Goal: Information Seeking & Learning: Learn about a topic

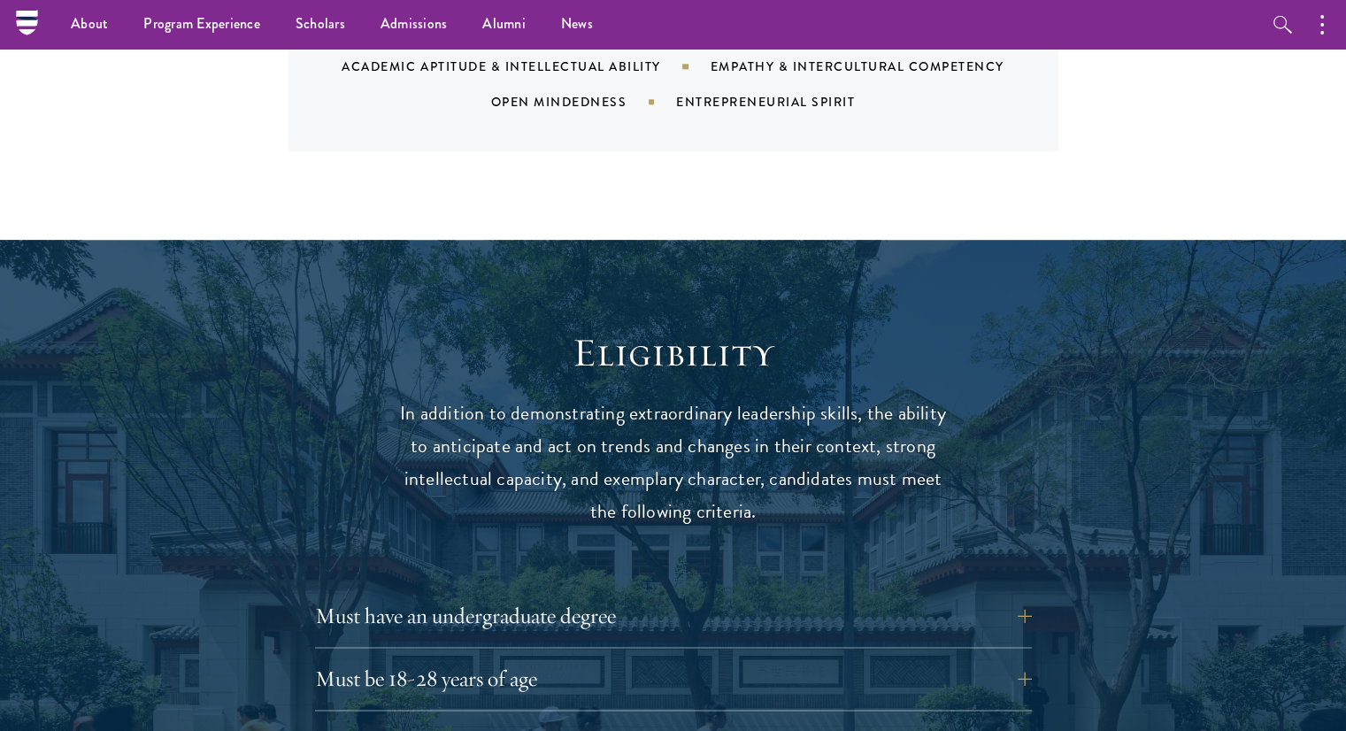
scroll to position [2008, 0]
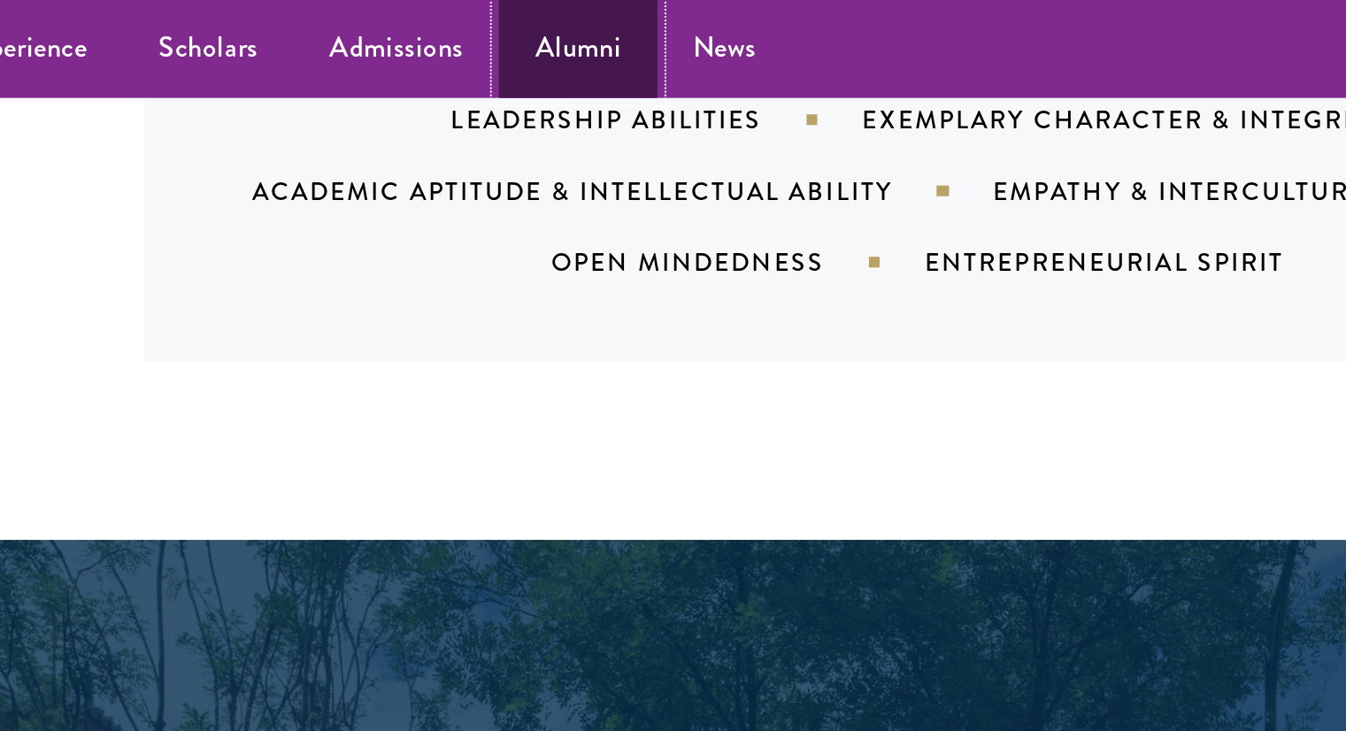
click at [499, 35] on link "Alumni" at bounding box center [504, 24] width 79 height 49
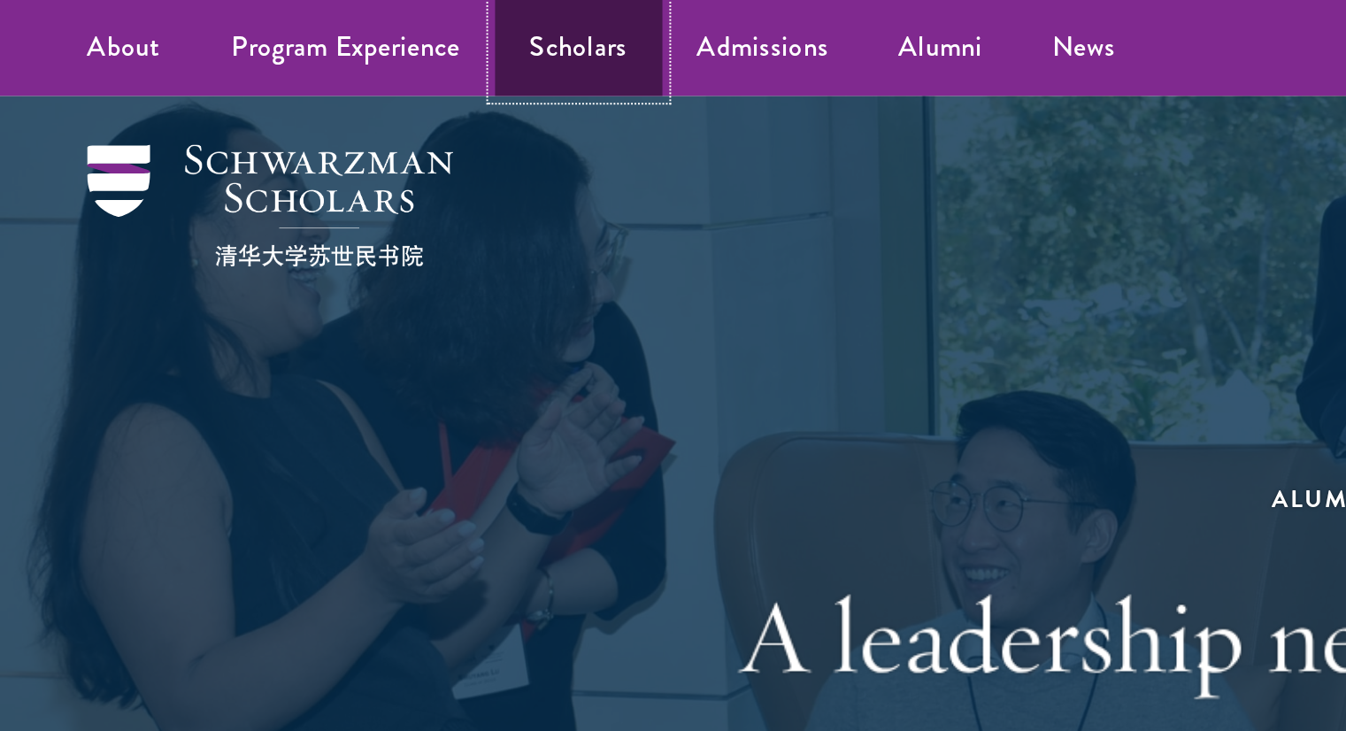
click at [276, 31] on link "Scholars" at bounding box center [293, 24] width 85 height 49
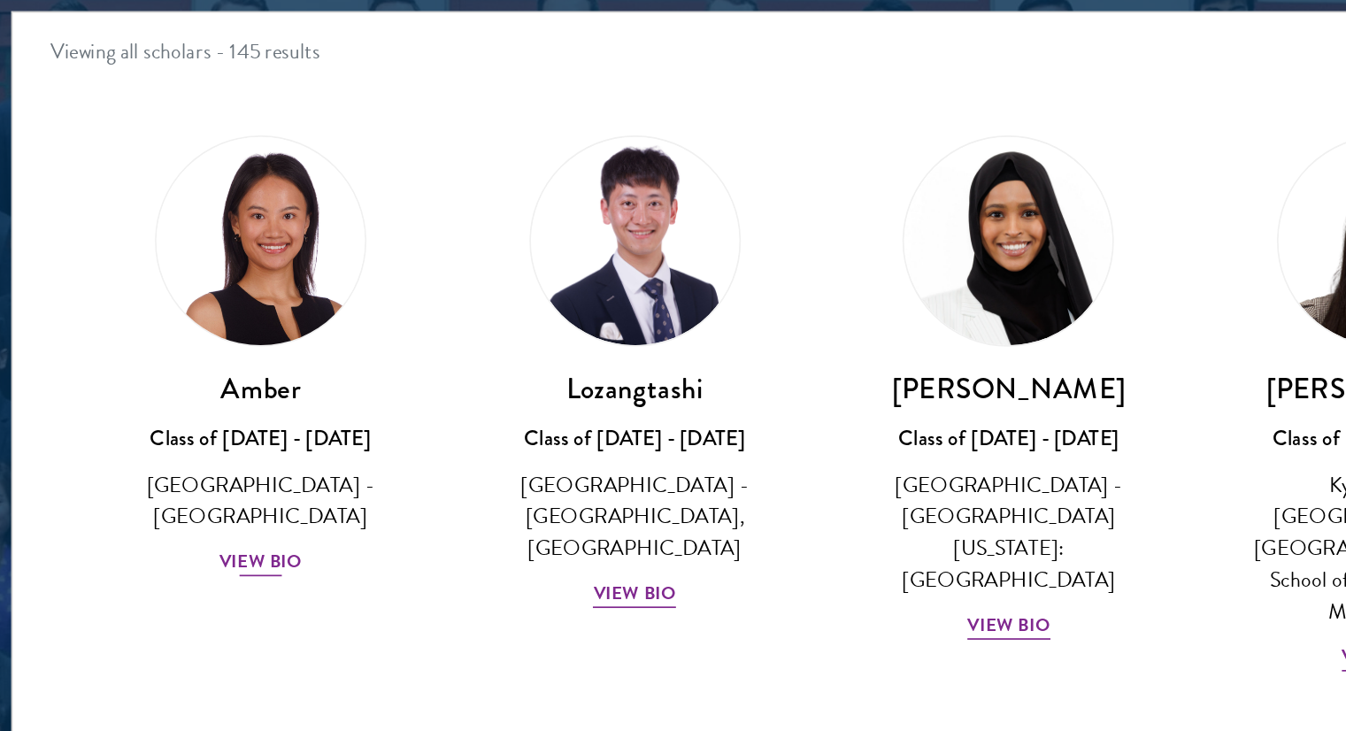
scroll to position [2162, 0]
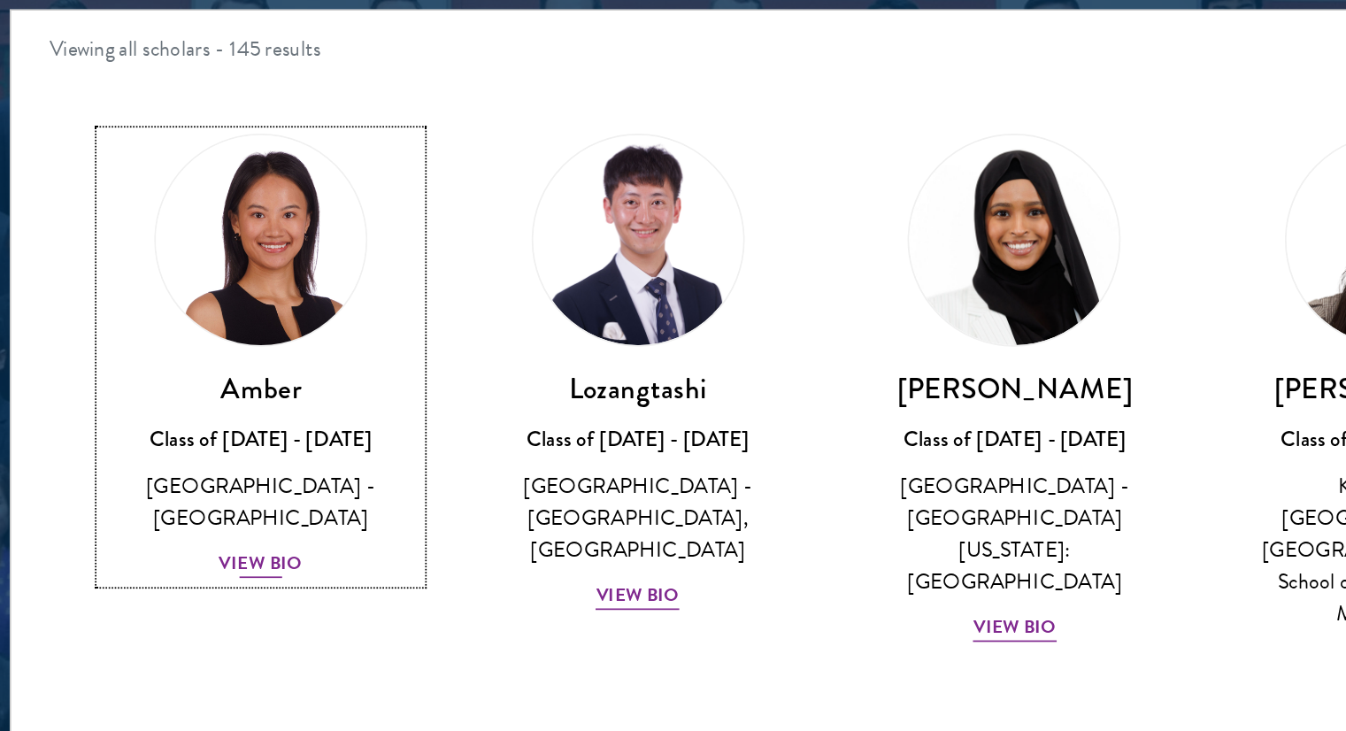
click at [230, 503] on div "View Bio" at bounding box center [235, 511] width 49 height 17
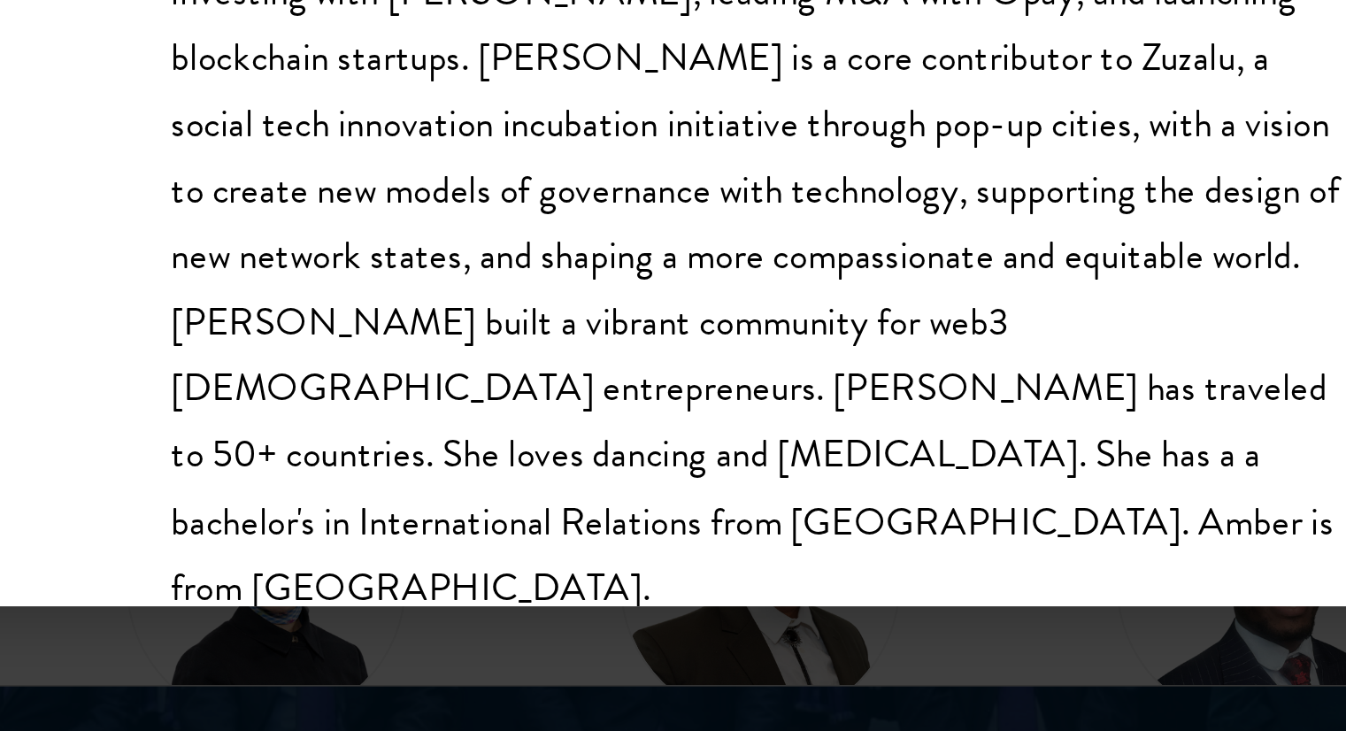
scroll to position [2175, 0]
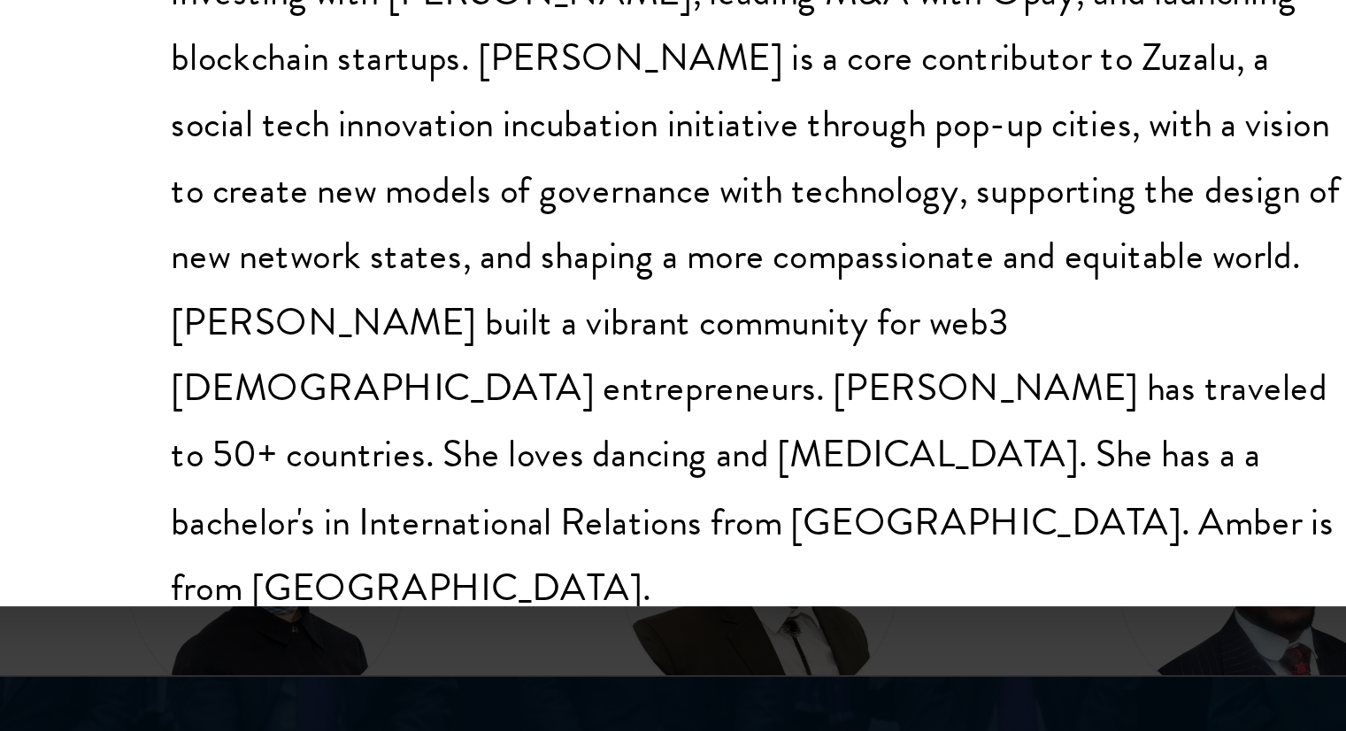
click at [658, 682] on div "Amber Class of 2025 - 2026 China - Peking University Gesangzhuoma (Amber) was b…" at bounding box center [673, 365] width 1346 height 731
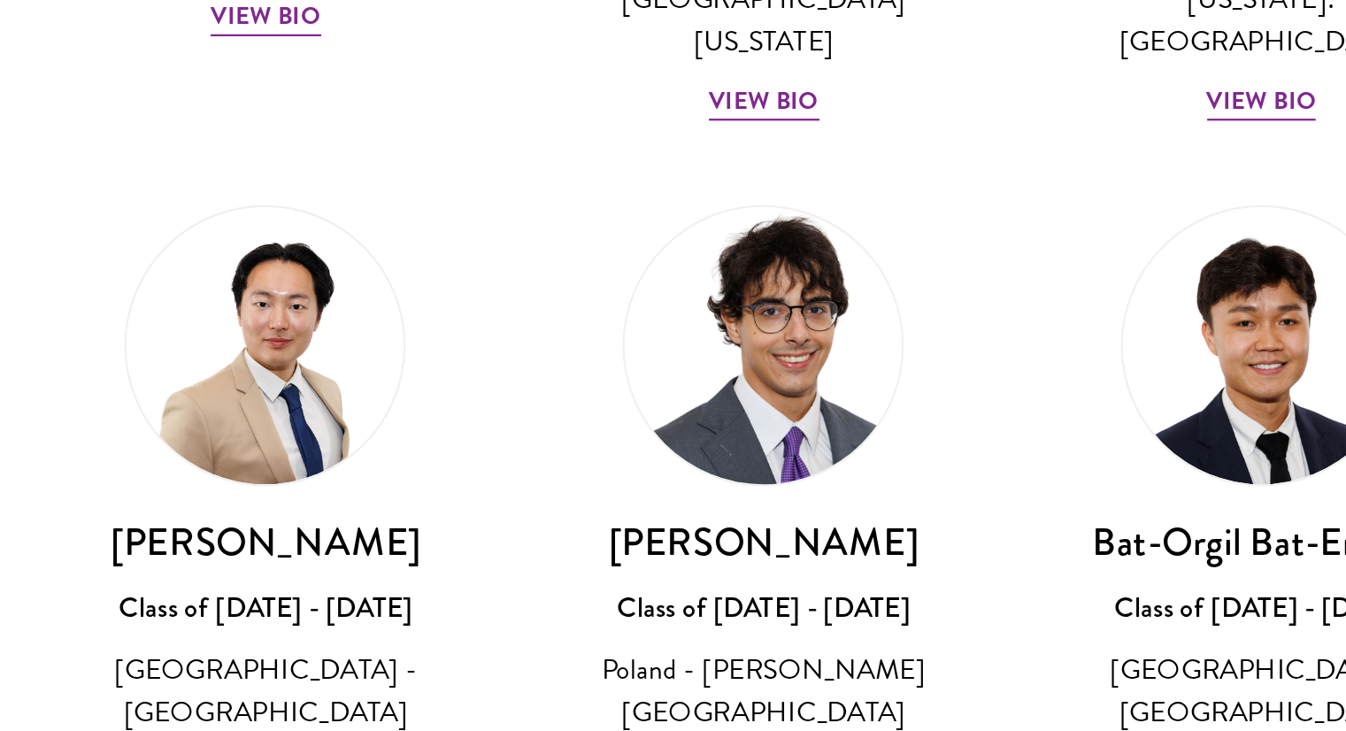
scroll to position [2175, 0]
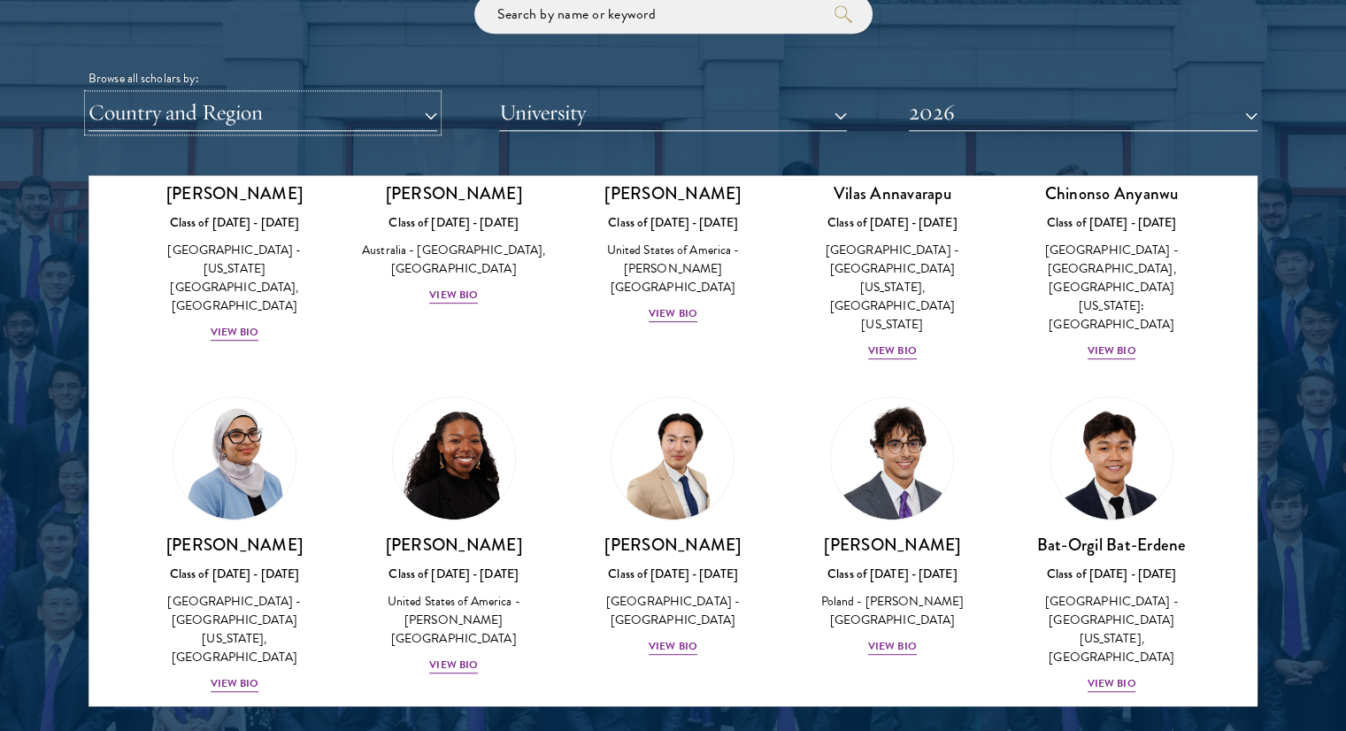
click at [228, 124] on button "Country and Region" at bounding box center [263, 113] width 349 height 36
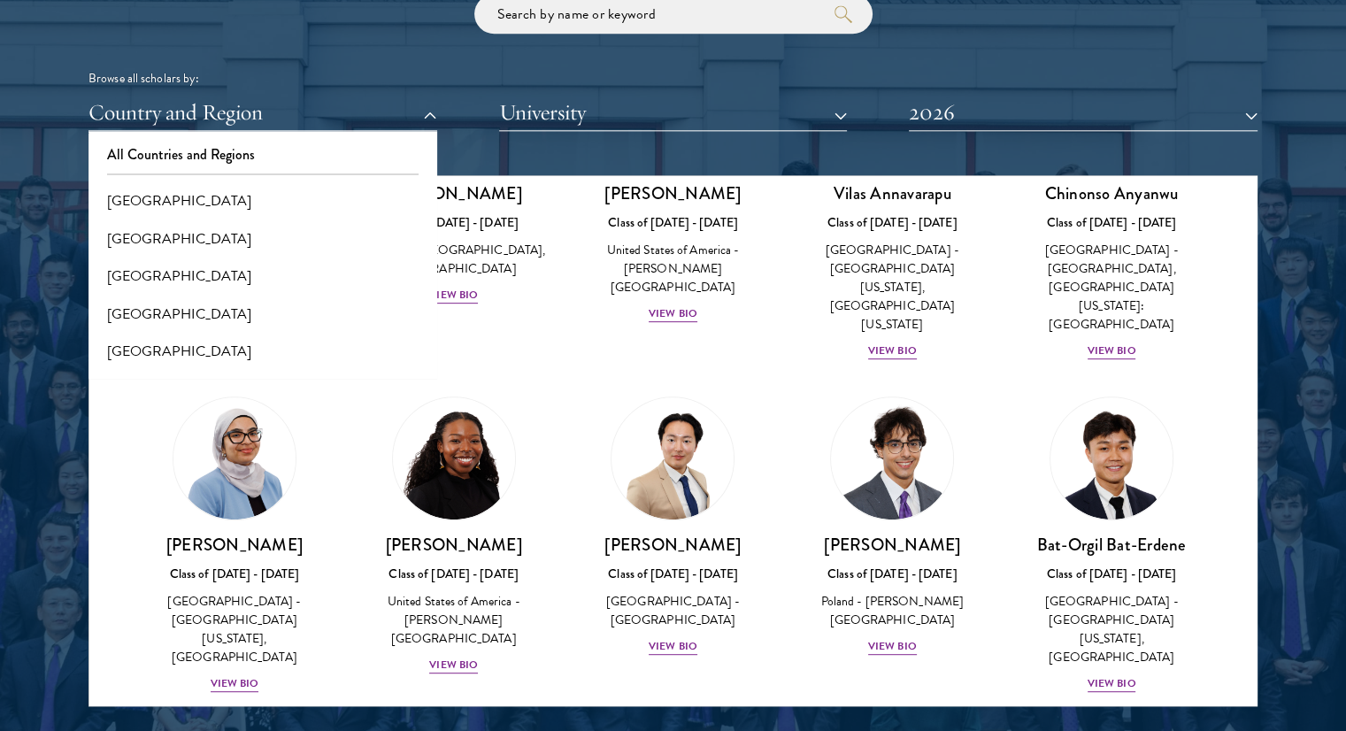
click at [497, 157] on div "Scholar Directory Congratulations and welcome to the Schwarzman Scholars Class …" at bounding box center [673, 256] width 1169 height 900
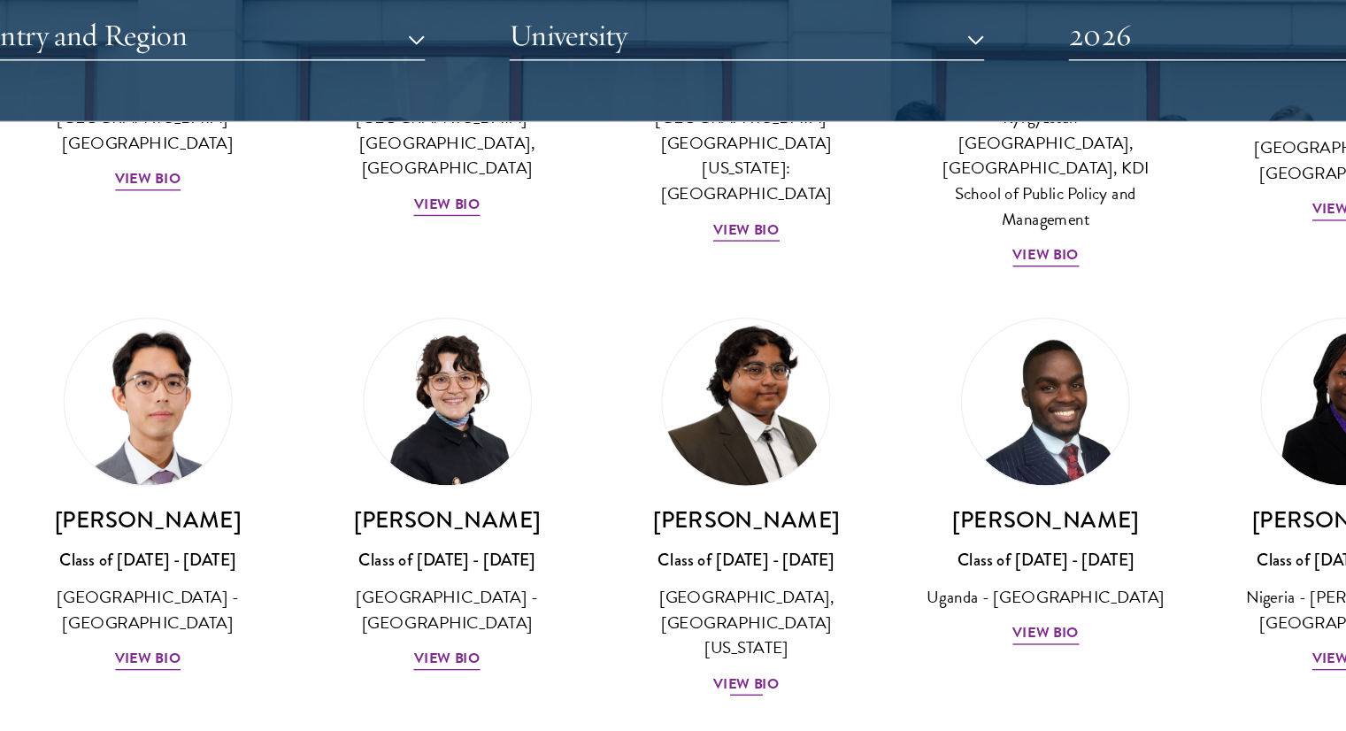
scroll to position [280, 0]
click at [681, 580] on div "View Bio" at bounding box center [673, 588] width 49 height 17
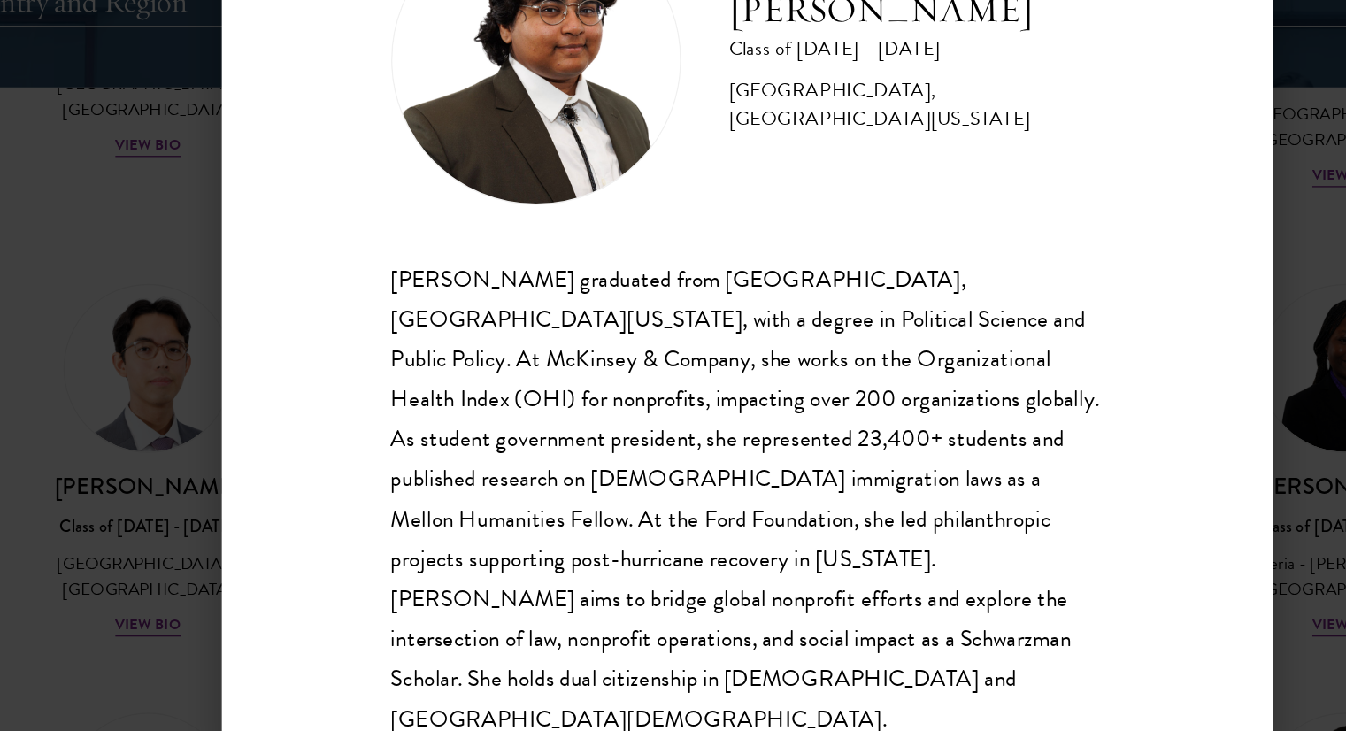
scroll to position [2175, 0]
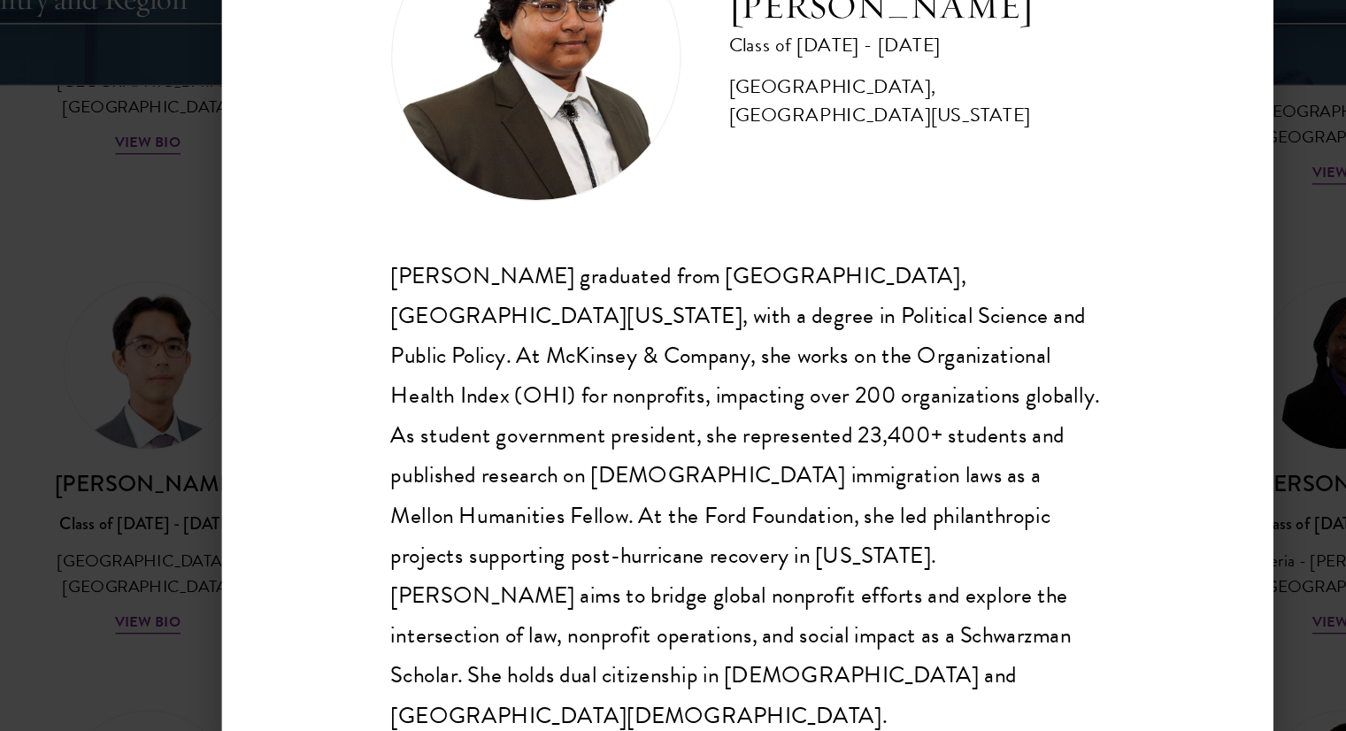
click at [144, 393] on div "Ariana Ahmed Class of 2025 - 2026 United States of America - Hunter College, Th…" at bounding box center [673, 365] width 1346 height 731
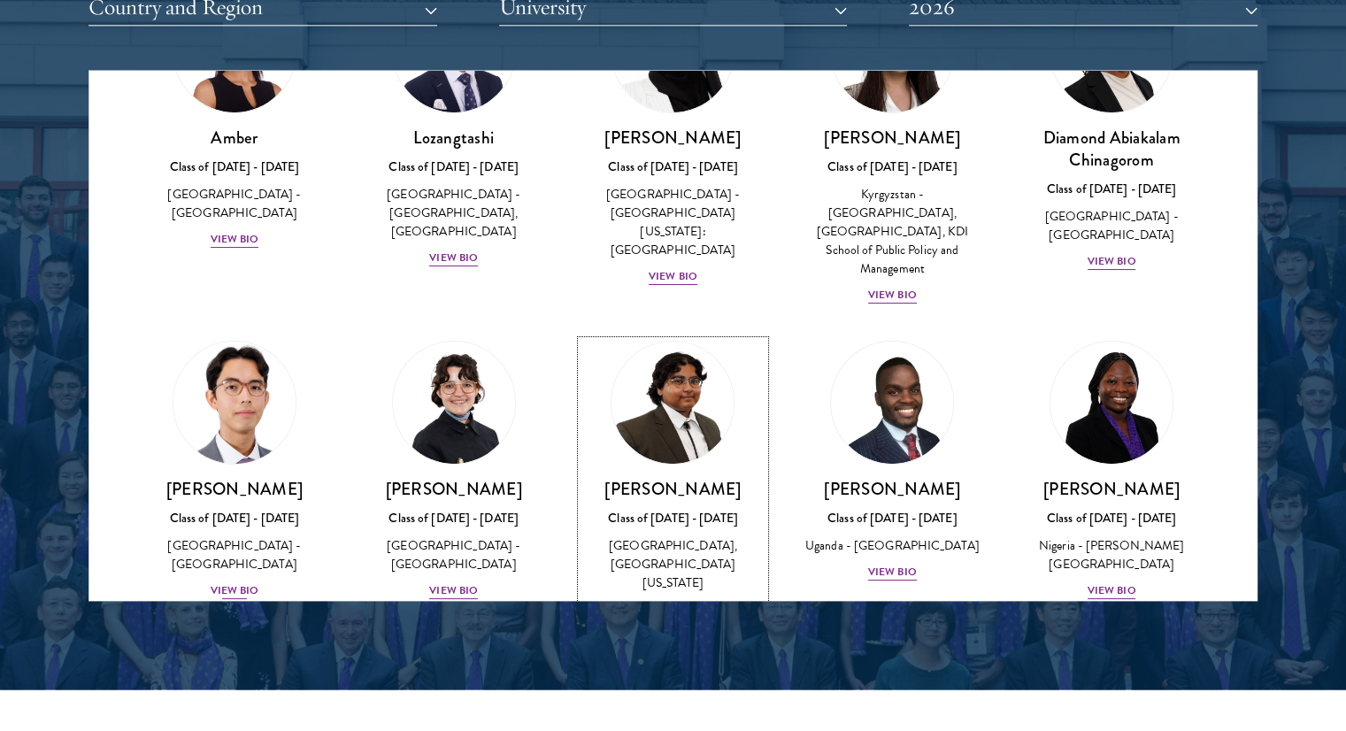
scroll to position [2280, 0]
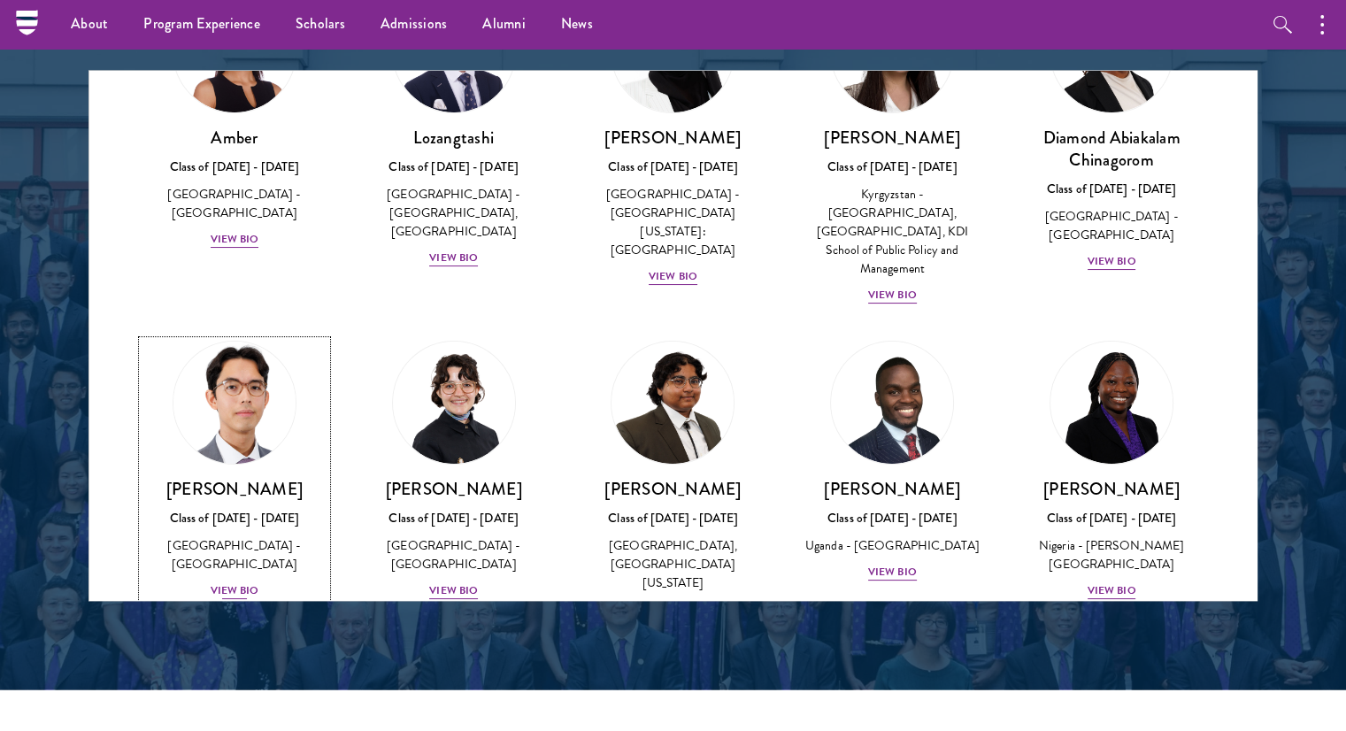
click at [241, 560] on div "Jason Adelhoefer Class of 2025 - 2026 Germany - Berlin Humboldt University View…" at bounding box center [235, 539] width 184 height 123
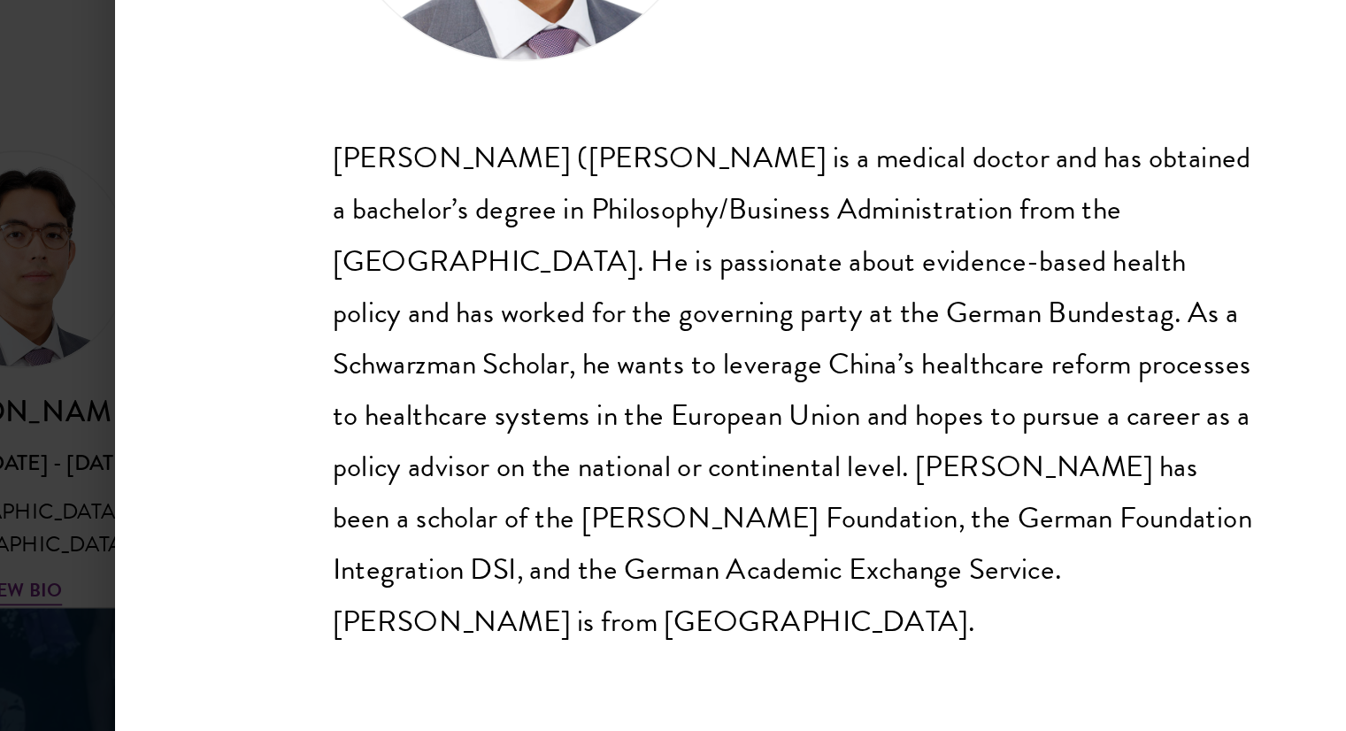
scroll to position [2279, 0]
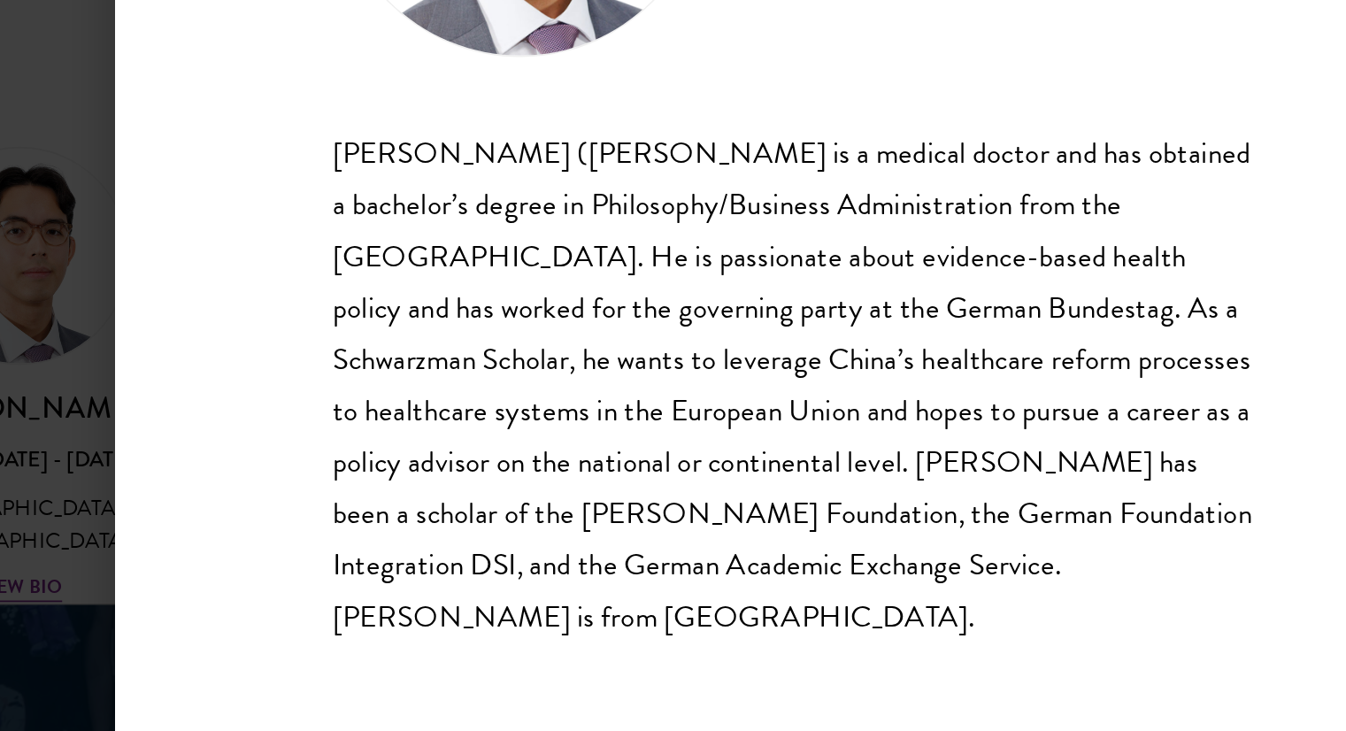
click at [249, 474] on div "Jason Adelhoefer Class of 2025 - 2026 Germany - Berlin Humboldt University Sieg…" at bounding box center [673, 365] width 1346 height 731
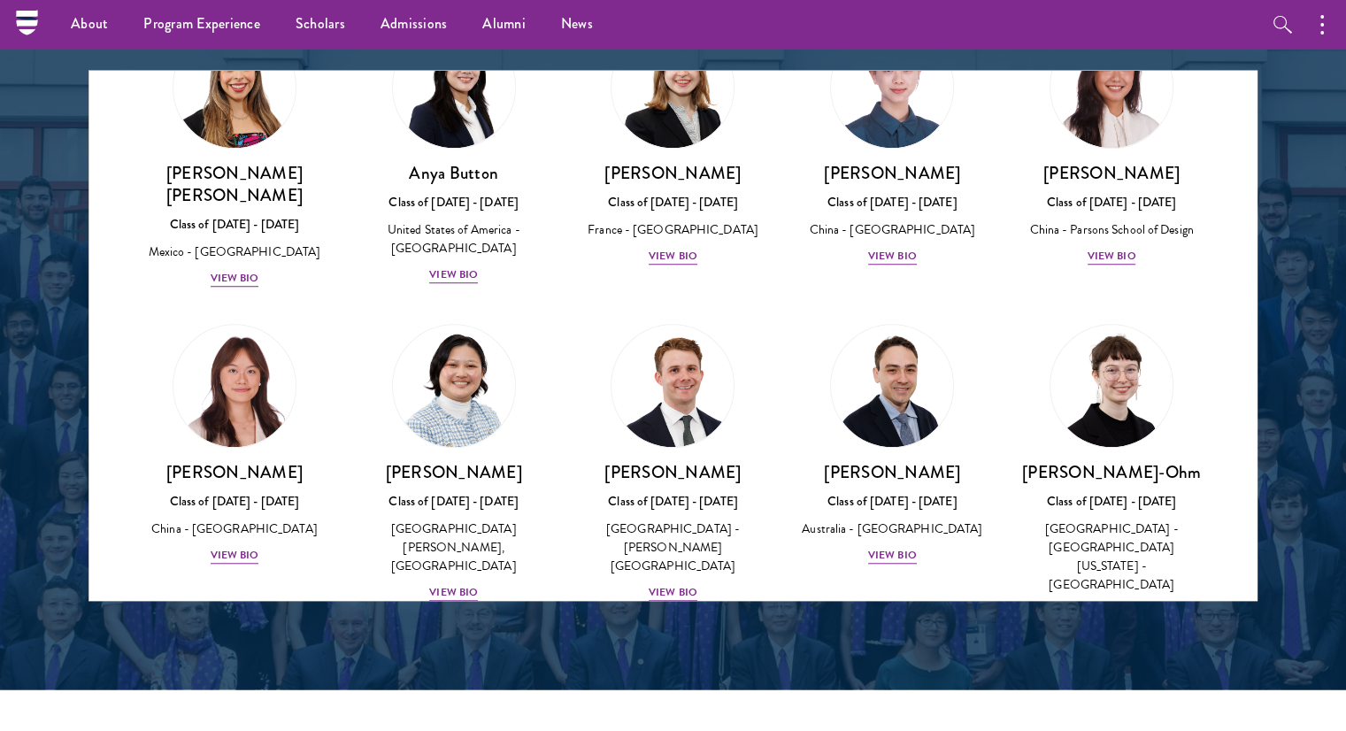
scroll to position [1505, 0]
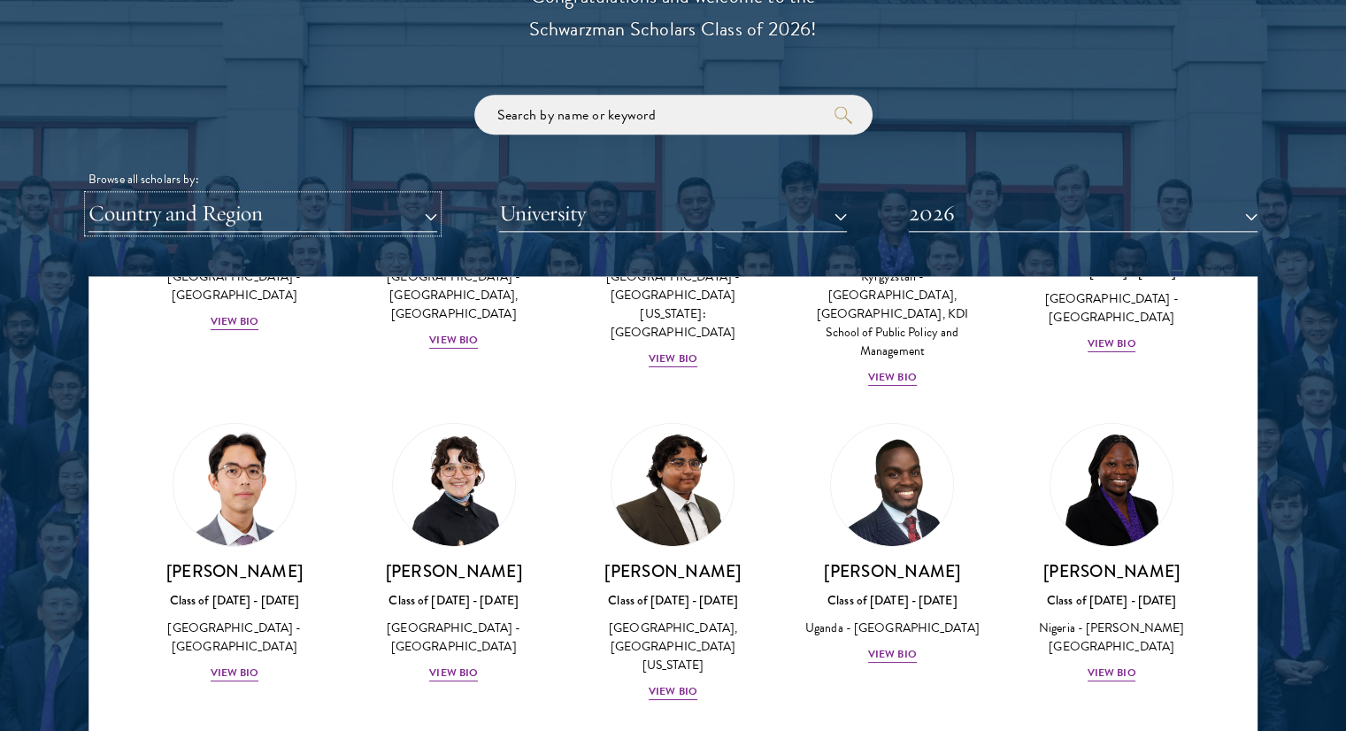
click at [311, 216] on button "Country and Region" at bounding box center [263, 214] width 349 height 36
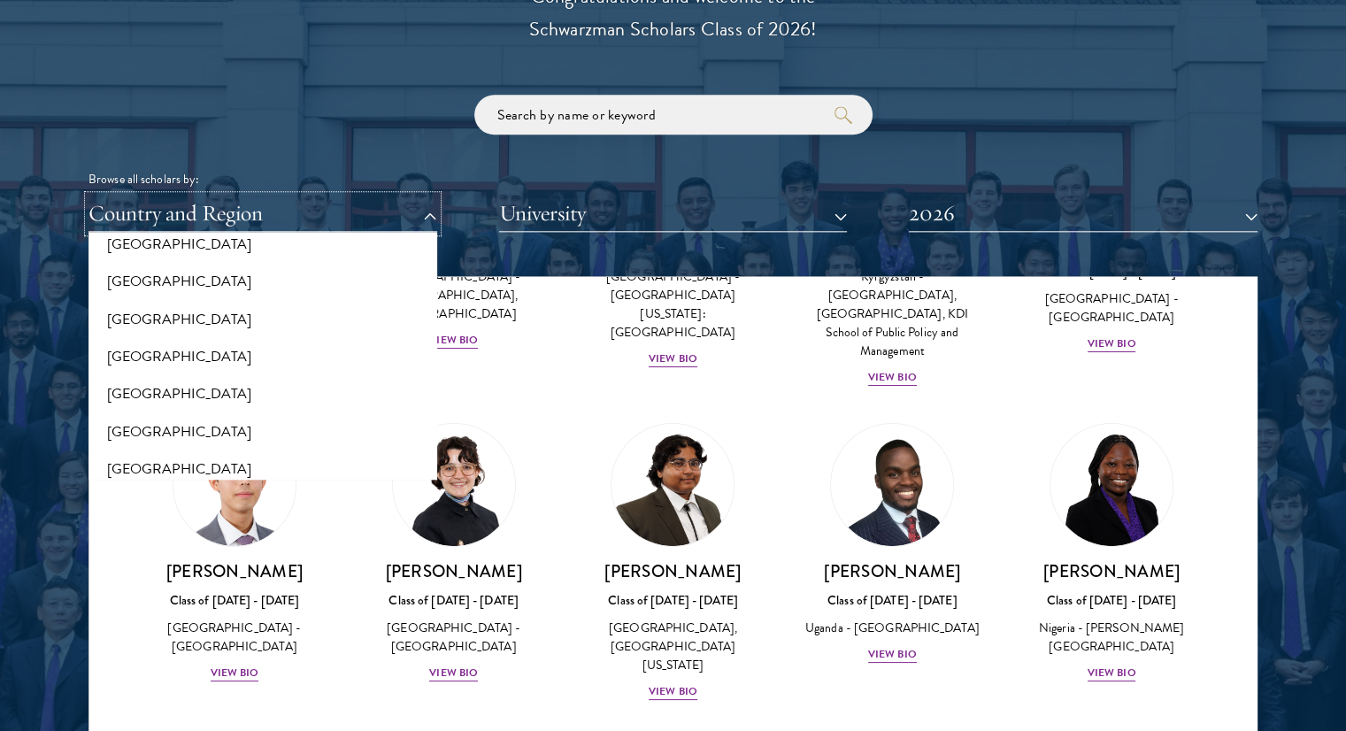
scroll to position [343, 0]
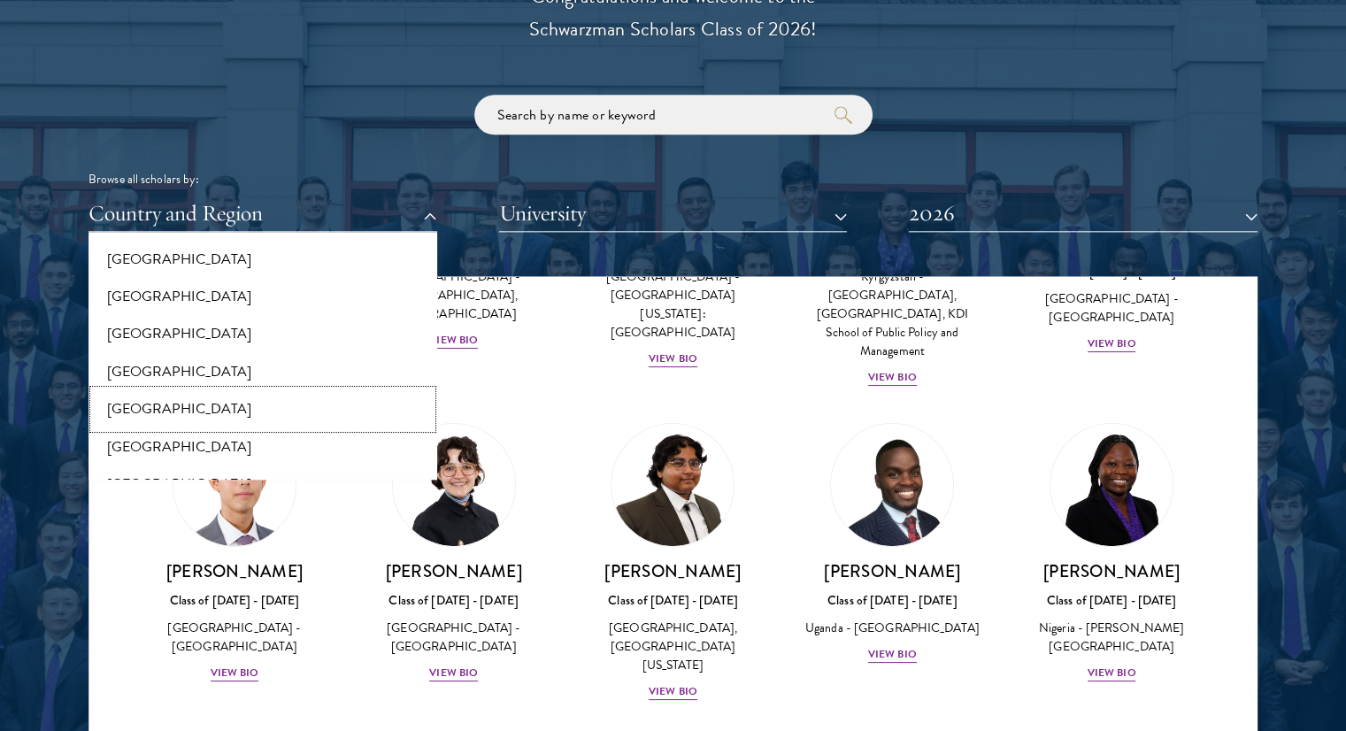
click at [141, 413] on button "[GEOGRAPHIC_DATA]" at bounding box center [263, 408] width 338 height 37
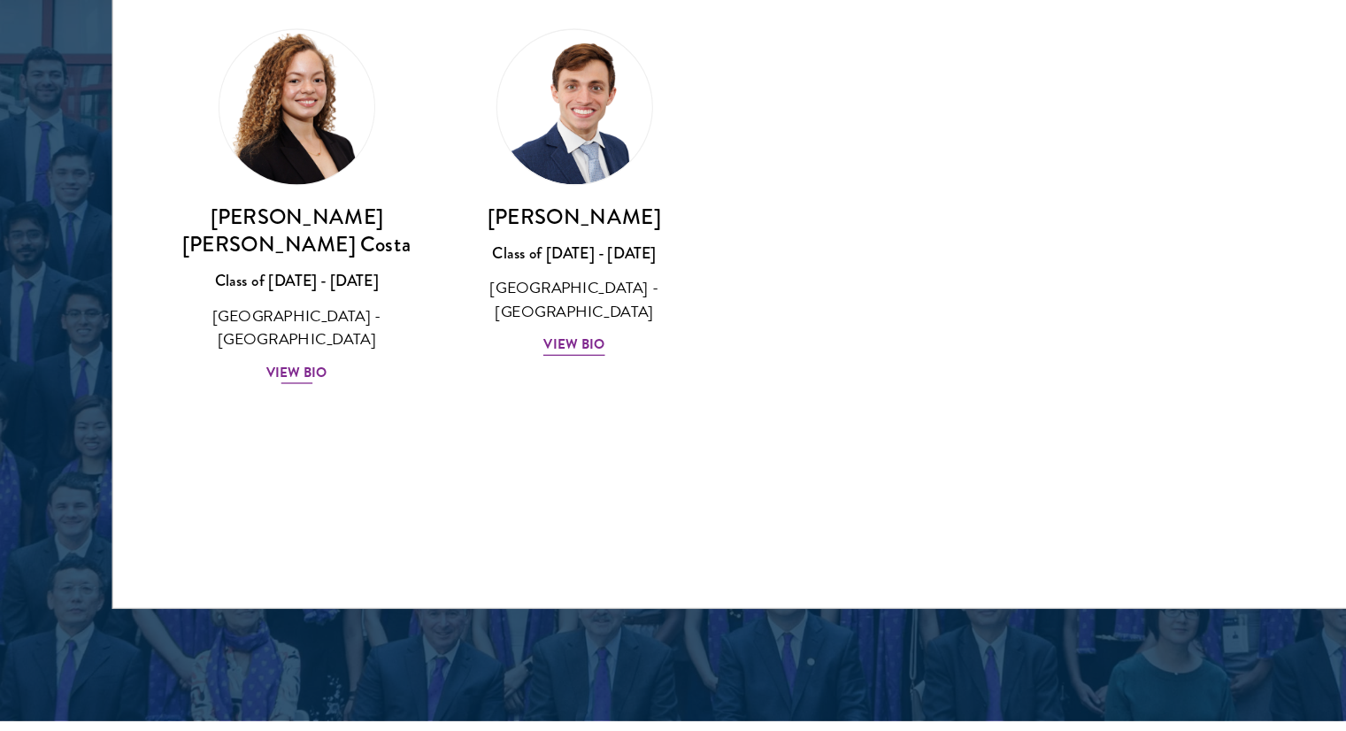
scroll to position [2262, 0]
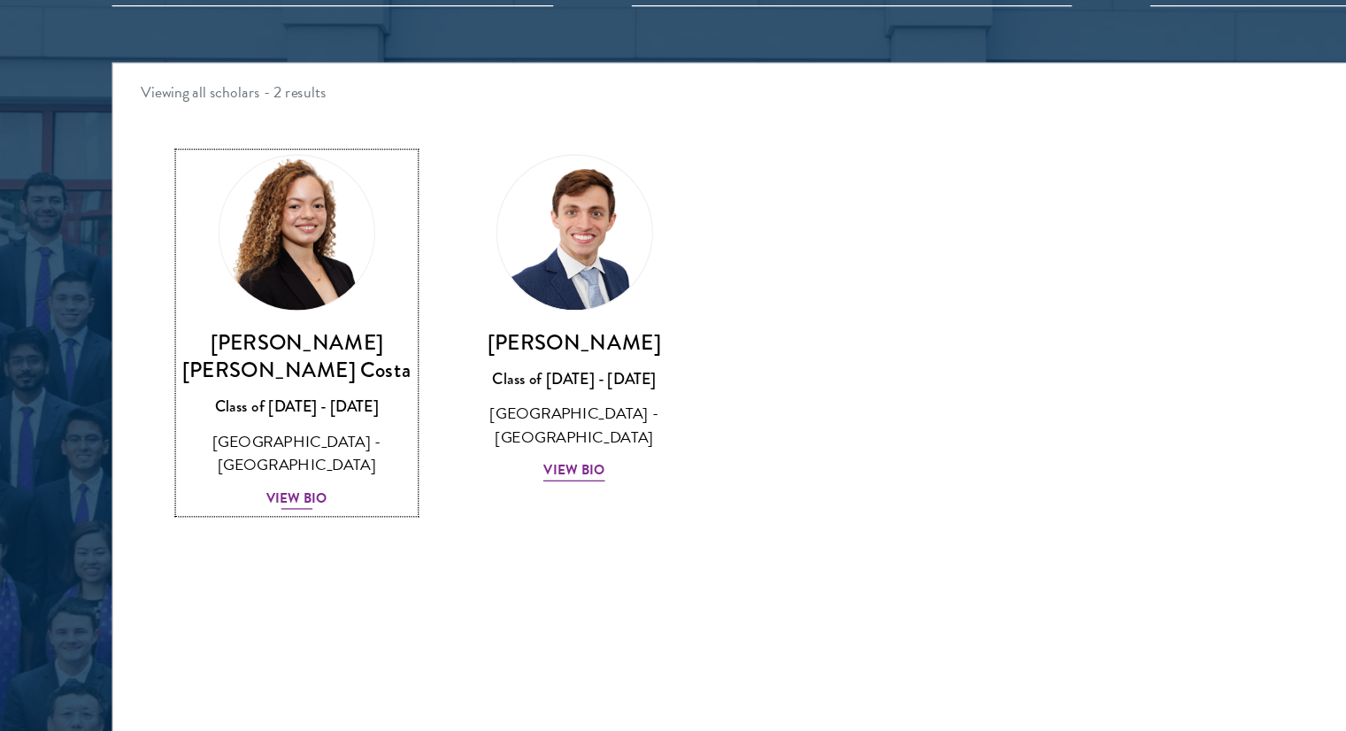
click at [231, 425] on div "View Bio" at bounding box center [235, 433] width 49 height 17
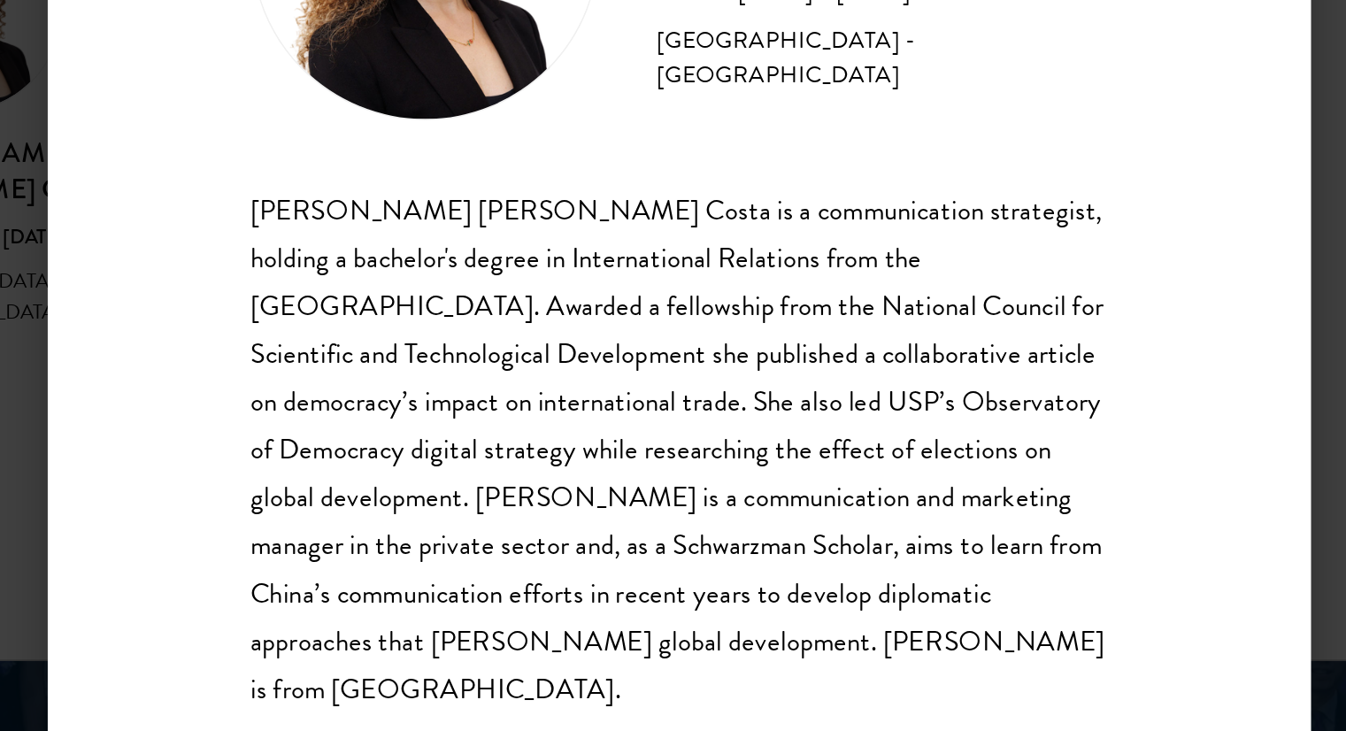
scroll to position [2262, 0]
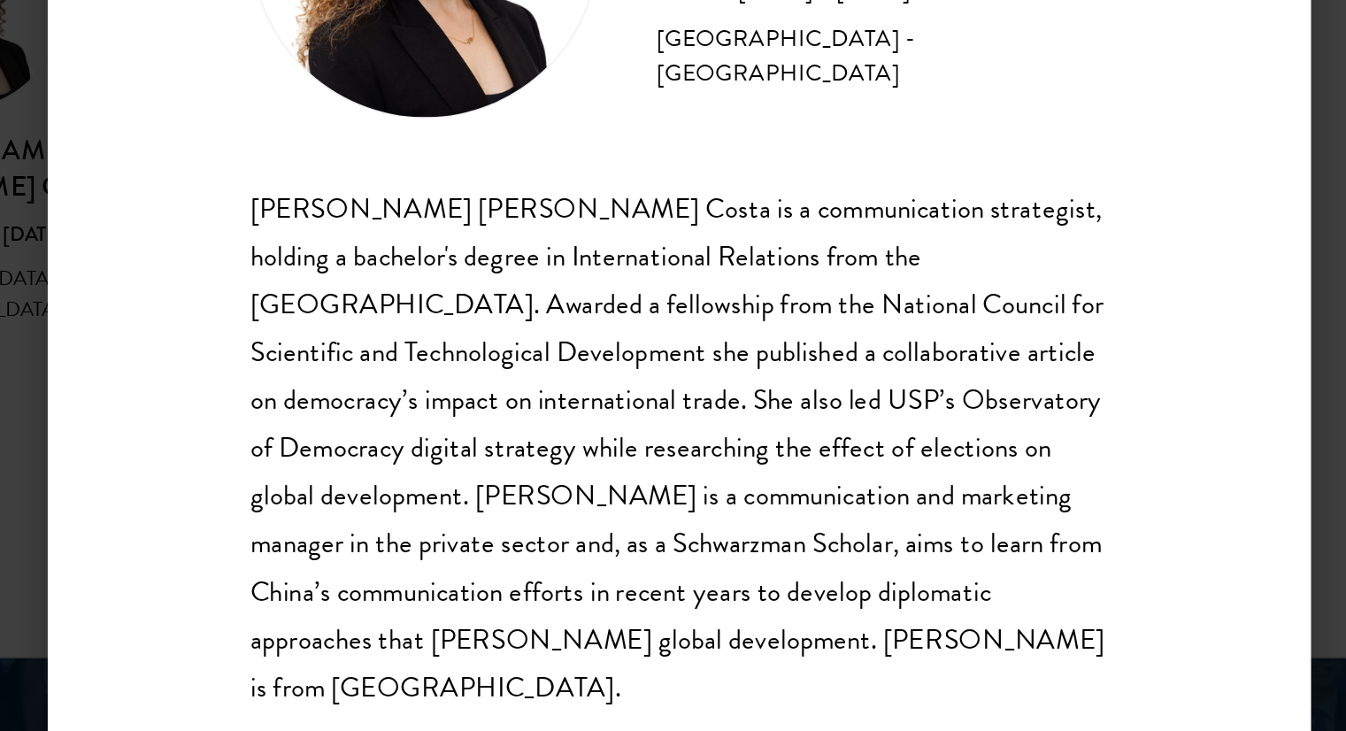
drag, startPoint x: 709, startPoint y: 461, endPoint x: 721, endPoint y: 481, distance: 22.6
click at [721, 481] on div "Maria Gabriella Oliveira Costa is a communication strategist, holding a bachelo…" at bounding box center [674, 491] width 522 height 322
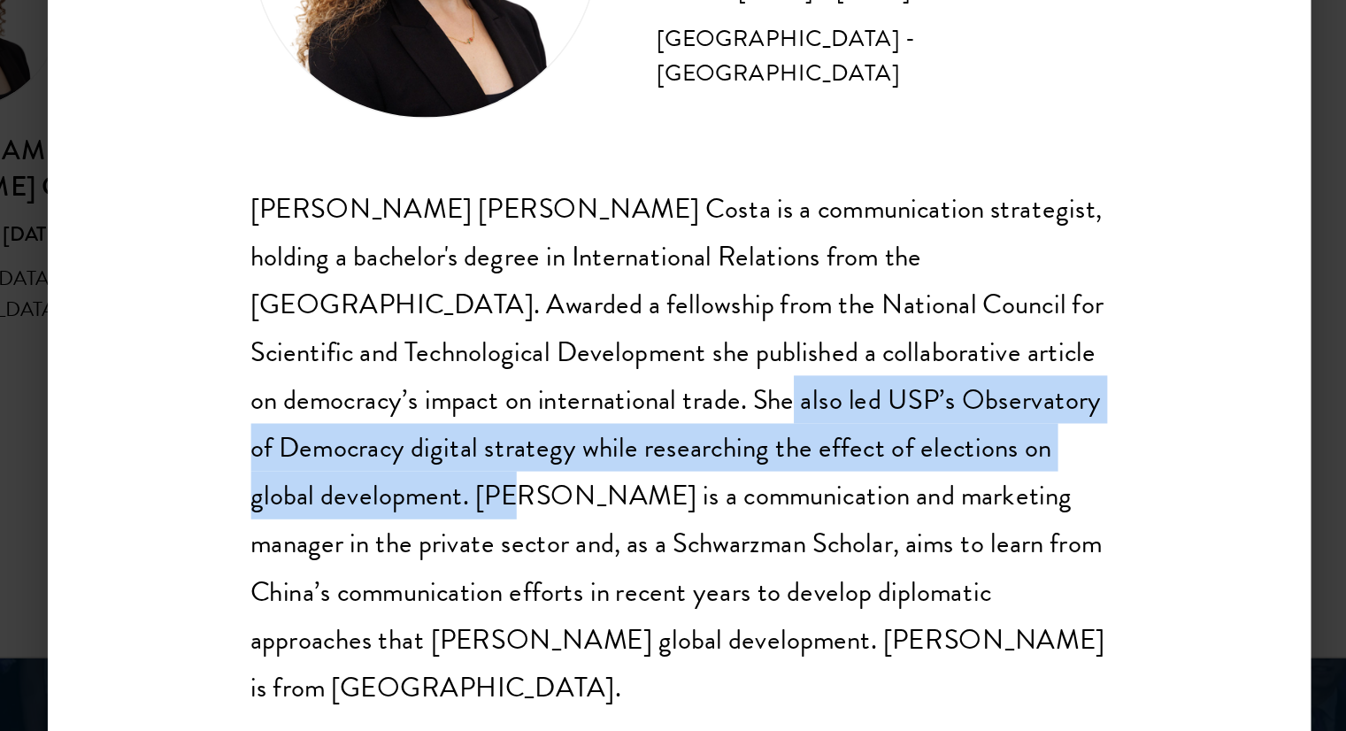
drag, startPoint x: 703, startPoint y: 467, endPoint x: 552, endPoint y: 513, distance: 157.1
click at [552, 513] on div "Maria Gabriella Oliveira Costa is a communication strategist, holding a bachelo…" at bounding box center [674, 491] width 522 height 322
click at [551, 516] on div "Maria Gabriella Oliveira Costa is a communication strategist, holding a bachelo…" at bounding box center [674, 491] width 522 height 322
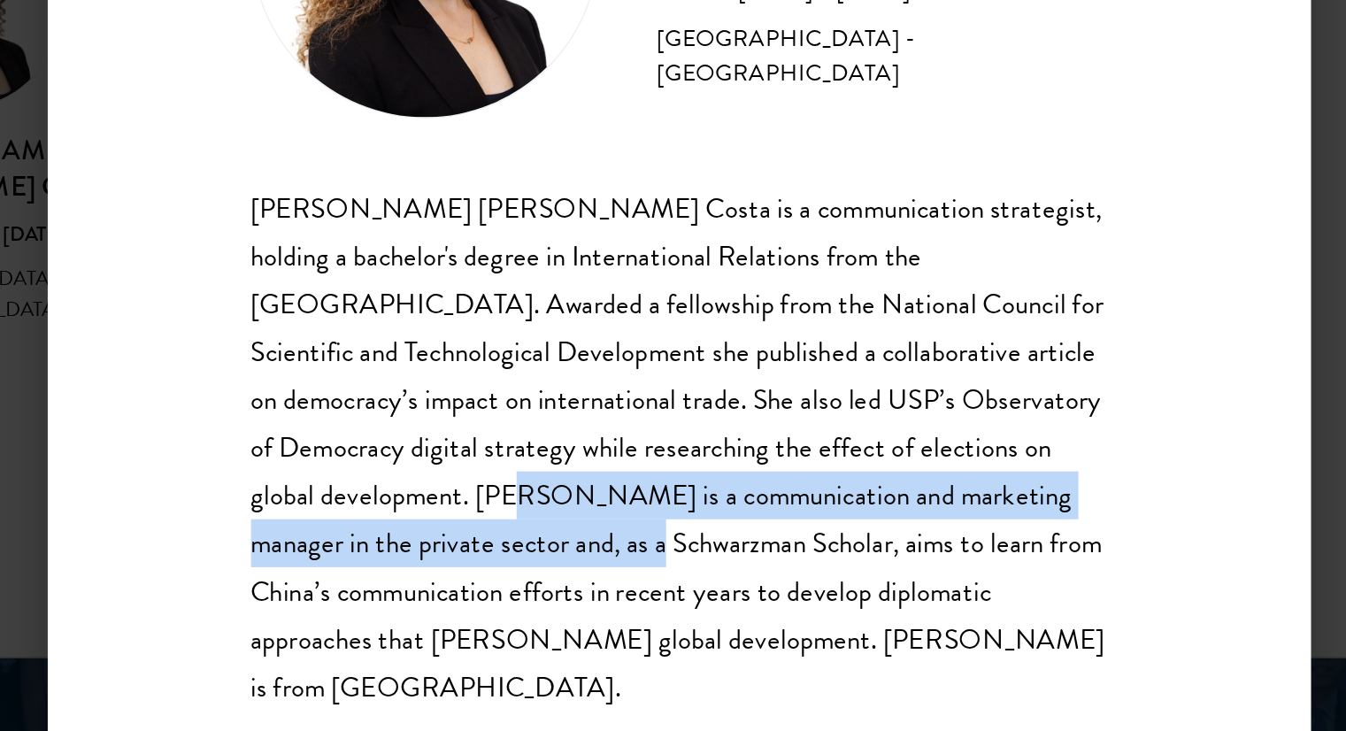
drag, startPoint x: 551, startPoint y: 516, endPoint x: 632, endPoint y: 535, distance: 82.7
click at [632, 535] on div "Maria Gabriella Oliveira Costa is a communication strategist, holding a bachelo…" at bounding box center [674, 491] width 522 height 322
click at [592, 505] on div "Maria Gabriella Oliveira Costa is a communication strategist, holding a bachelo…" at bounding box center [674, 491] width 522 height 322
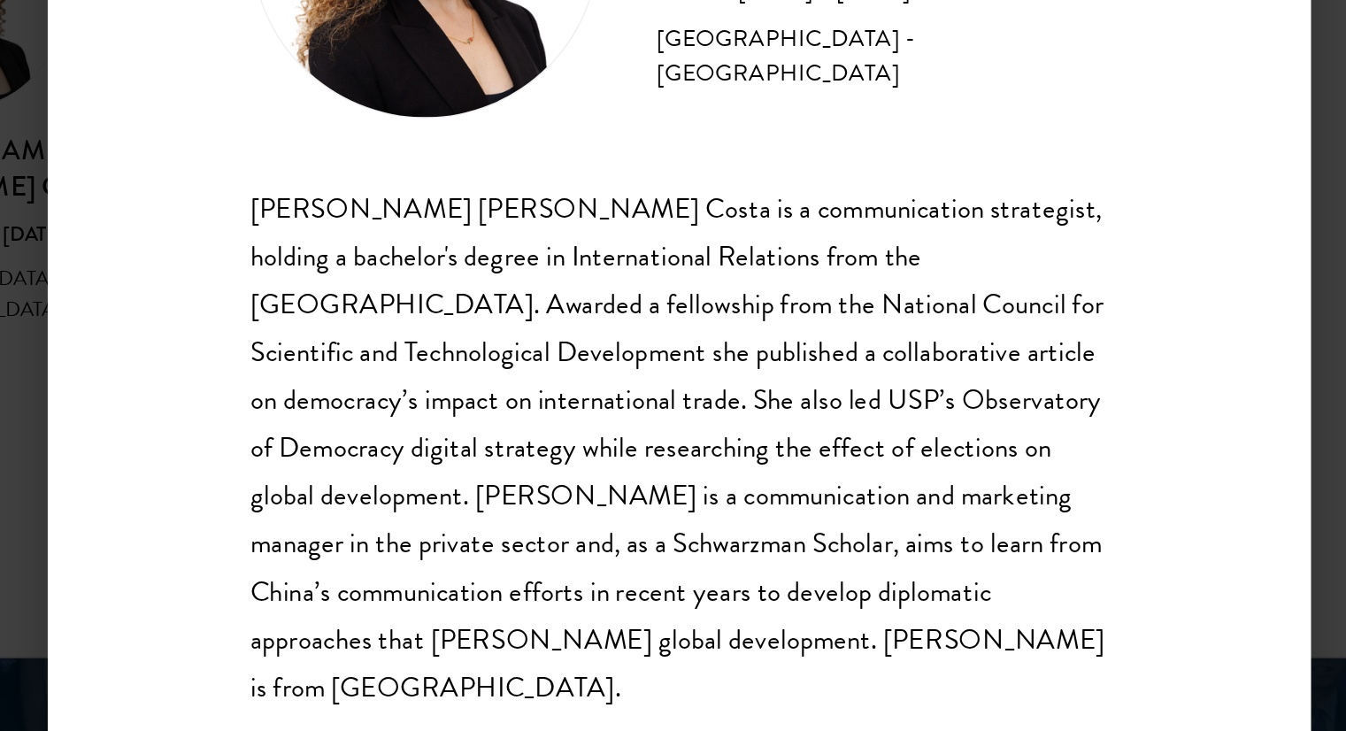
scroll to position [2261, 0]
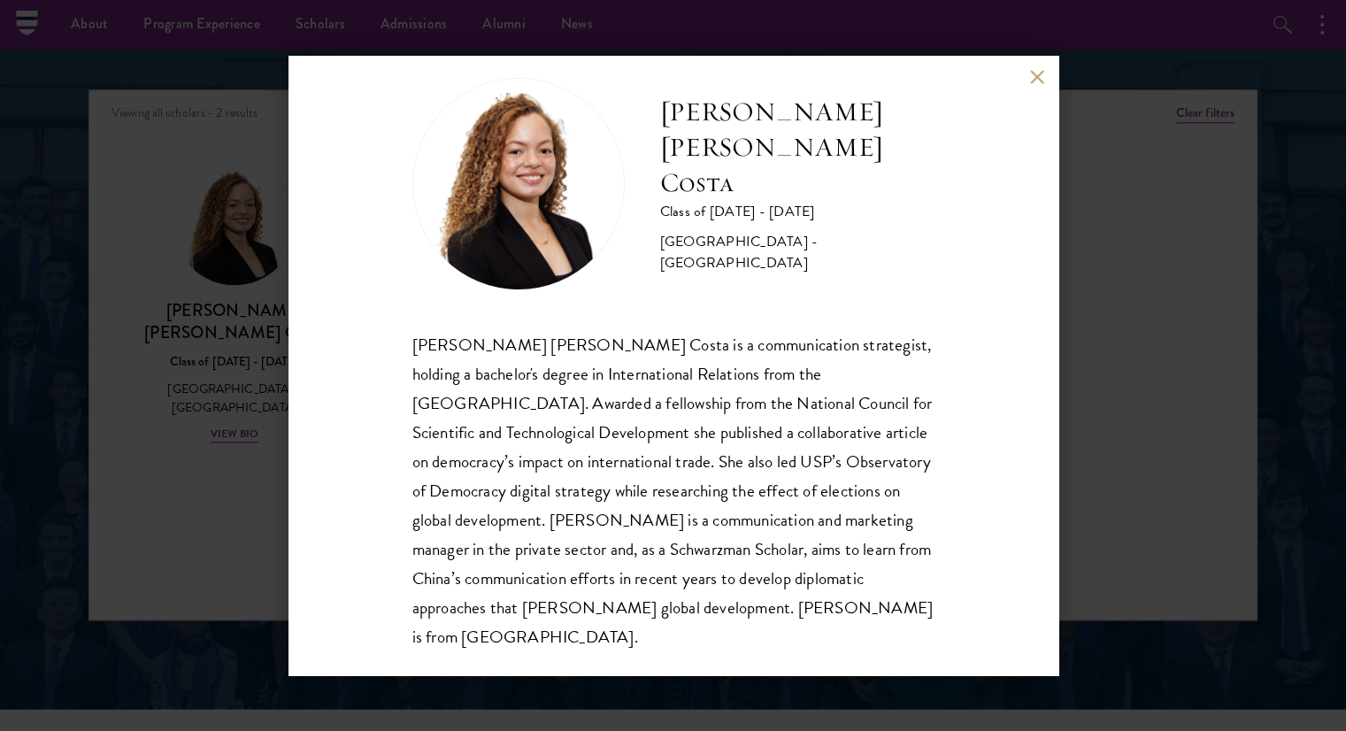
click at [122, 313] on div "Maria Gabriella Oliveira Costa Class of 2025 - 2026 Brazil - Universidade de Sã…" at bounding box center [673, 365] width 1346 height 731
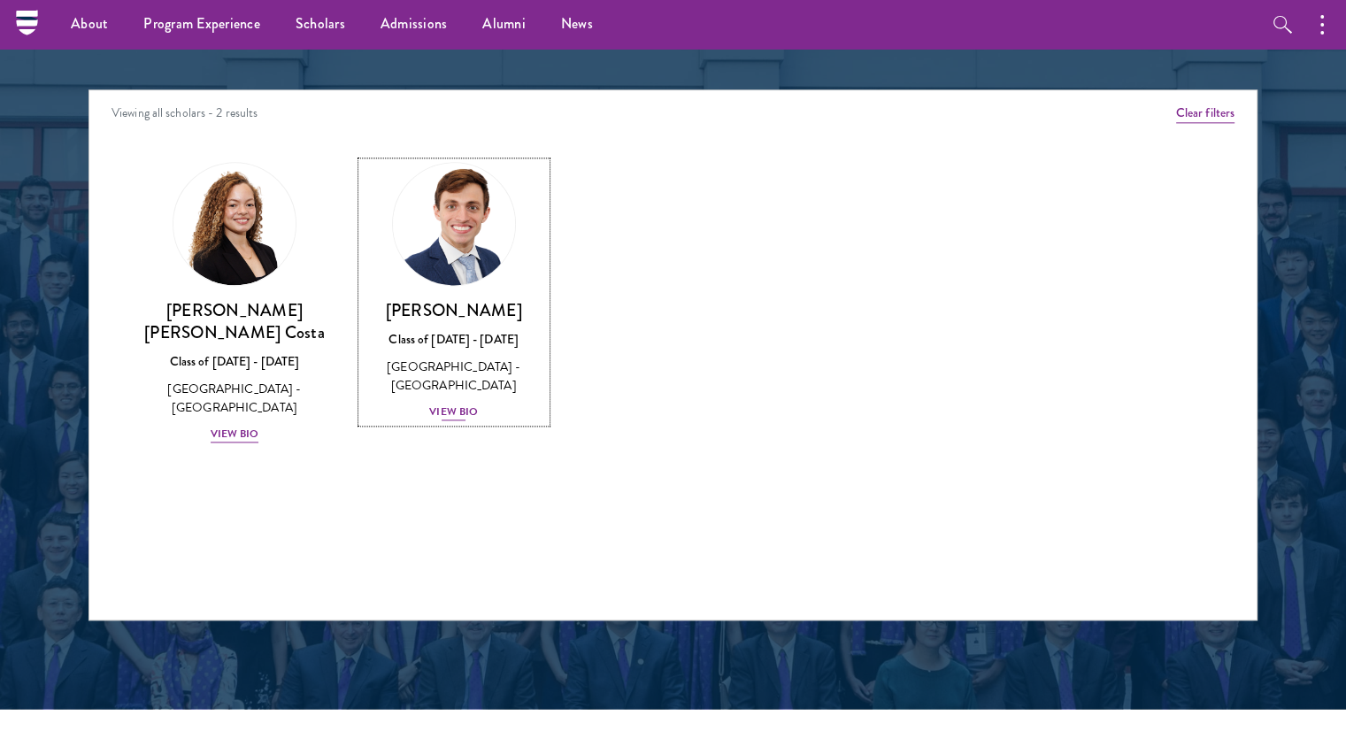
click at [451, 417] on div "View Bio" at bounding box center [453, 412] width 49 height 17
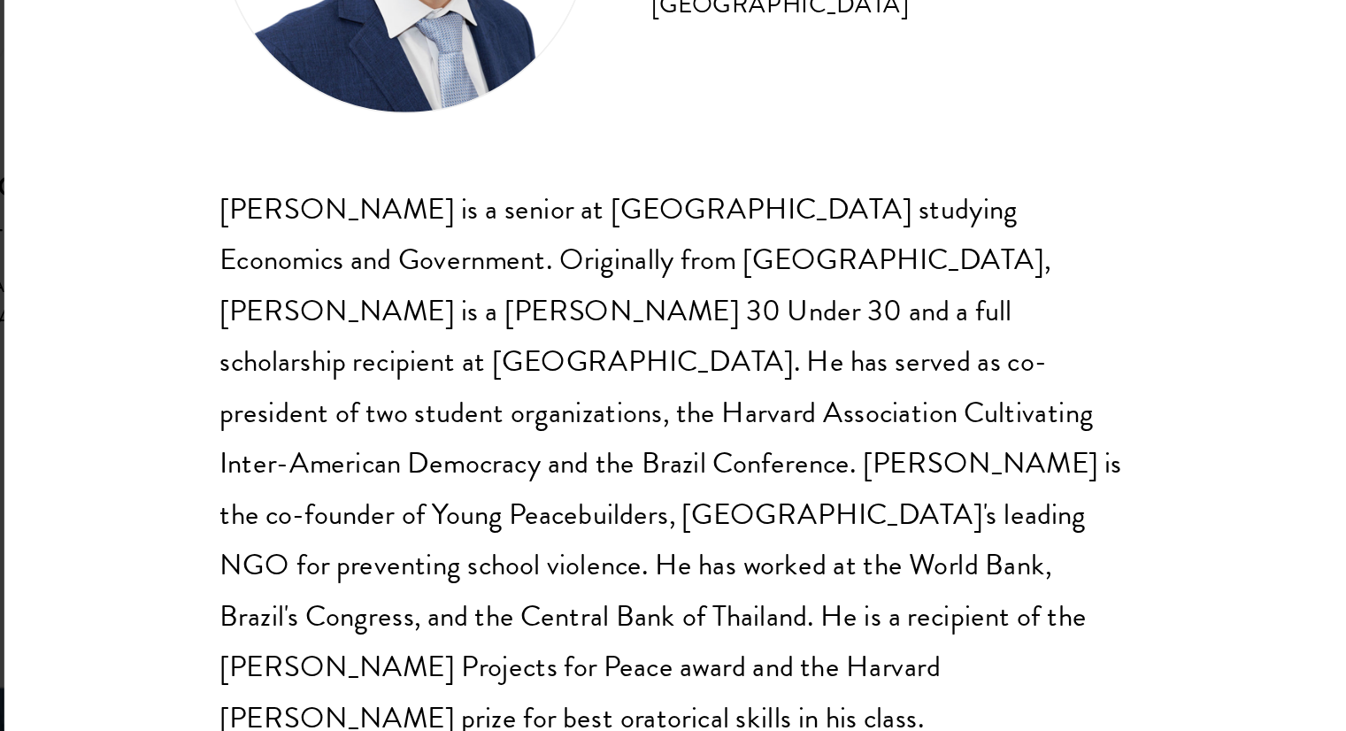
scroll to position [22, 0]
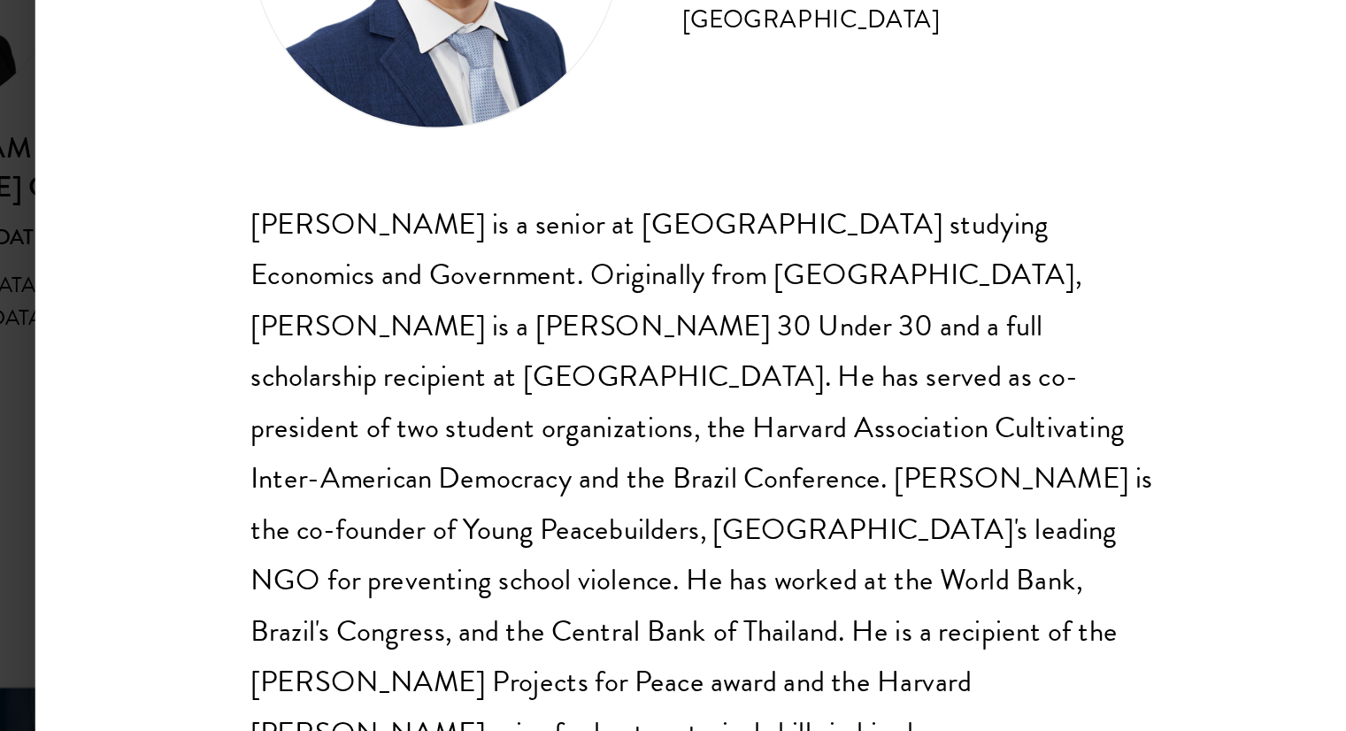
click at [268, 457] on div "Eduardo Vasconcelos Goyanna Filho Class of 2025 - 2026 Brazil - Harvard Univers…" at bounding box center [673, 365] width 1346 height 731
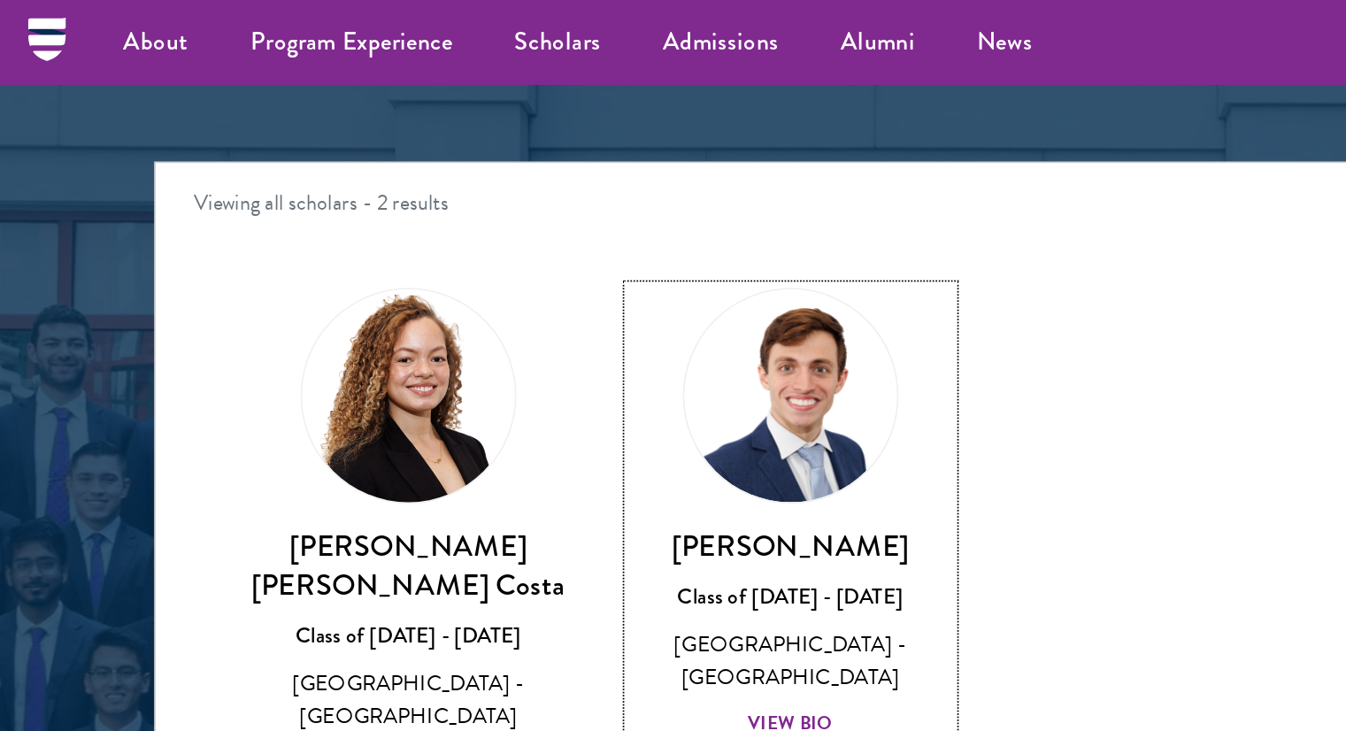
scroll to position [2125, 0]
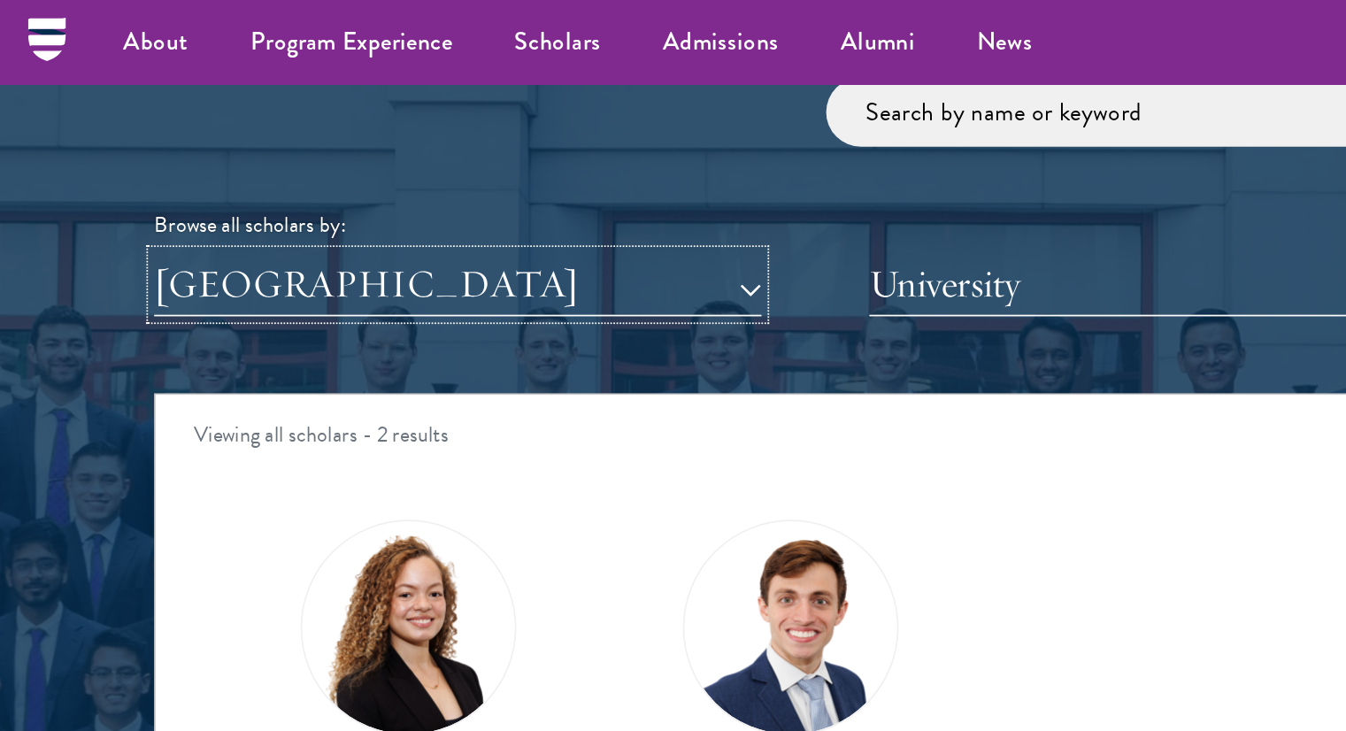
click at [227, 154] on button "[GEOGRAPHIC_DATA]" at bounding box center [263, 163] width 349 height 36
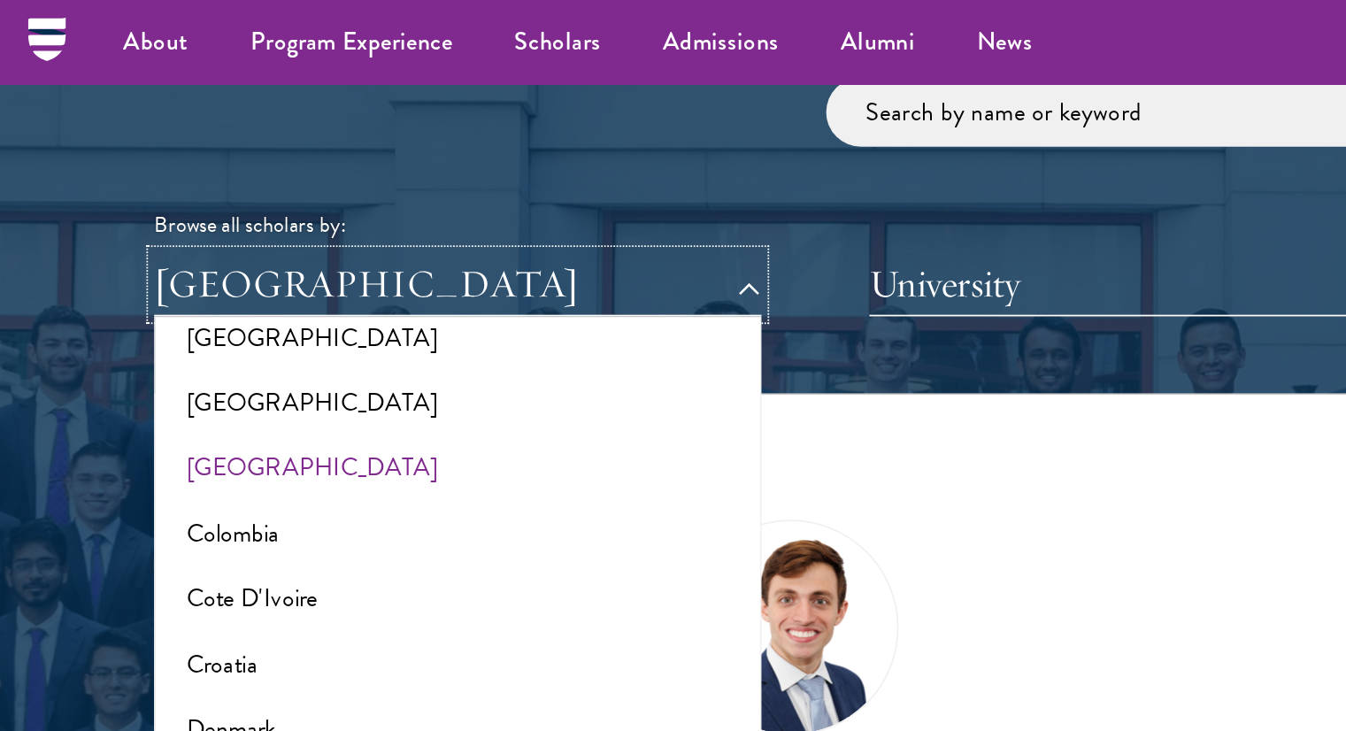
scroll to position [659, 0]
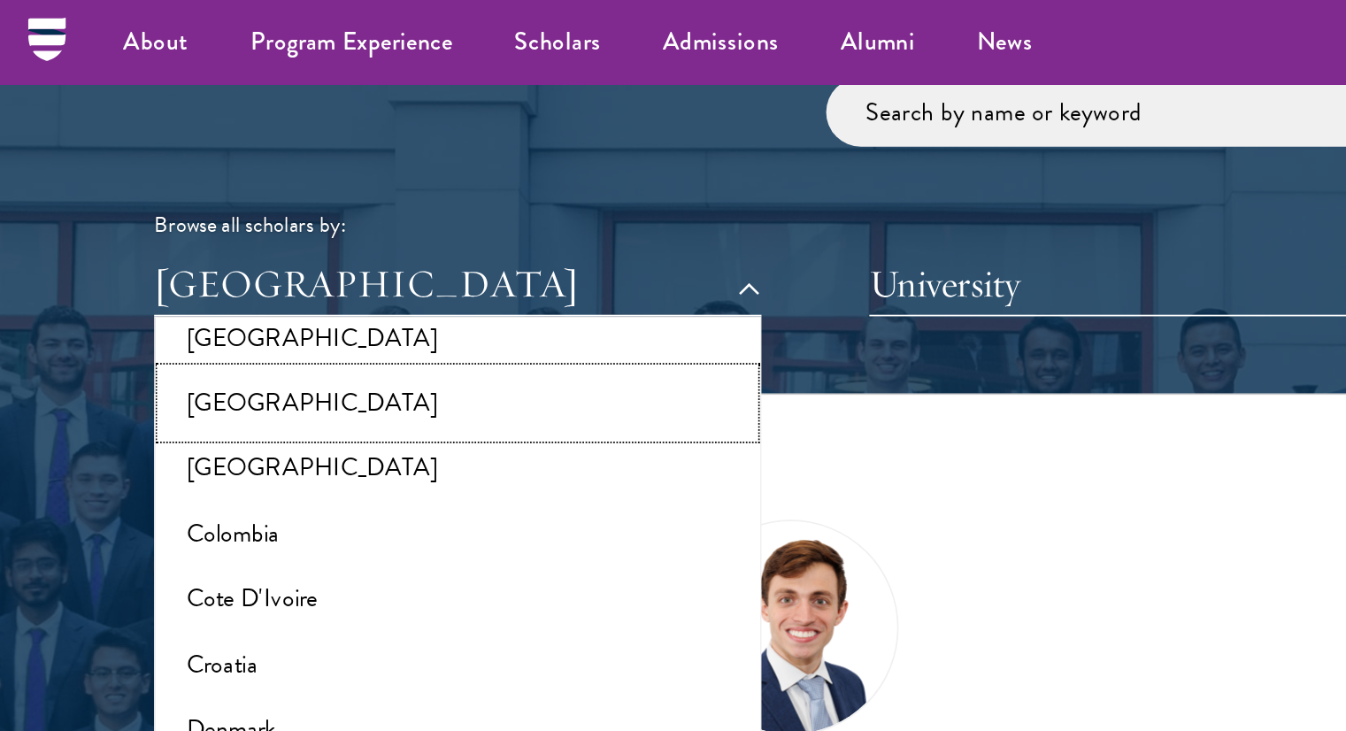
click at [134, 231] on button "[GEOGRAPHIC_DATA]" at bounding box center [263, 230] width 338 height 37
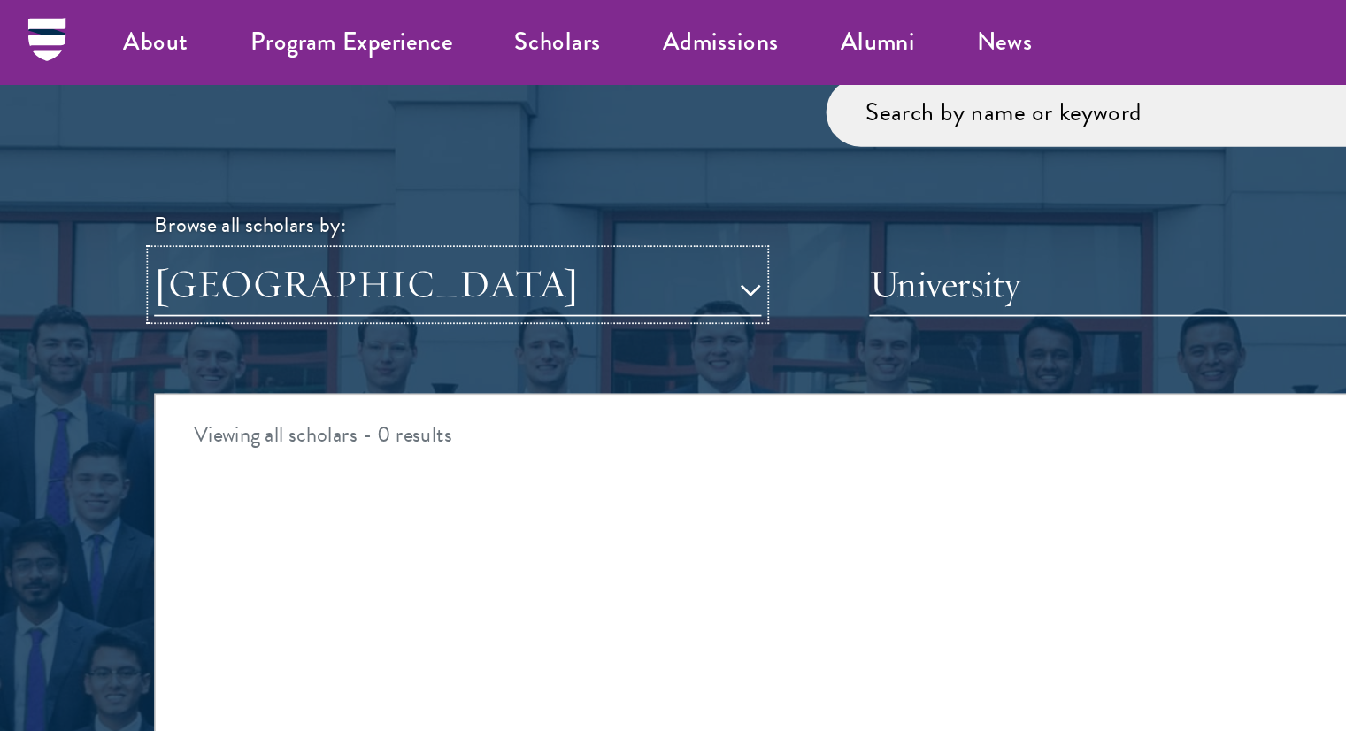
click at [159, 161] on button "[GEOGRAPHIC_DATA]" at bounding box center [263, 163] width 349 height 36
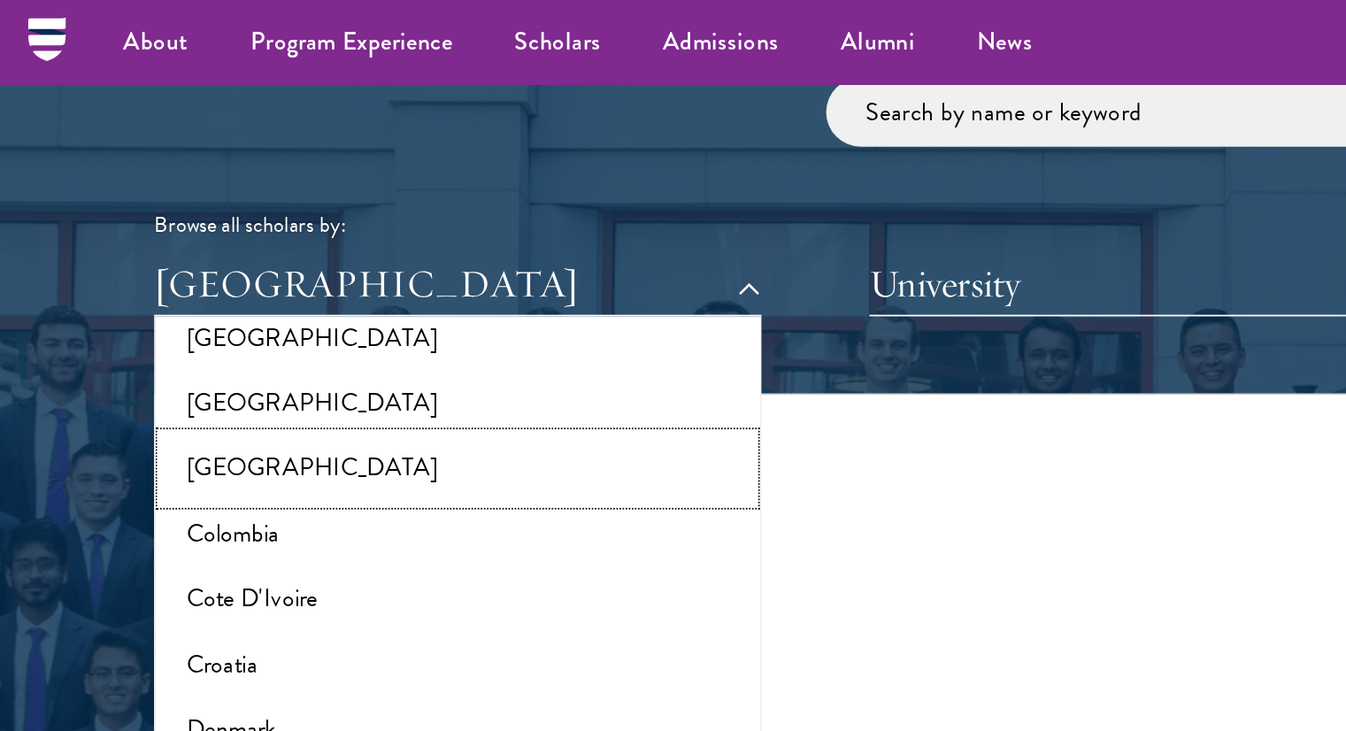
click at [174, 277] on button "[GEOGRAPHIC_DATA]" at bounding box center [263, 268] width 338 height 37
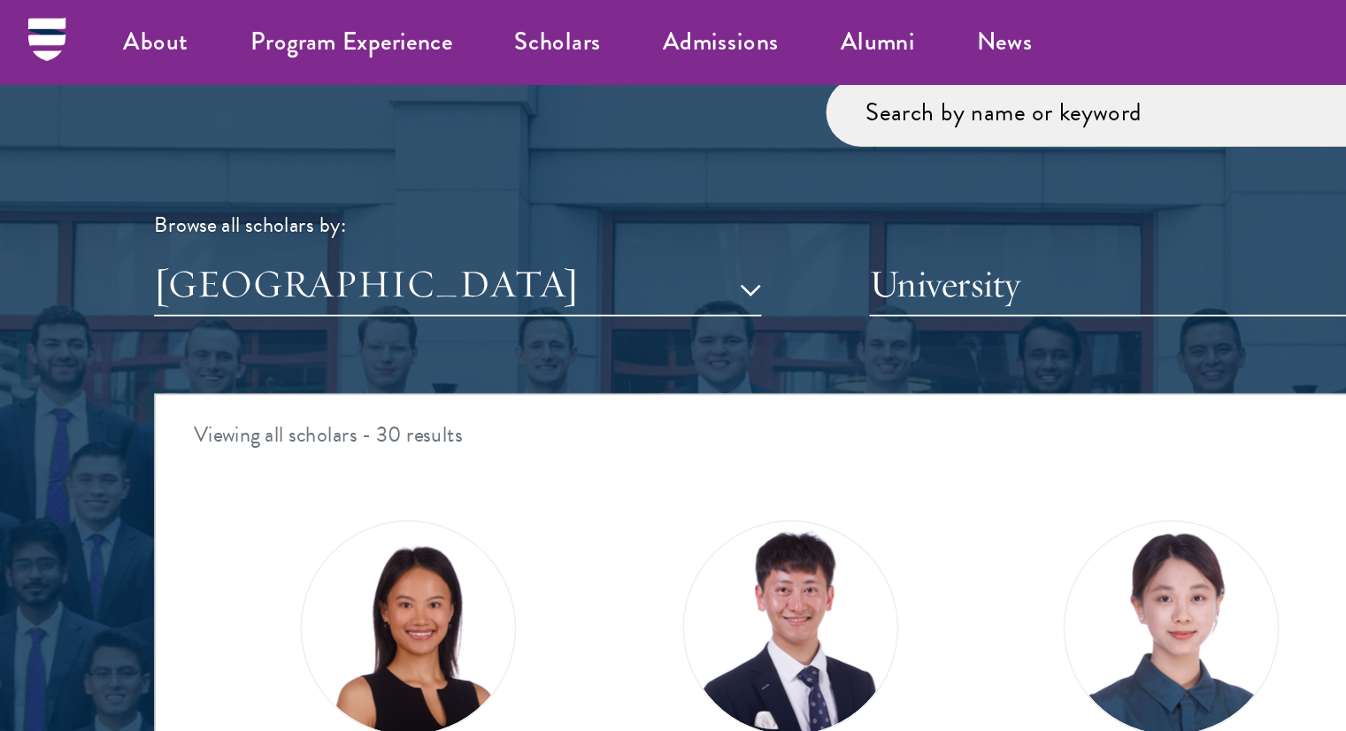
click at [165, 183] on div "Scholar Directory Congratulations and welcome to the Schwarzman Scholars Class …" at bounding box center [673, 307] width 1169 height 900
click at [149, 166] on button "[GEOGRAPHIC_DATA]" at bounding box center [263, 163] width 349 height 36
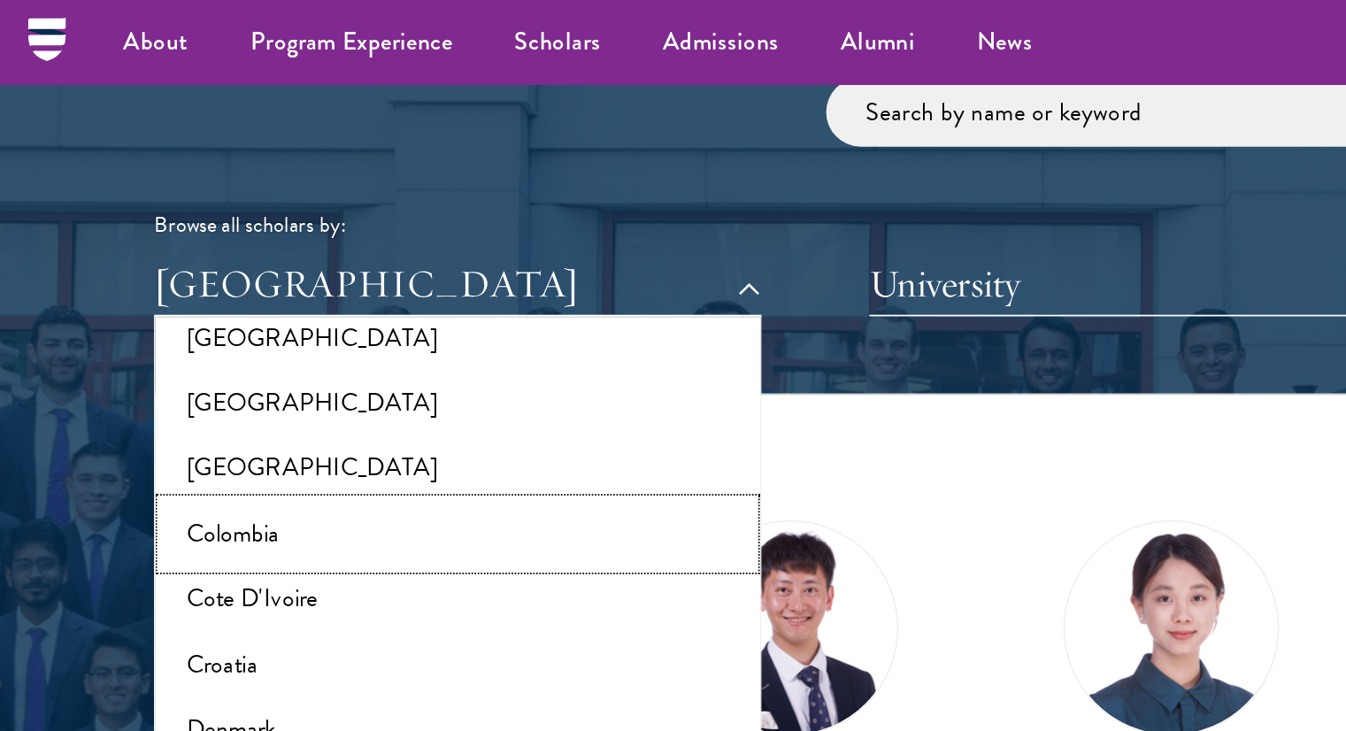
click at [143, 292] on button "Colombia" at bounding box center [263, 306] width 338 height 37
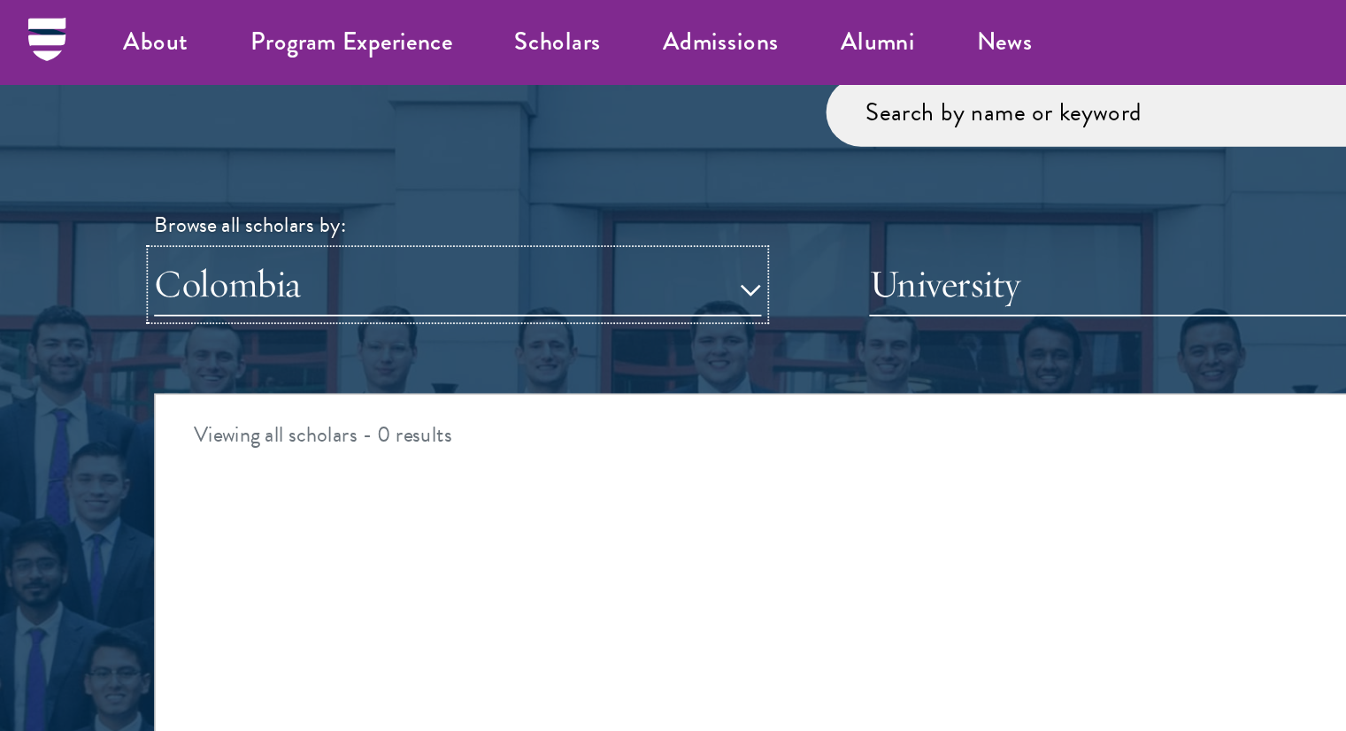
click at [156, 156] on button "Colombia" at bounding box center [263, 163] width 349 height 36
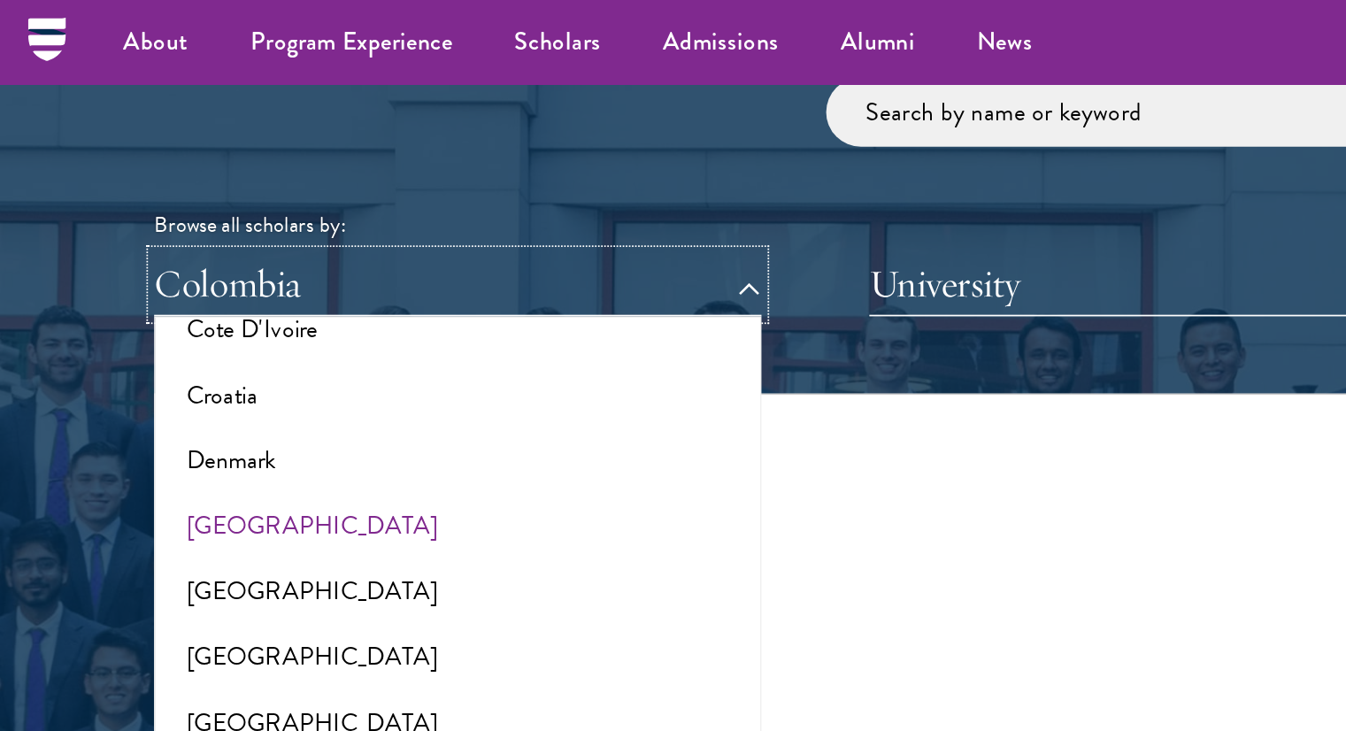
scroll to position [814, 0]
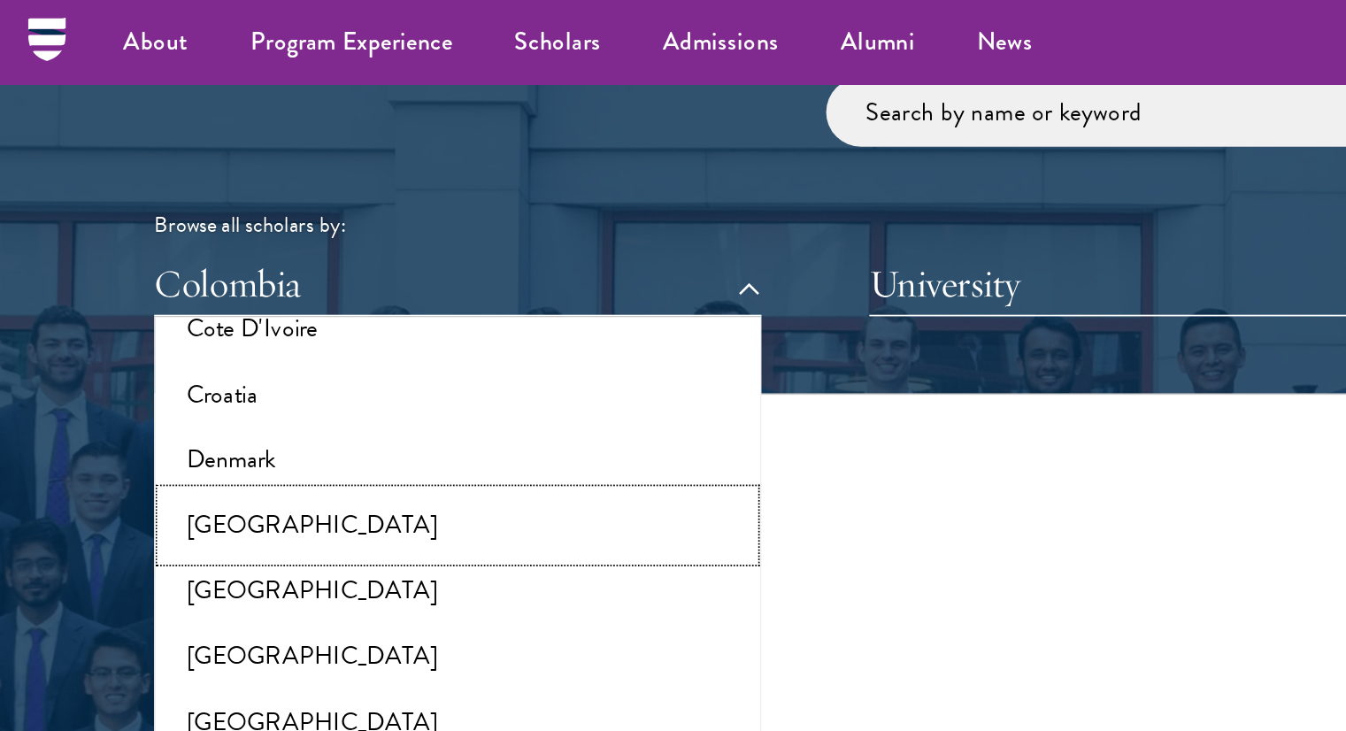
click at [160, 312] on button "[GEOGRAPHIC_DATA]" at bounding box center [263, 300] width 338 height 37
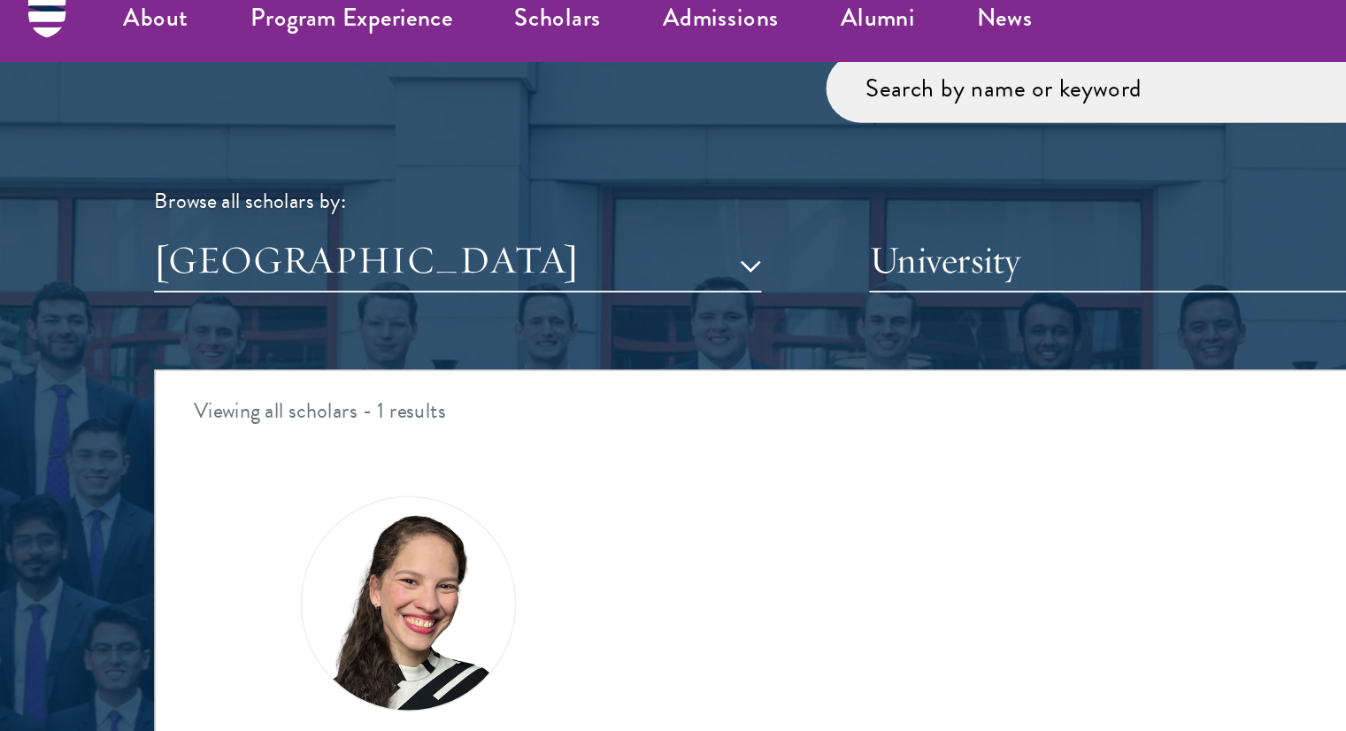
scroll to position [2125, 0]
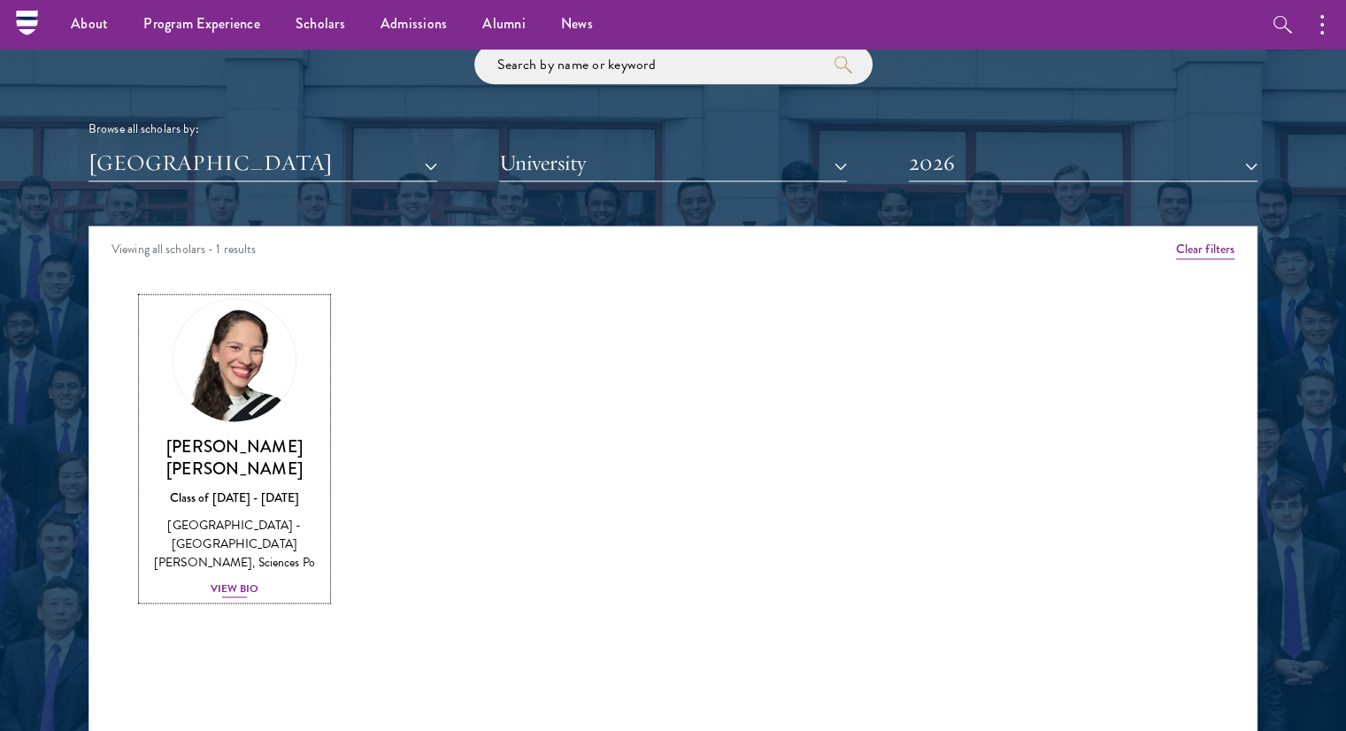
click at [247, 581] on div "View Bio" at bounding box center [235, 589] width 49 height 17
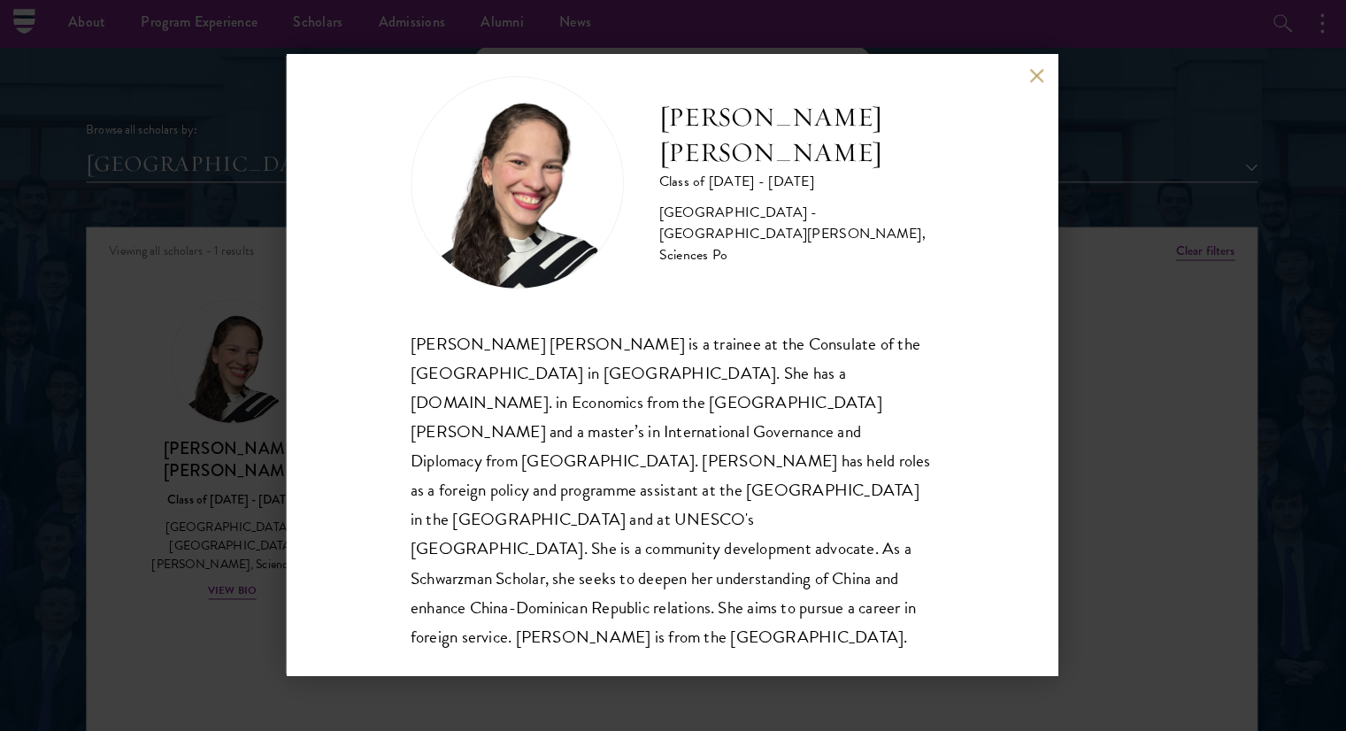
scroll to position [2122, 0]
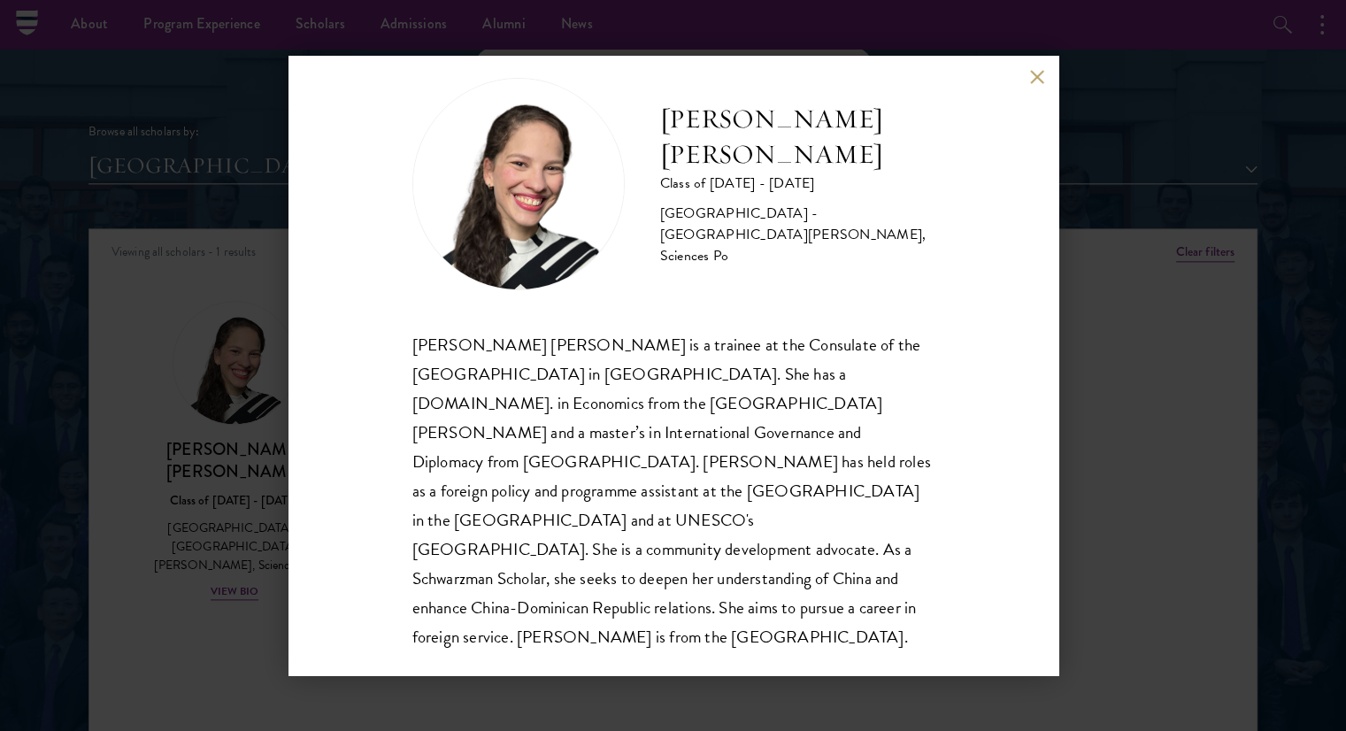
click at [0, 397] on div "Daniela Espinal Fondeur Class of 2025 - 2026 Dominican Republic - Universidad A…" at bounding box center [673, 365] width 1346 height 731
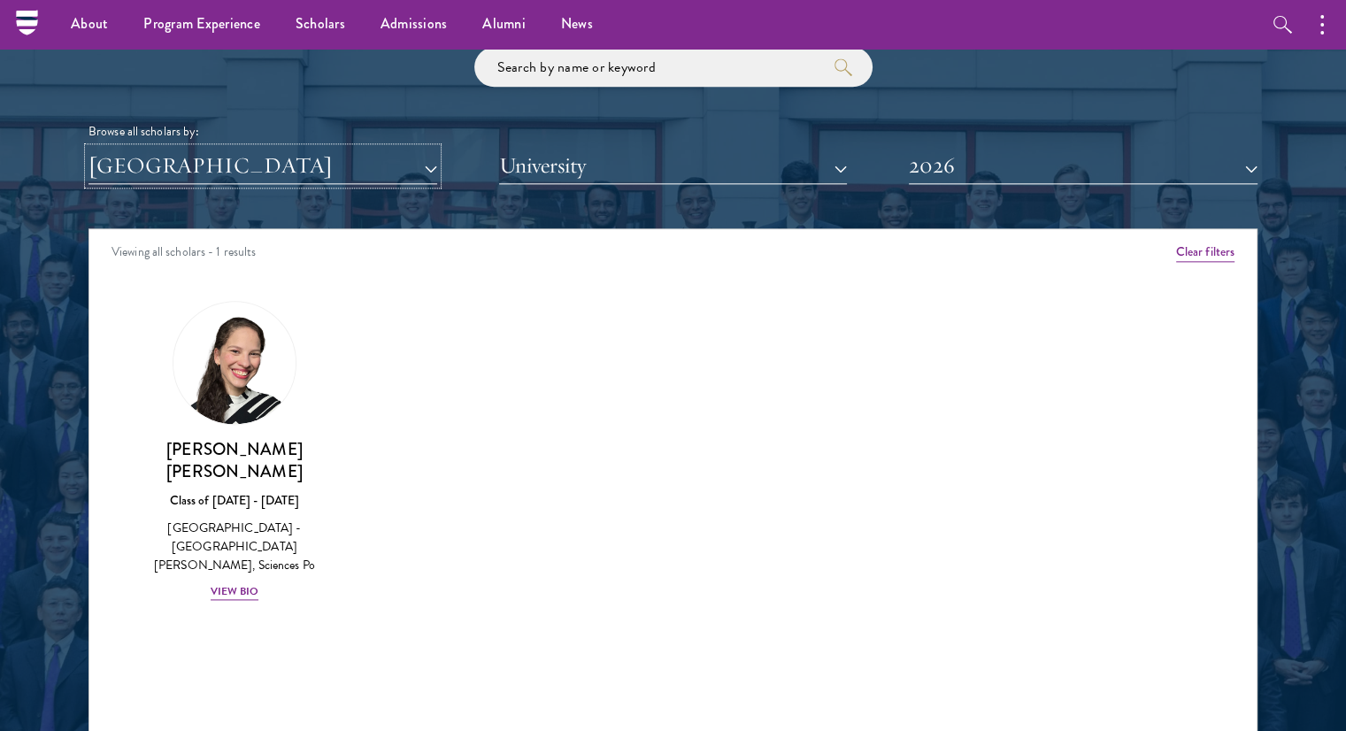
click at [228, 167] on button "[GEOGRAPHIC_DATA]" at bounding box center [263, 166] width 349 height 36
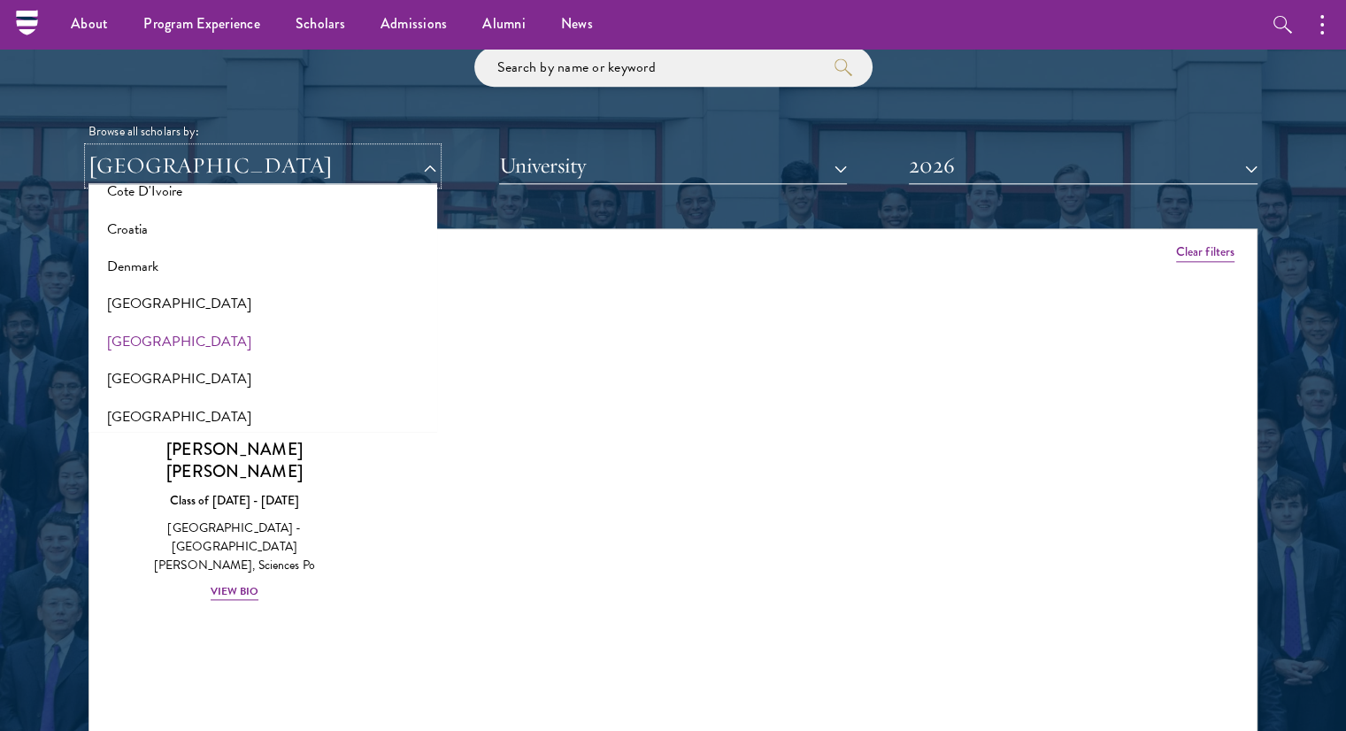
scroll to position [2122, 0]
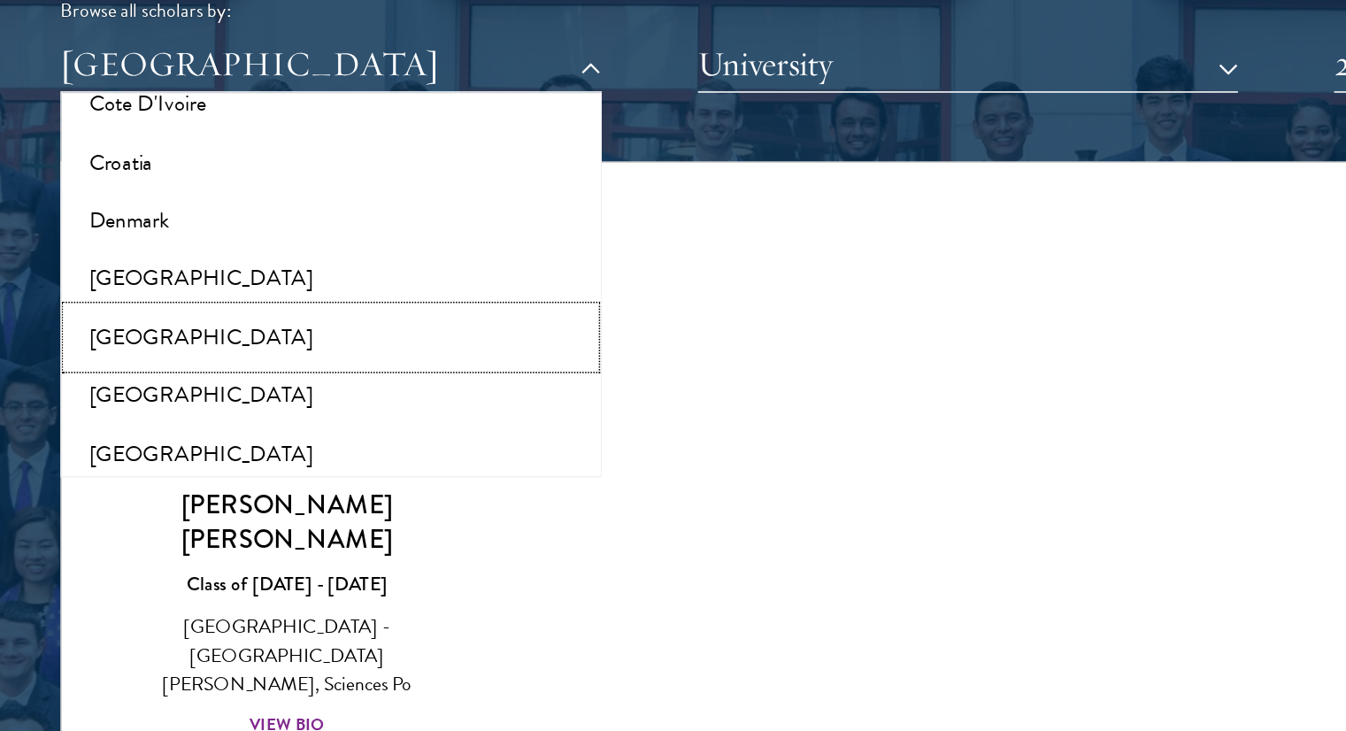
click at [137, 351] on button "[GEOGRAPHIC_DATA]" at bounding box center [263, 341] width 338 height 37
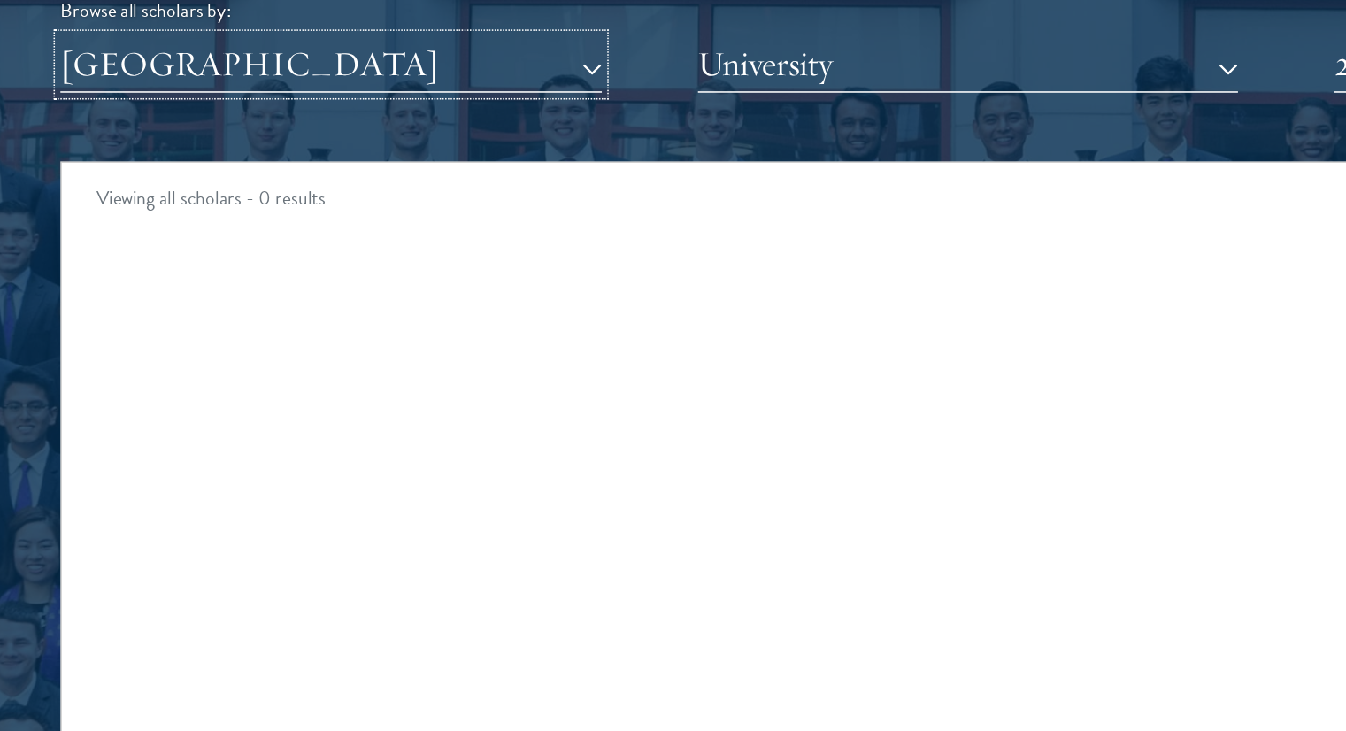
click at [181, 177] on button "[GEOGRAPHIC_DATA]" at bounding box center [263, 166] width 349 height 36
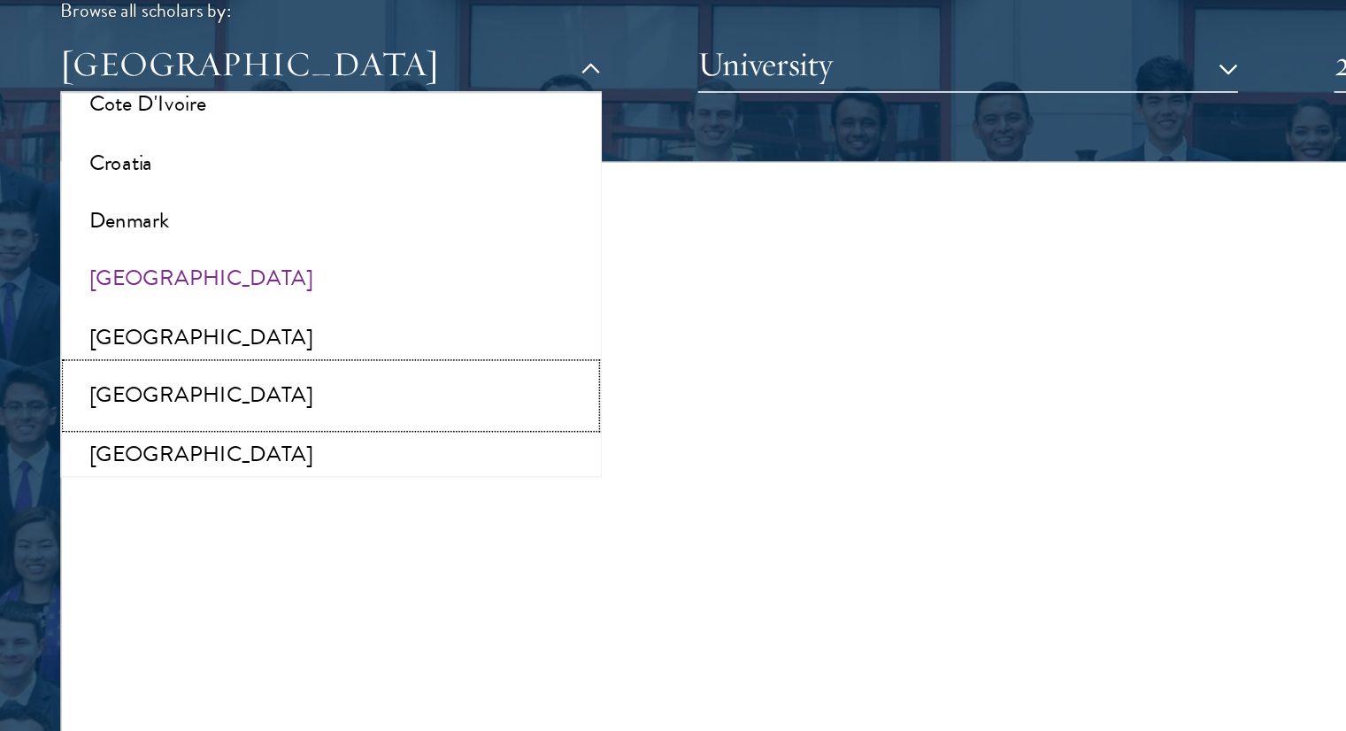
drag, startPoint x: 140, startPoint y: 381, endPoint x: 174, endPoint y: 316, distance: 73.3
click at [174, 316] on div "All Countries and Regions Afghanistan Antigua and Barbuda Argentina Armenia Aus…" at bounding box center [263, 308] width 349 height 248
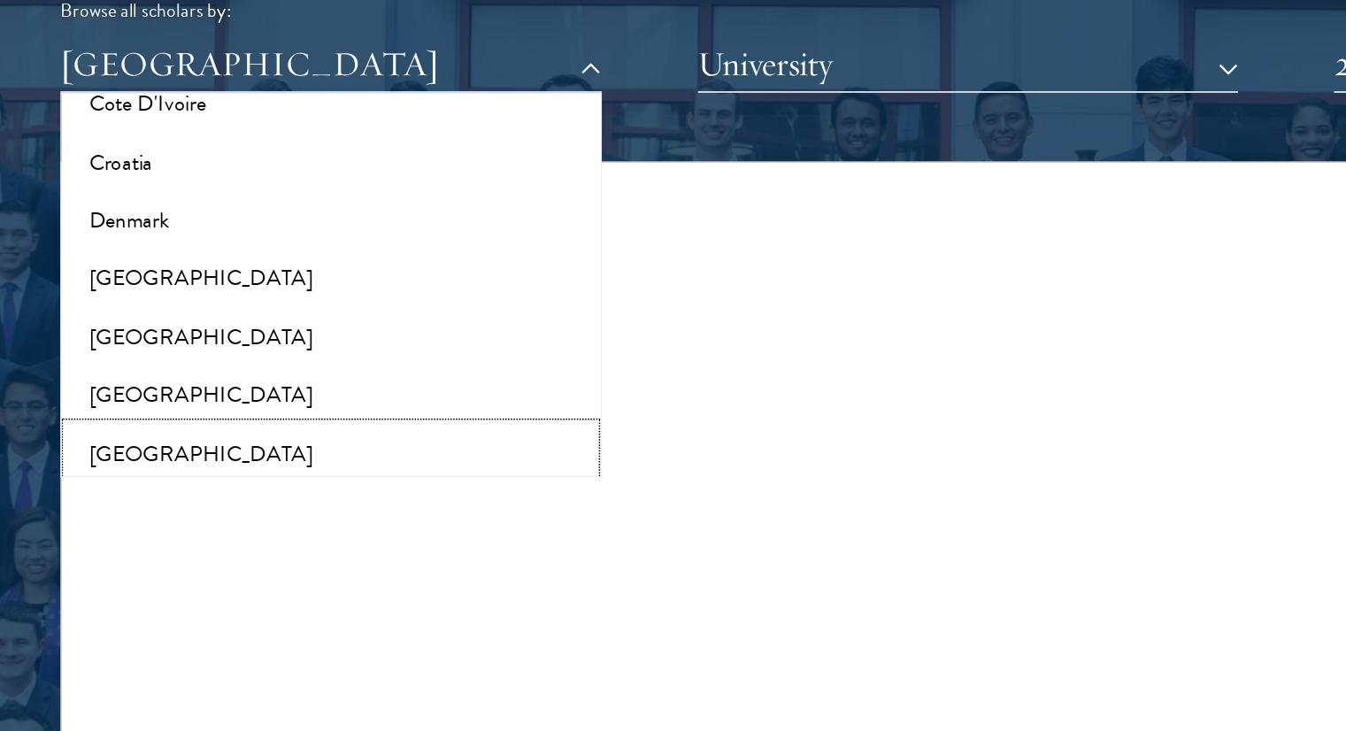
click at [115, 415] on button "[GEOGRAPHIC_DATA]" at bounding box center [263, 416] width 338 height 37
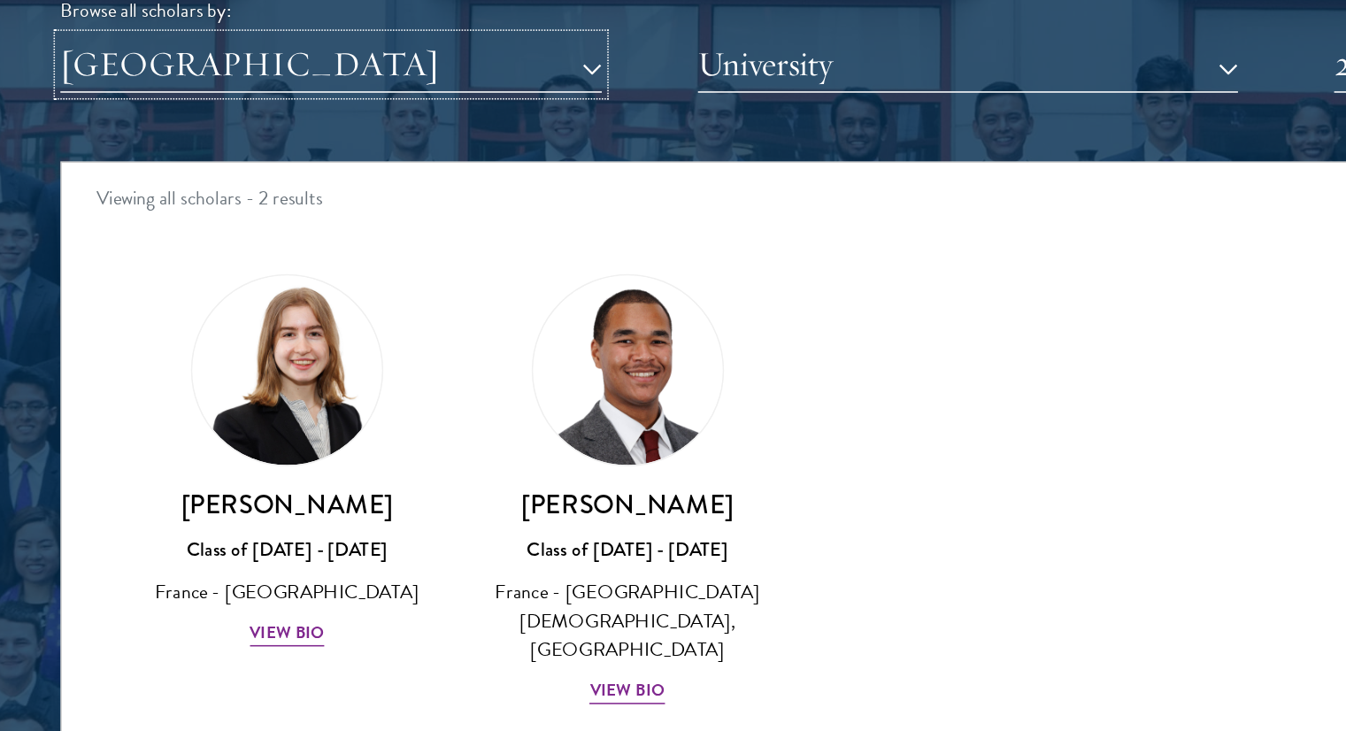
click at [184, 169] on button "[GEOGRAPHIC_DATA]" at bounding box center [263, 166] width 349 height 36
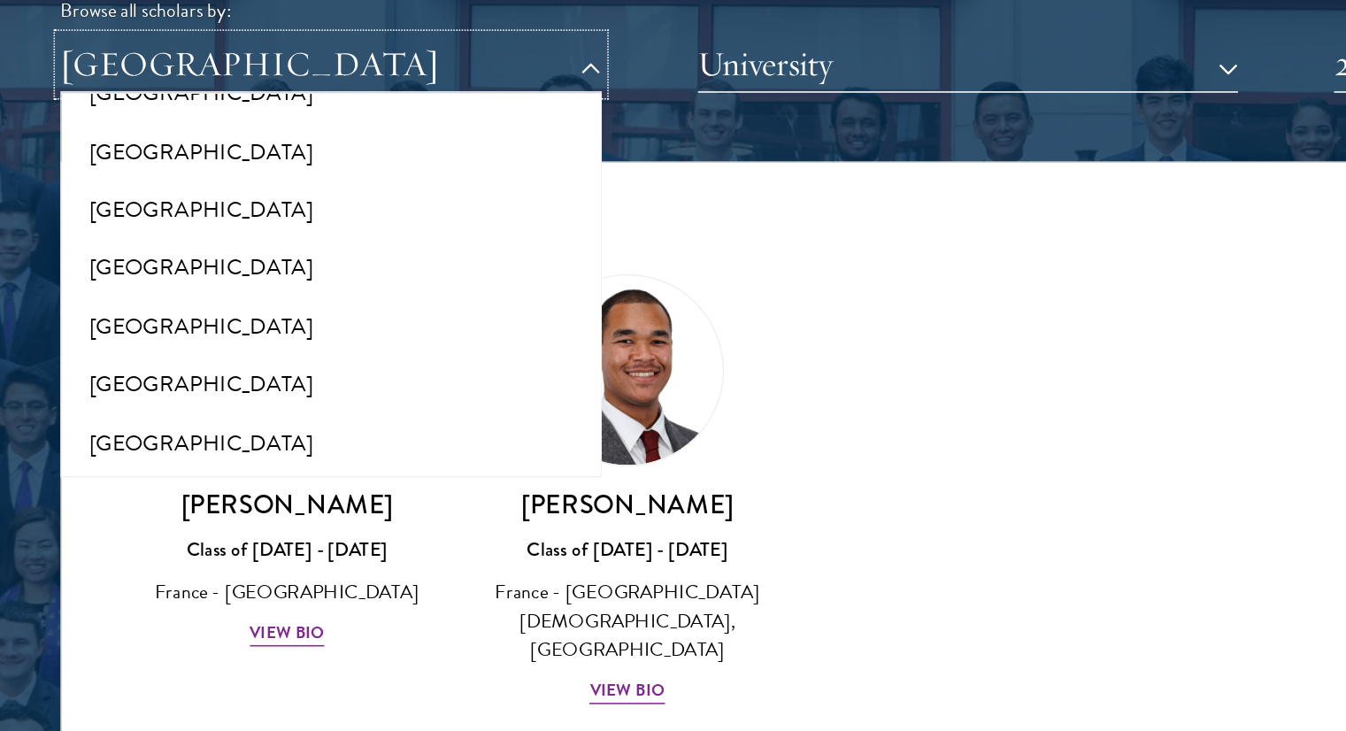
scroll to position [2546, 0]
click at [151, 328] on button "[GEOGRAPHIC_DATA]" at bounding box center [263, 335] width 338 height 37
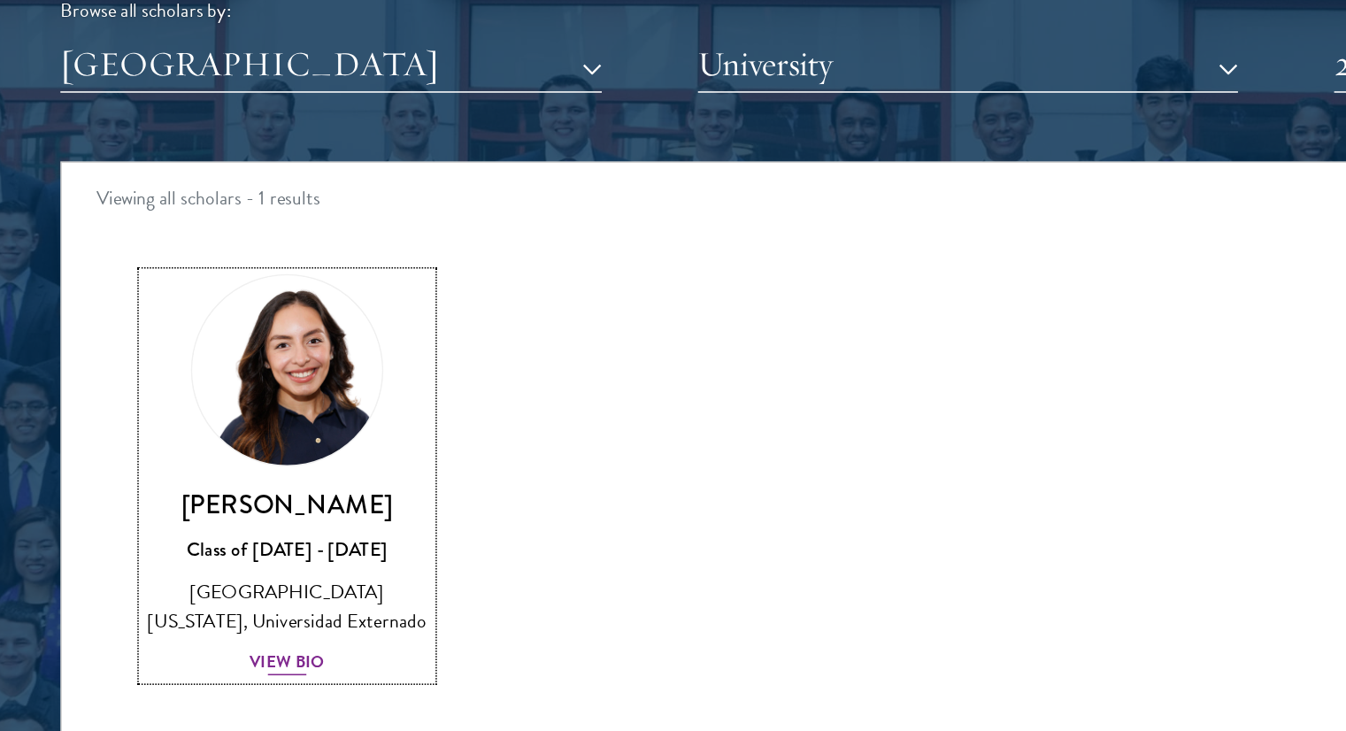
click at [228, 553] on div "View Bio" at bounding box center [235, 551] width 49 height 17
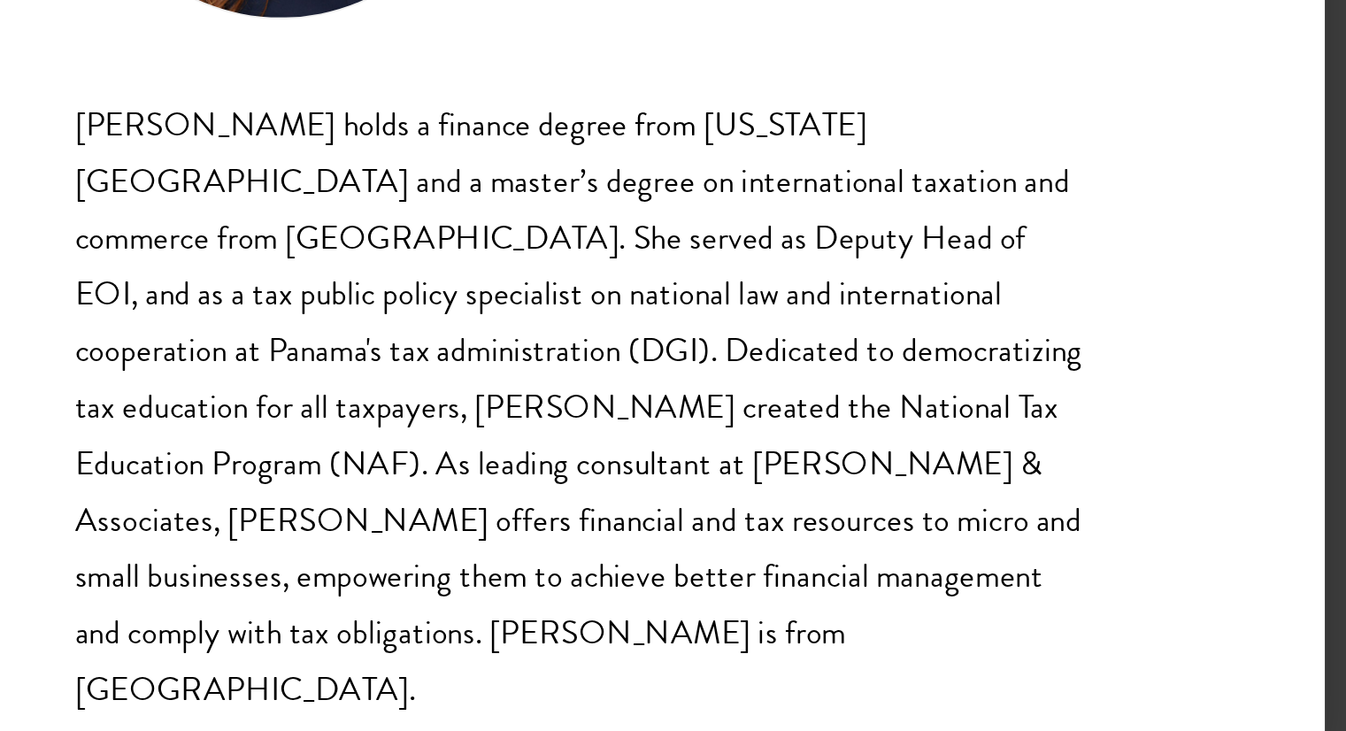
scroll to position [2122, 0]
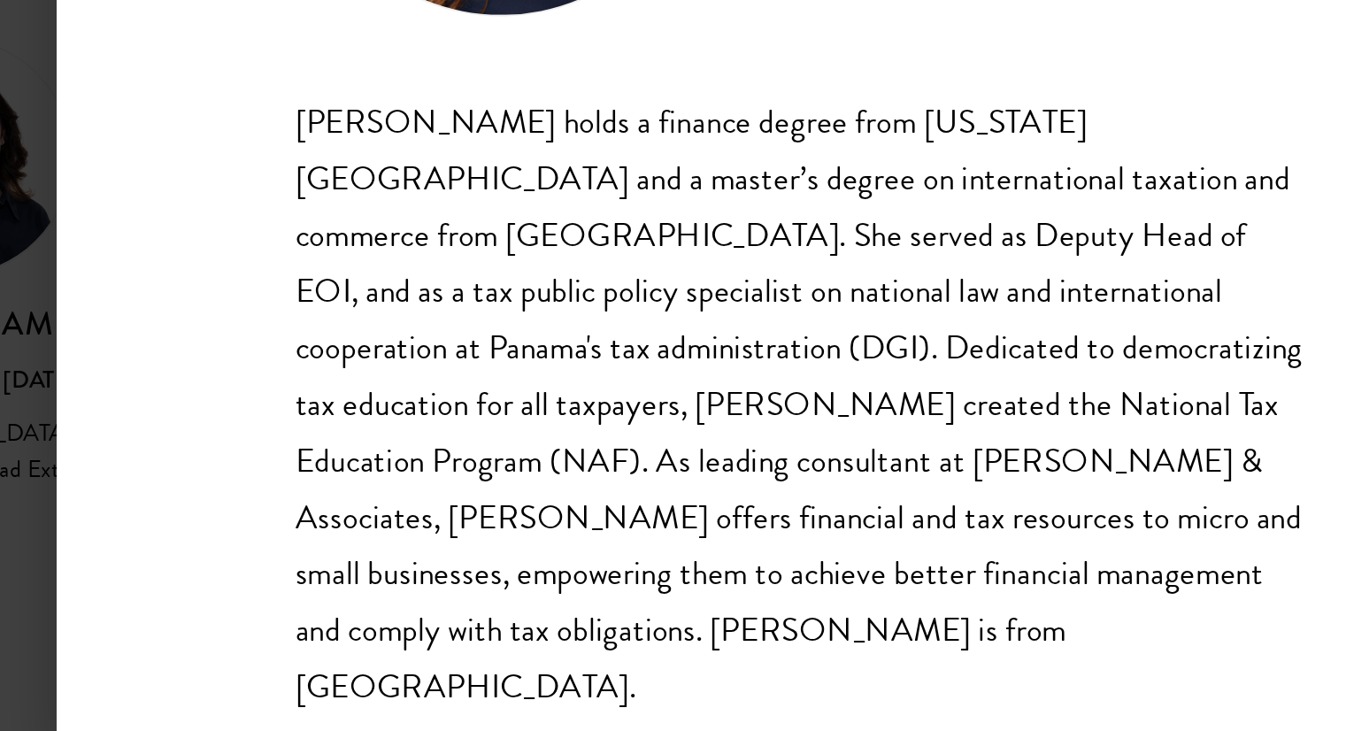
click at [258, 410] on div "Nicole Montufar Class of 2025 - 2026 Panama - Florida State University, Univers…" at bounding box center [673, 365] width 1346 height 731
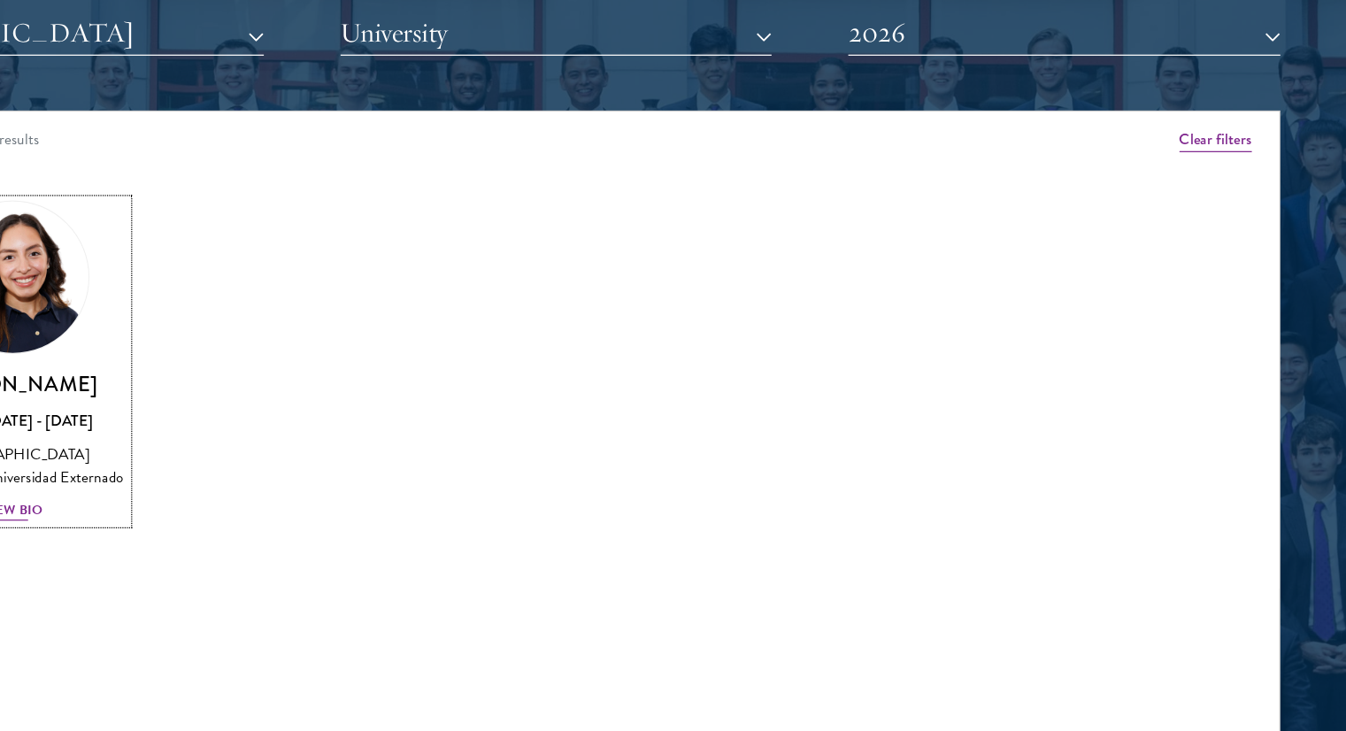
scroll to position [2119, 0]
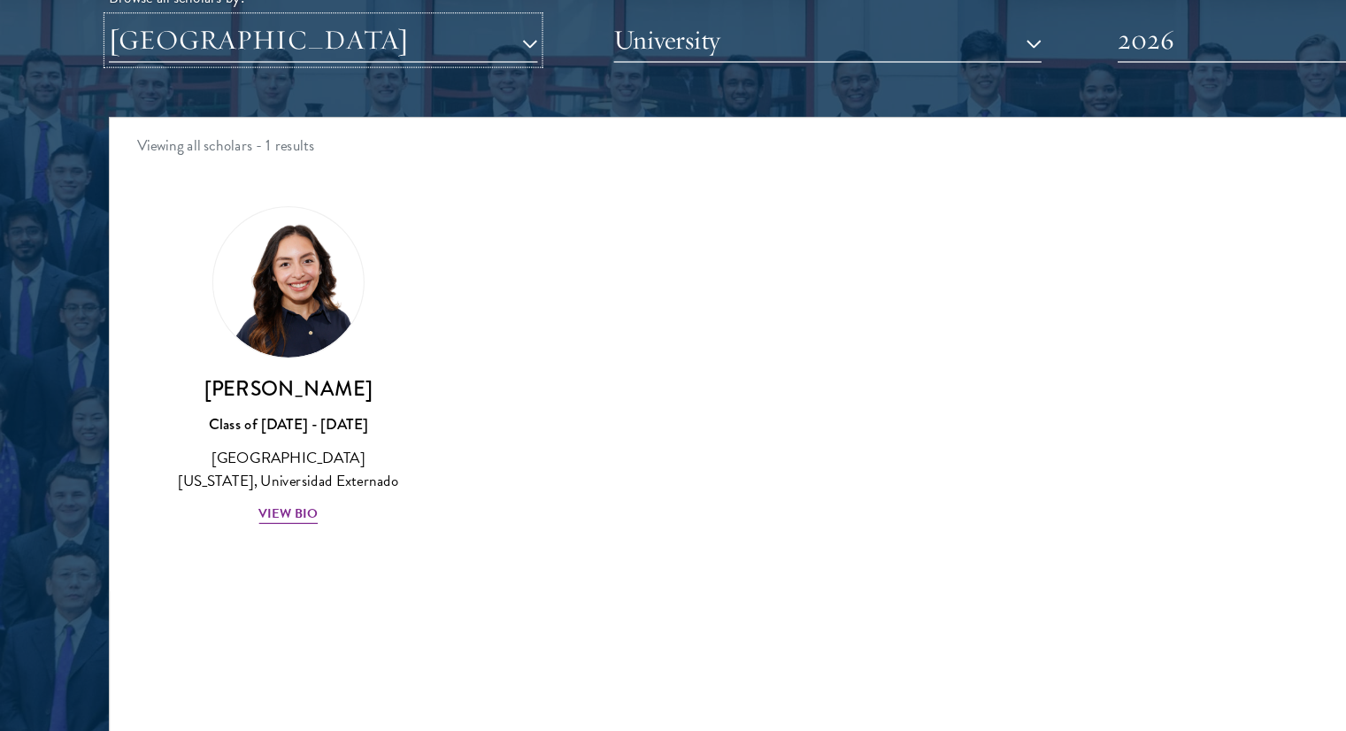
click at [198, 174] on button "[GEOGRAPHIC_DATA]" at bounding box center [263, 168] width 349 height 36
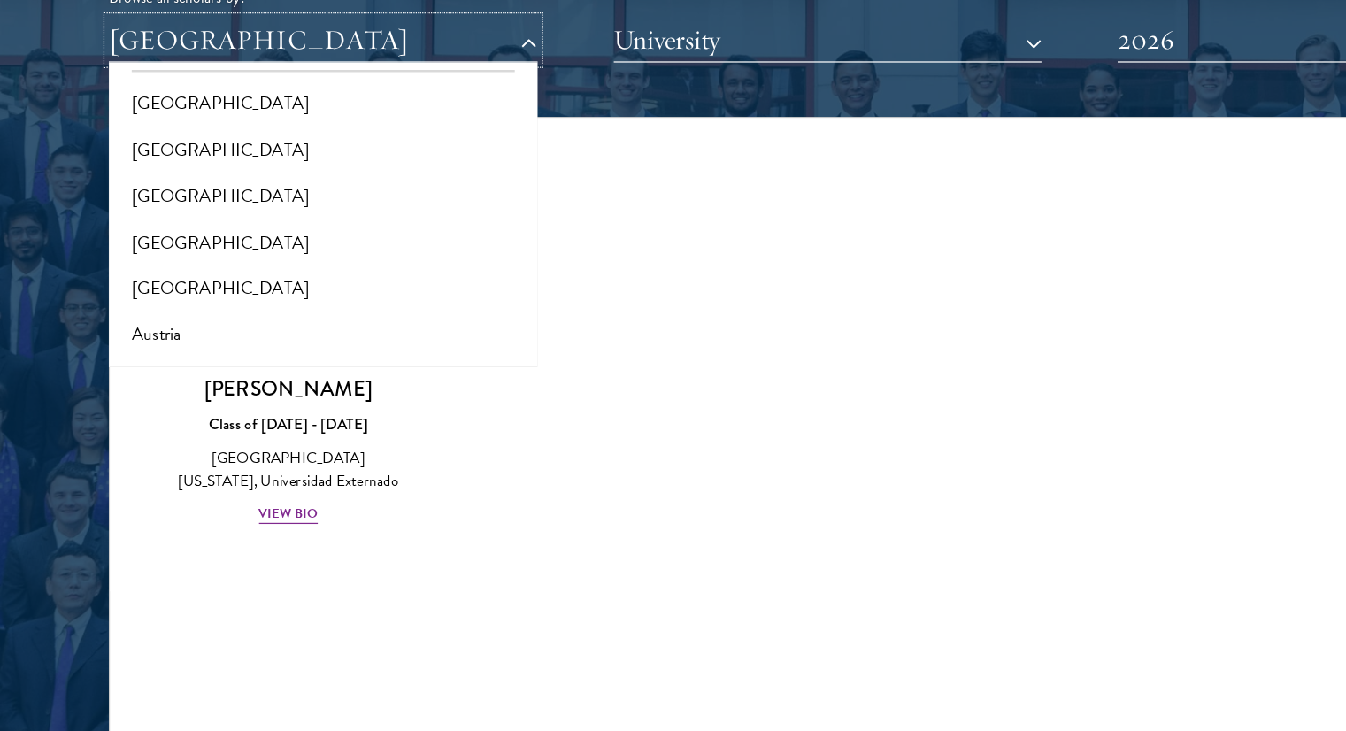
scroll to position [0, 0]
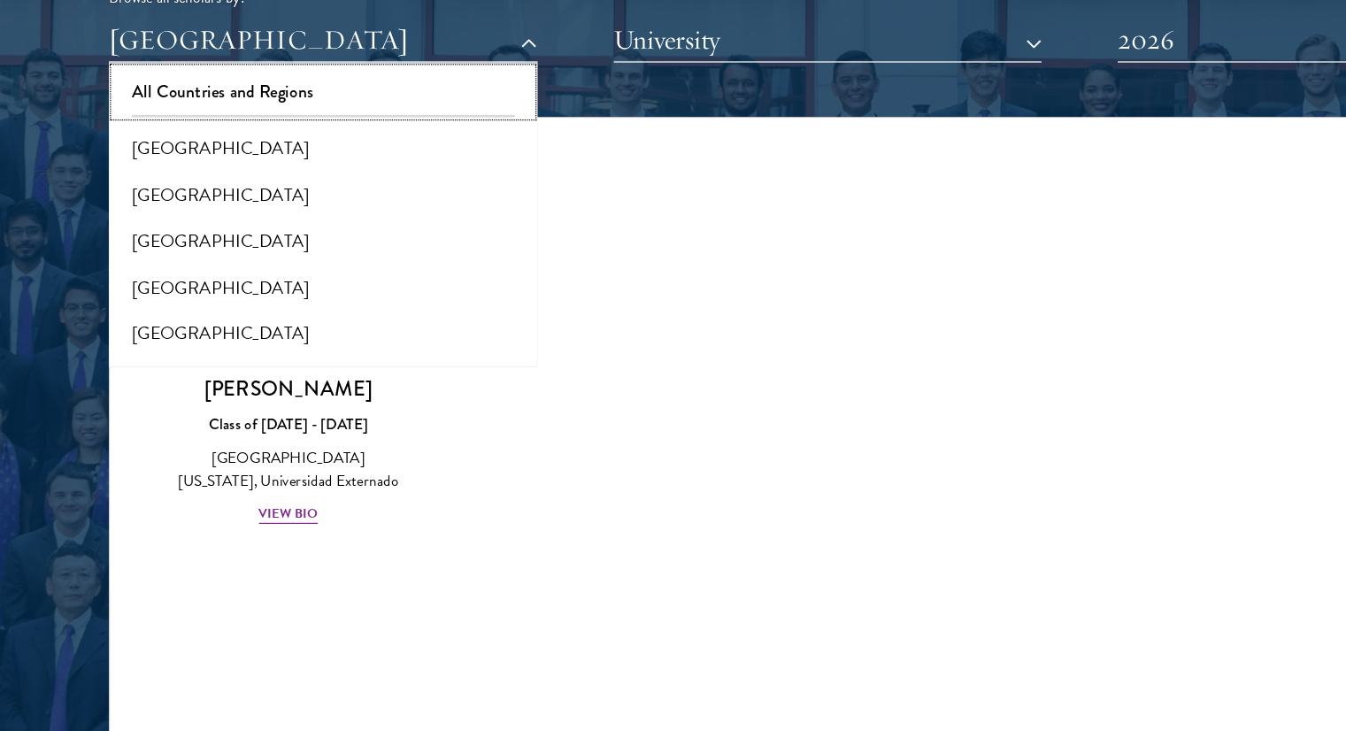
drag, startPoint x: 188, startPoint y: 213, endPoint x: 201, endPoint y: 234, distance: 24.3
click at [201, 234] on div "All Countries and Regions Afghanistan Antigua and Barbuda Argentina Armenia Aus…" at bounding box center [263, 311] width 349 height 248
click at [139, 177] on button "[GEOGRAPHIC_DATA]" at bounding box center [263, 168] width 349 height 36
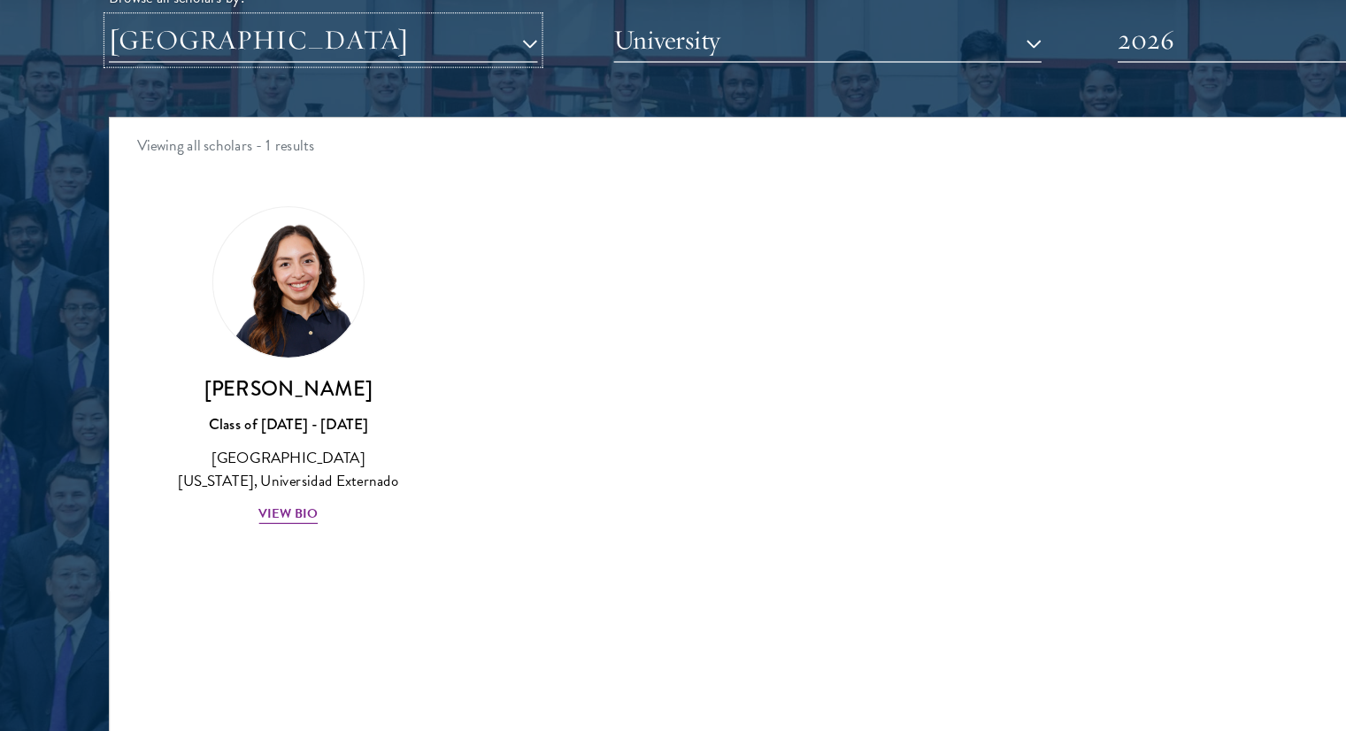
click at [139, 177] on button "[GEOGRAPHIC_DATA]" at bounding box center [263, 168] width 349 height 36
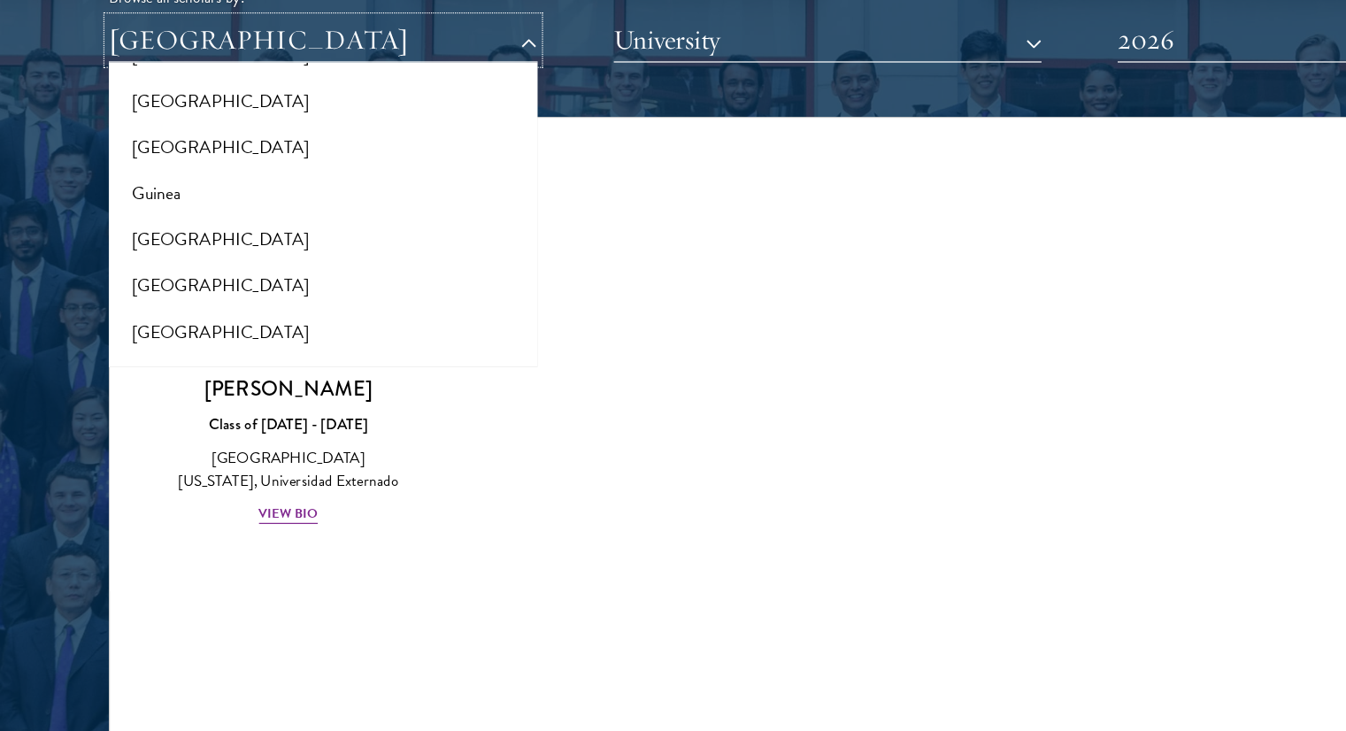
scroll to position [1130, 0]
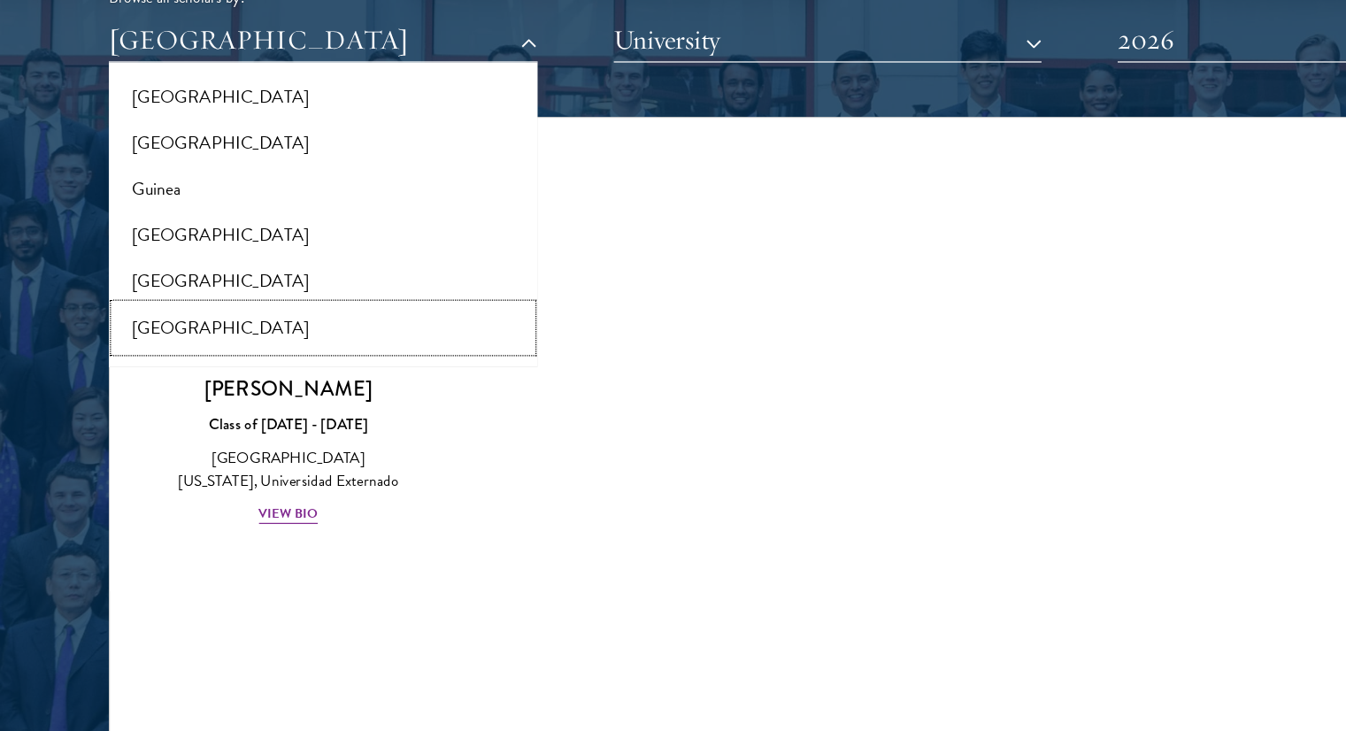
click at [203, 398] on button "[GEOGRAPHIC_DATA]" at bounding box center [263, 402] width 338 height 37
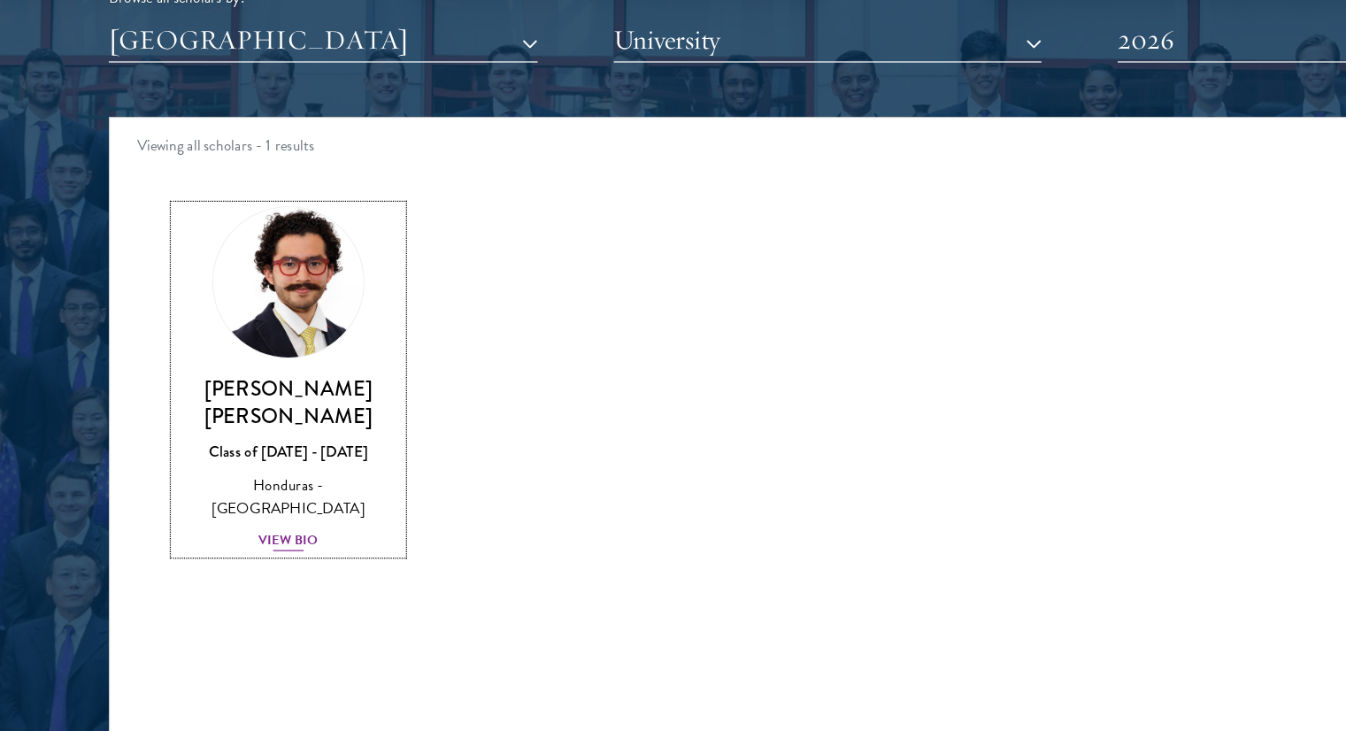
click at [240, 567] on div "View Bio" at bounding box center [235, 575] width 49 height 17
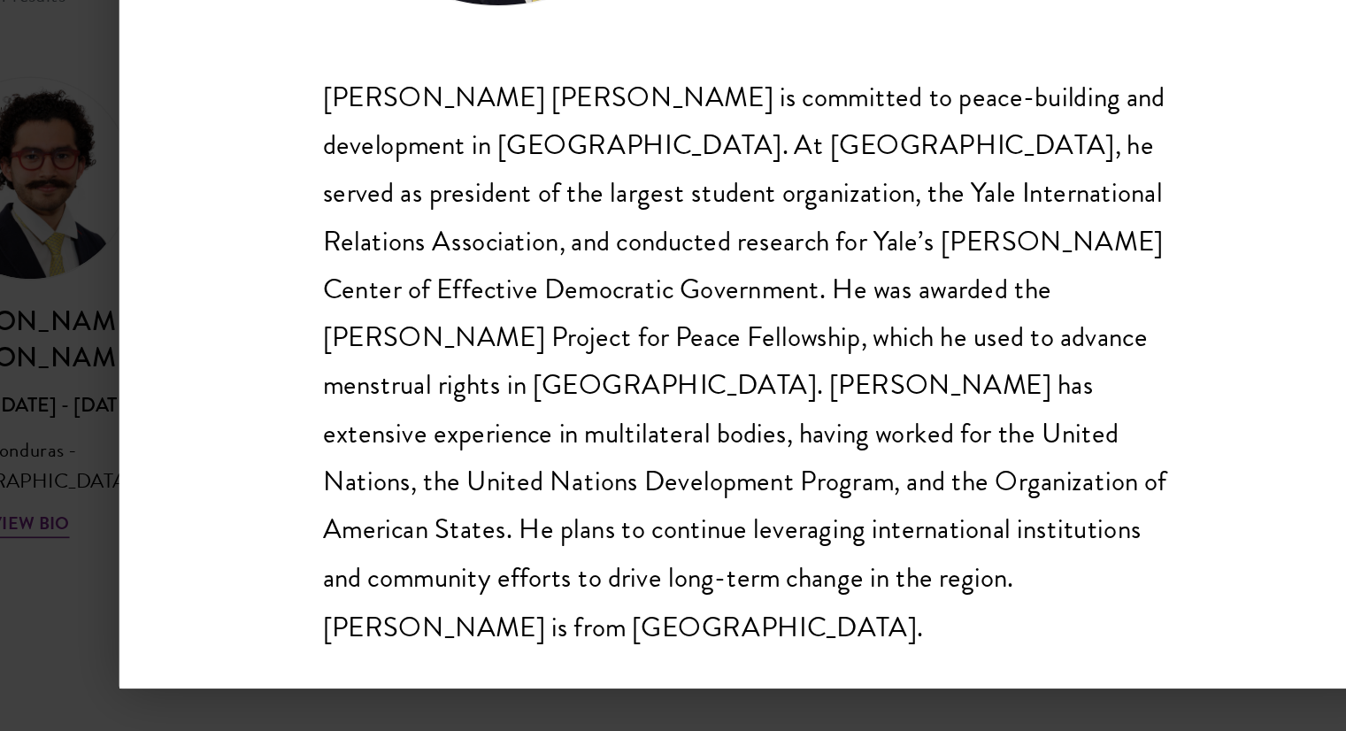
scroll to position [2118, 0]
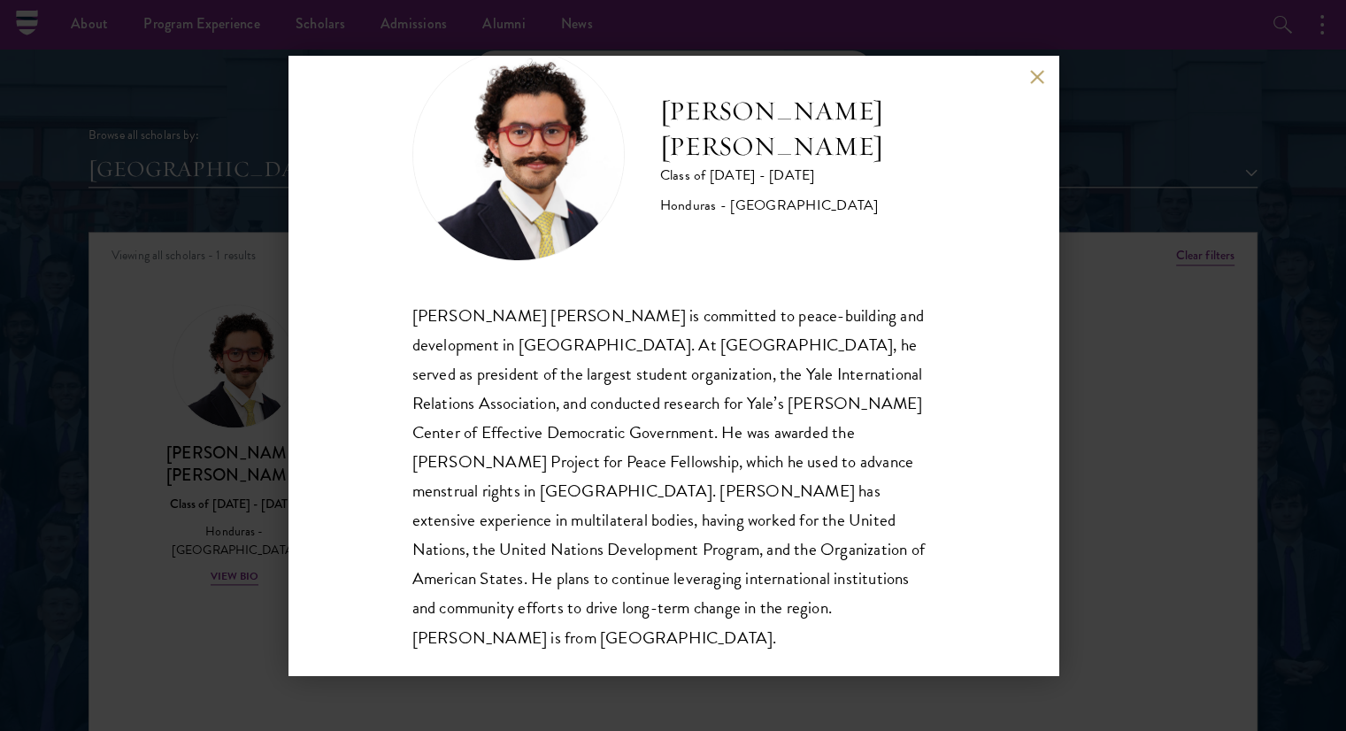
click at [1109, 65] on div "Rolando Kattan Rubi Class of 2025 - 2026 Honduras - Yale University Rolando Kat…" at bounding box center [673, 365] width 1346 height 731
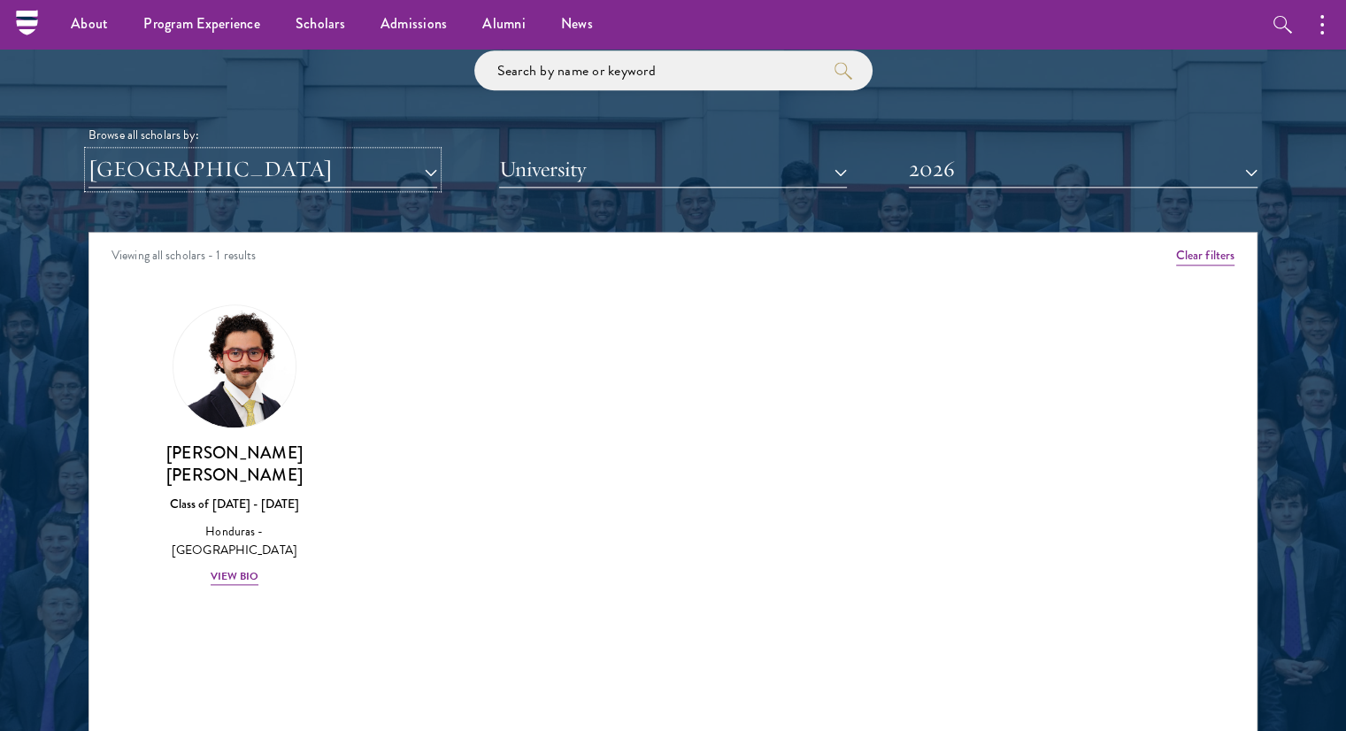
click at [152, 170] on button "[GEOGRAPHIC_DATA]" at bounding box center [263, 169] width 349 height 36
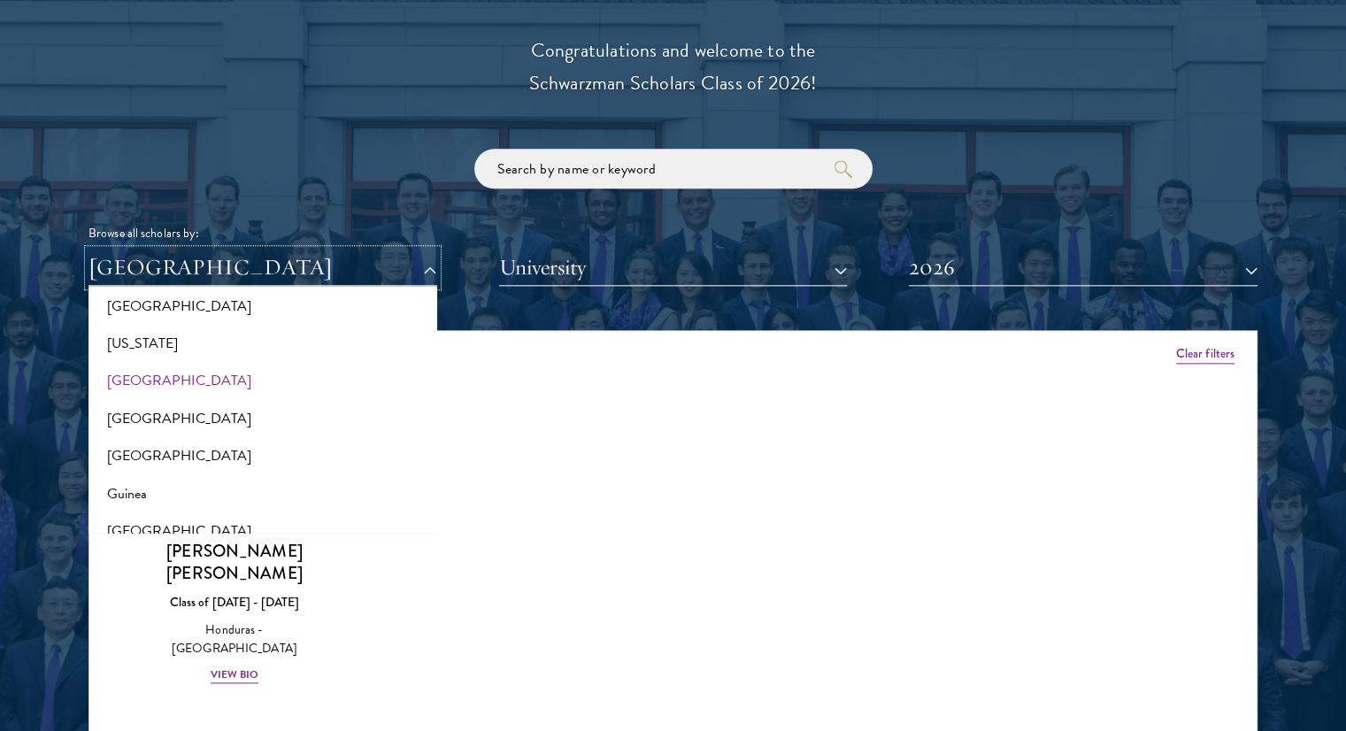
scroll to position [1025, 0]
click at [141, 384] on button "[GEOGRAPHIC_DATA]" at bounding box center [263, 381] width 338 height 37
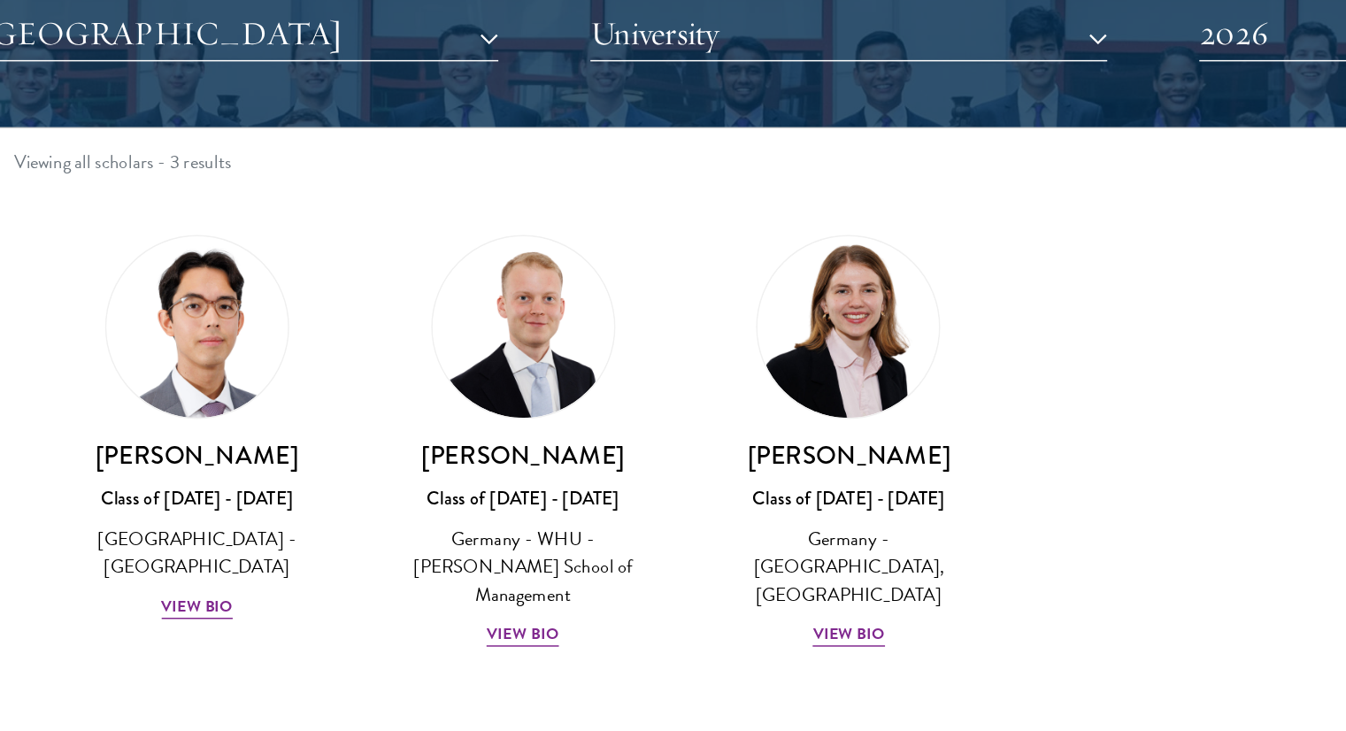
scroll to position [2109, 0]
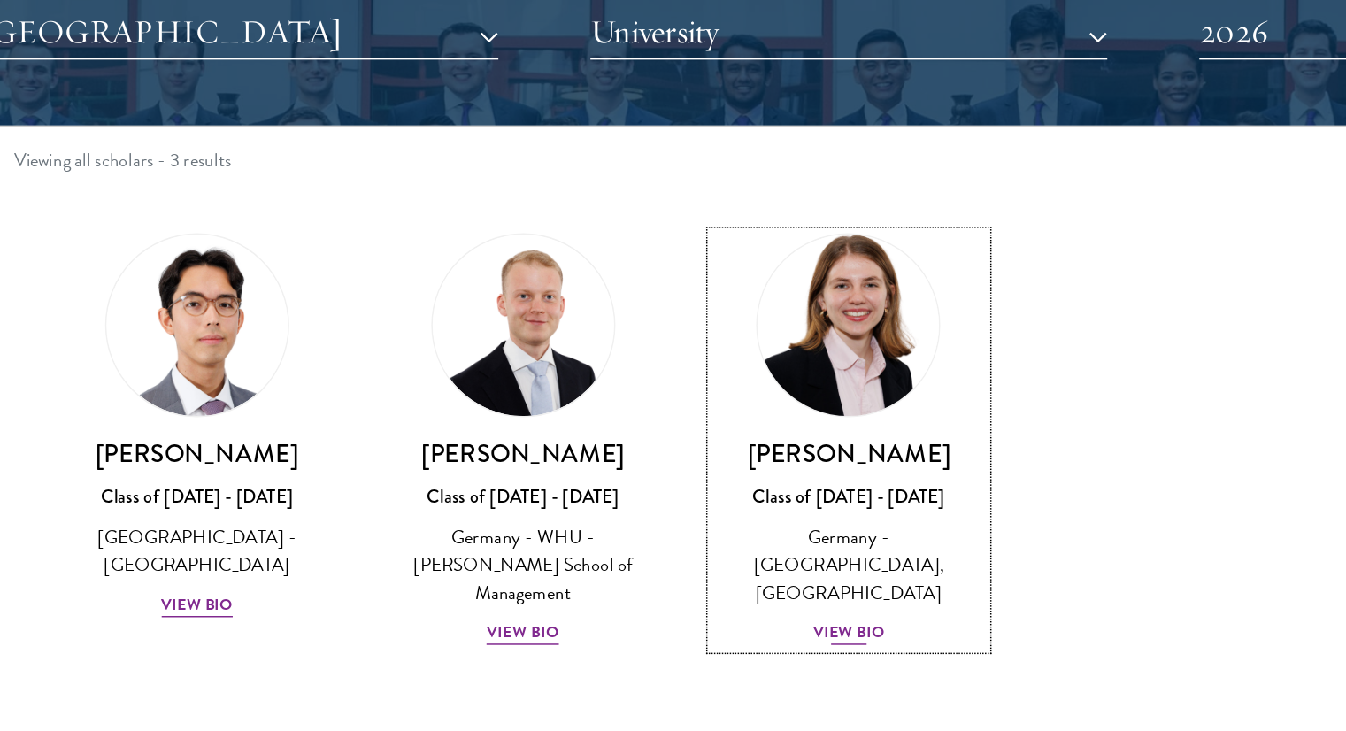
click at [670, 575] on div "View Bio" at bounding box center [673, 583] width 49 height 17
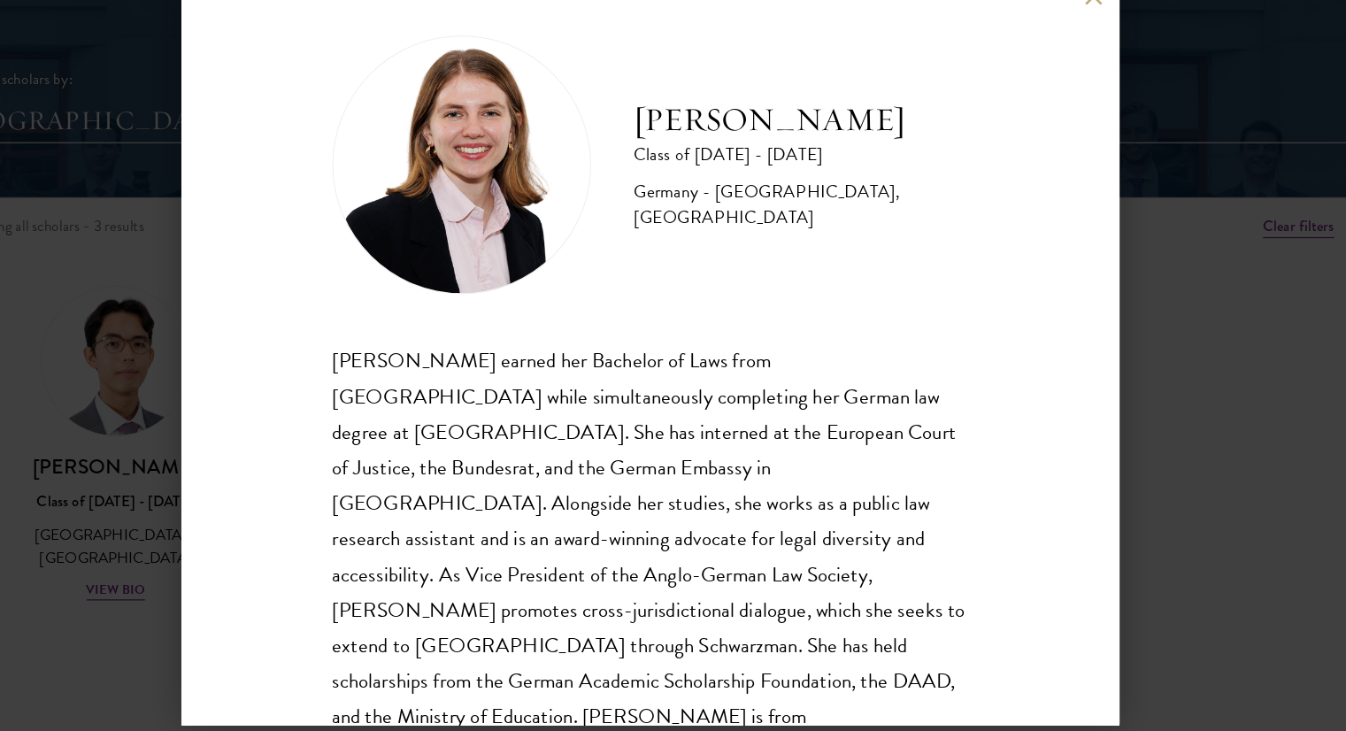
scroll to position [2184, 0]
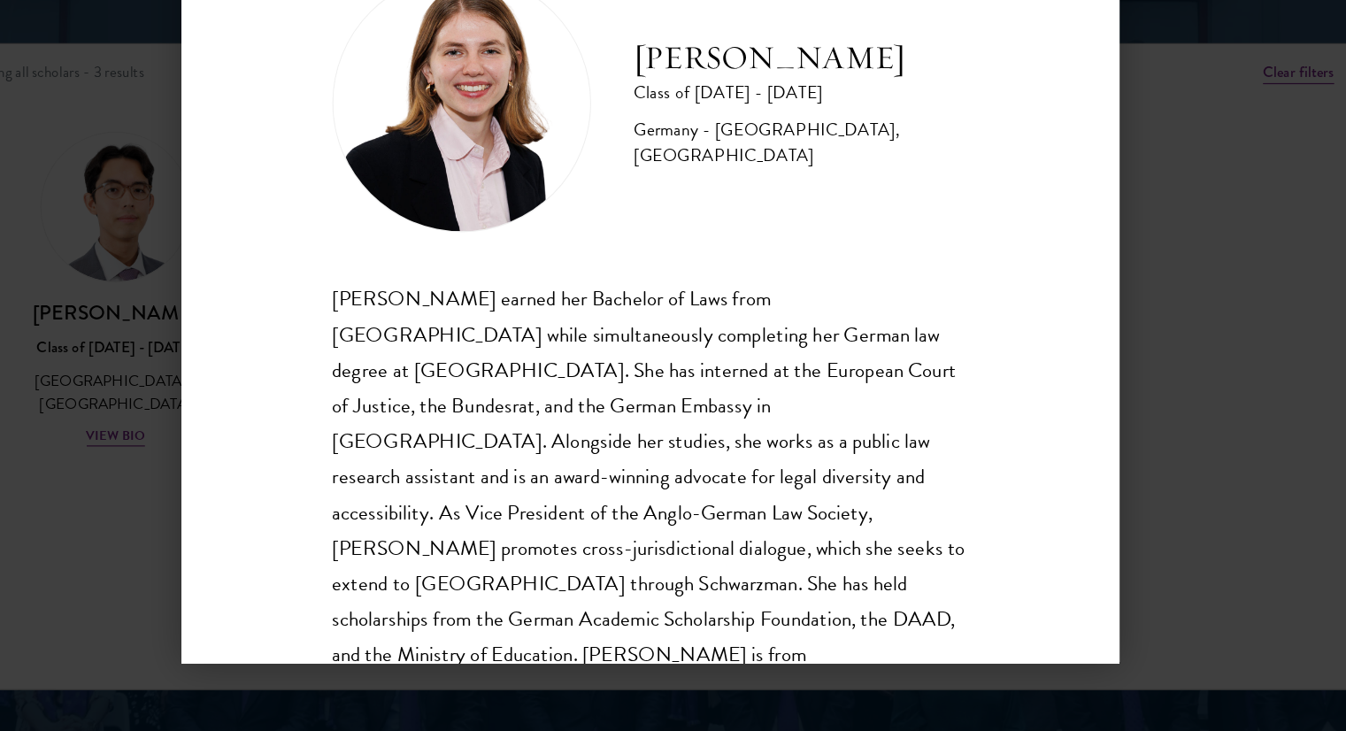
click at [158, 463] on div "Hannah Kuhn Class of 2025 - 2026 Germany - King's College London, Berlin Humbol…" at bounding box center [673, 365] width 1346 height 731
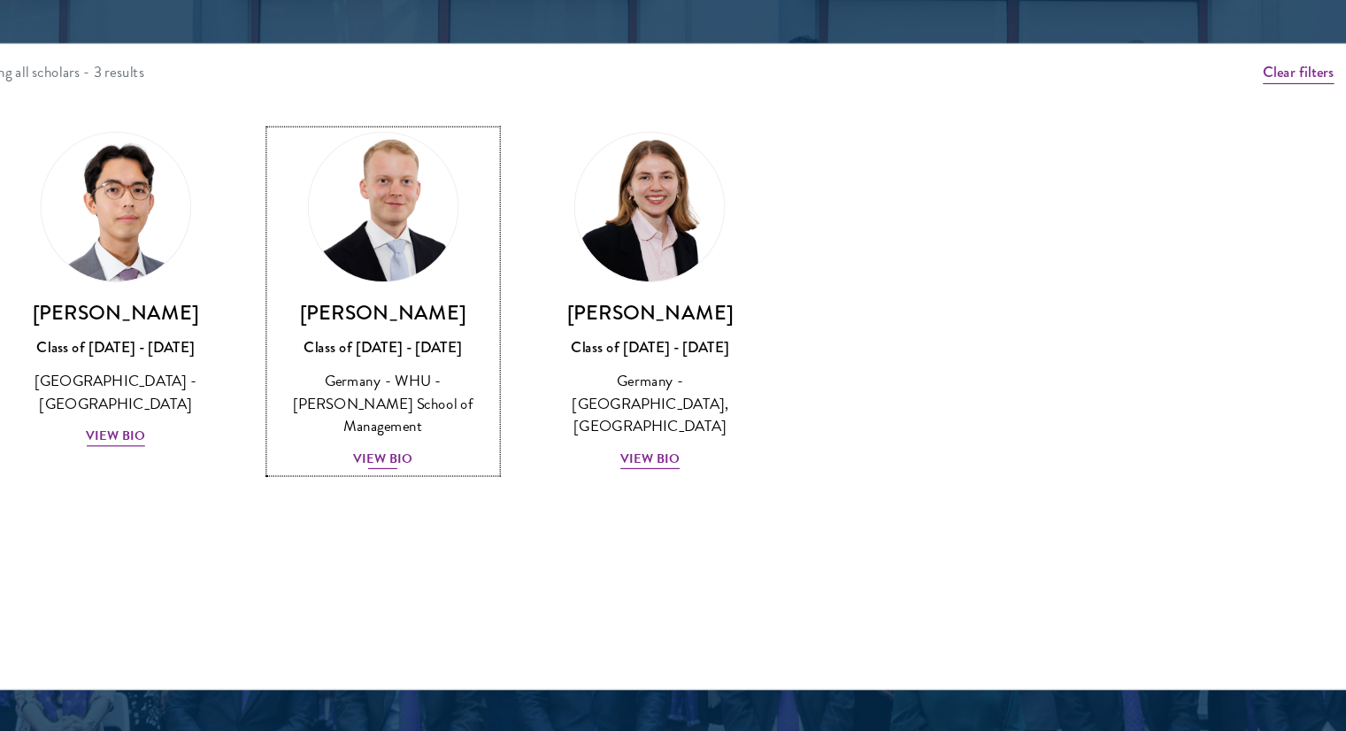
click at [456, 499] on div "View Bio" at bounding box center [453, 507] width 49 height 17
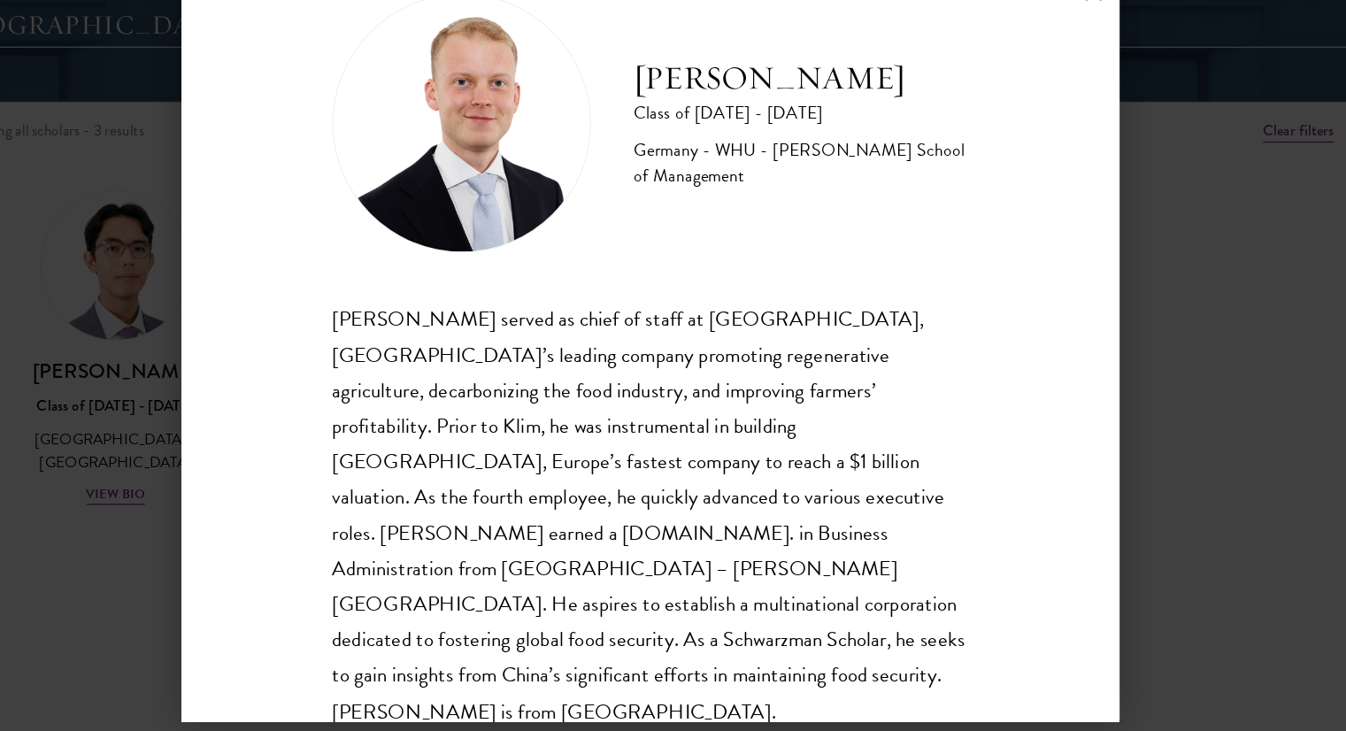
scroll to position [2184, 0]
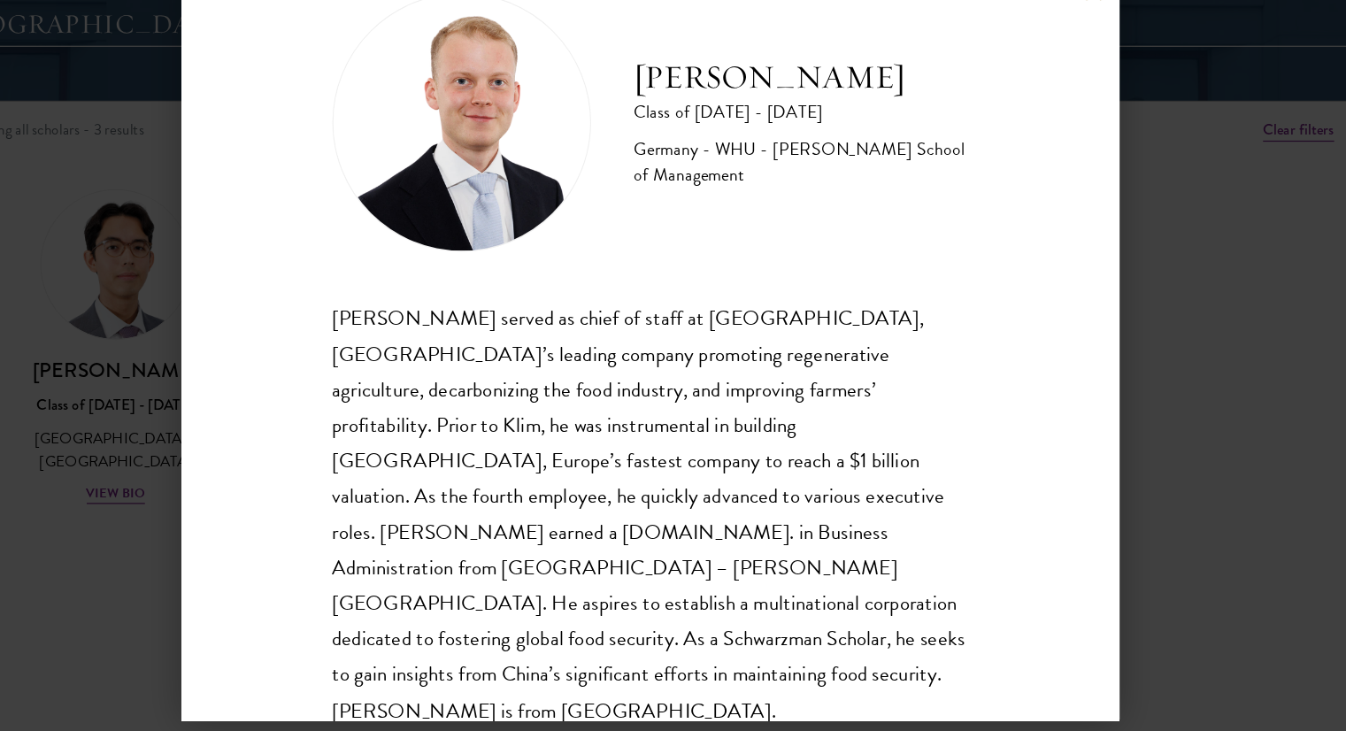
click at [471, 462] on div "Moritz Homrich served as chief of staff at Klim, Germany’s leading company prom…" at bounding box center [674, 505] width 522 height 351
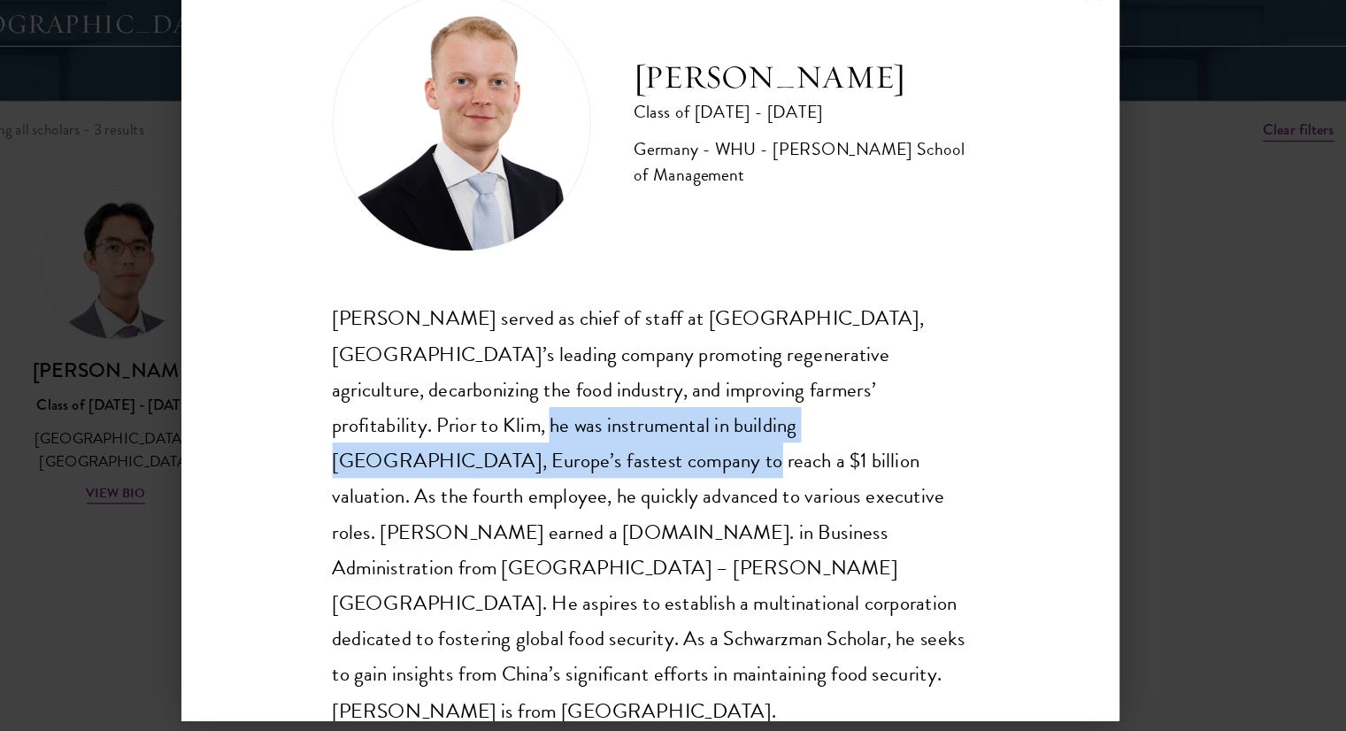
drag, startPoint x: 524, startPoint y: 472, endPoint x: 511, endPoint y: 435, distance: 39.5
click at [511, 435] on div "Moritz Homrich served as chief of staff at Klim, Germany’s leading company prom…" at bounding box center [674, 505] width 522 height 351
click at [466, 453] on div "Moritz Homrich served as chief of staff at Klim, Germany’s leading company prom…" at bounding box center [674, 505] width 522 height 351
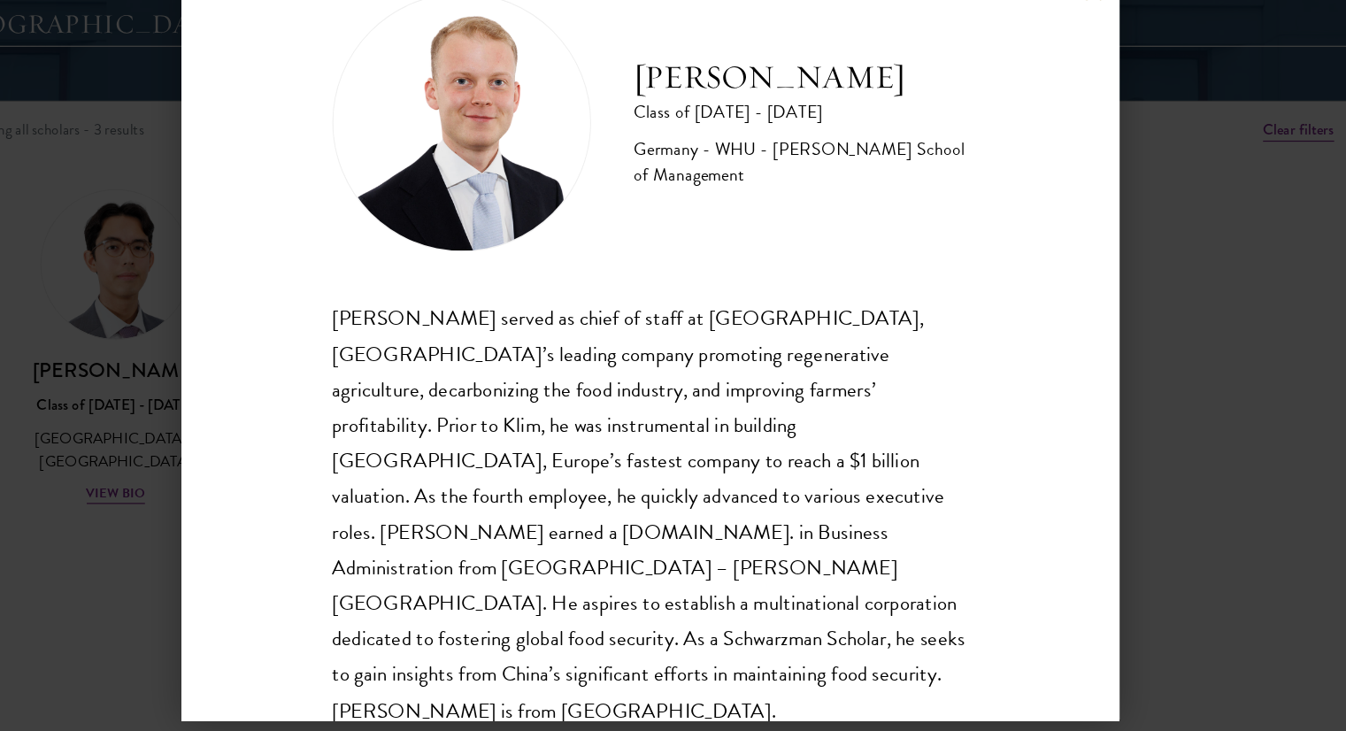
click at [198, 365] on div "Moritz Homrich Class of 2025 - 2026 Germany - WHU - Otto Beisheim School of Man…" at bounding box center [673, 365] width 1346 height 731
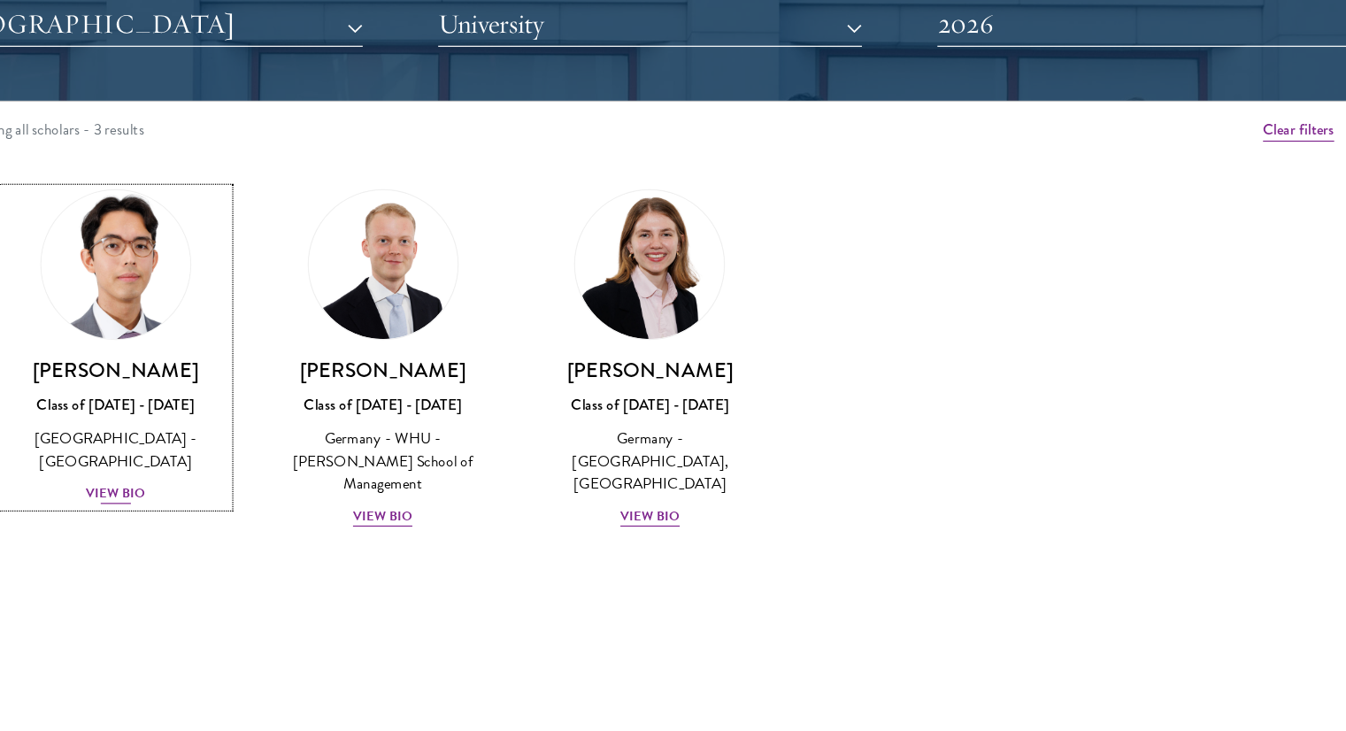
click at [241, 490] on div "View Bio" at bounding box center [235, 489] width 49 height 17
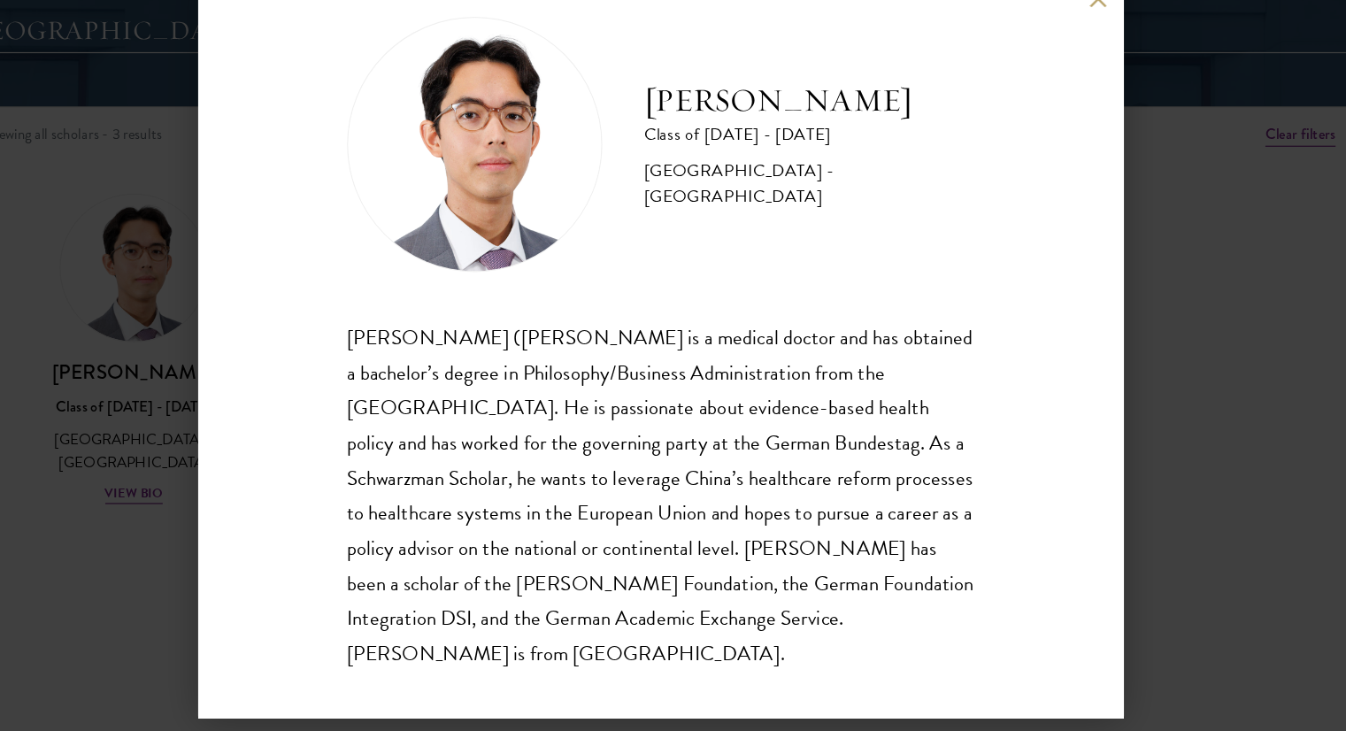
click at [241, 392] on div "Jason Adelhoefer Class of 2025 - 2026 Germany - Berlin Humboldt University Sieg…" at bounding box center [673, 365] width 1346 height 731
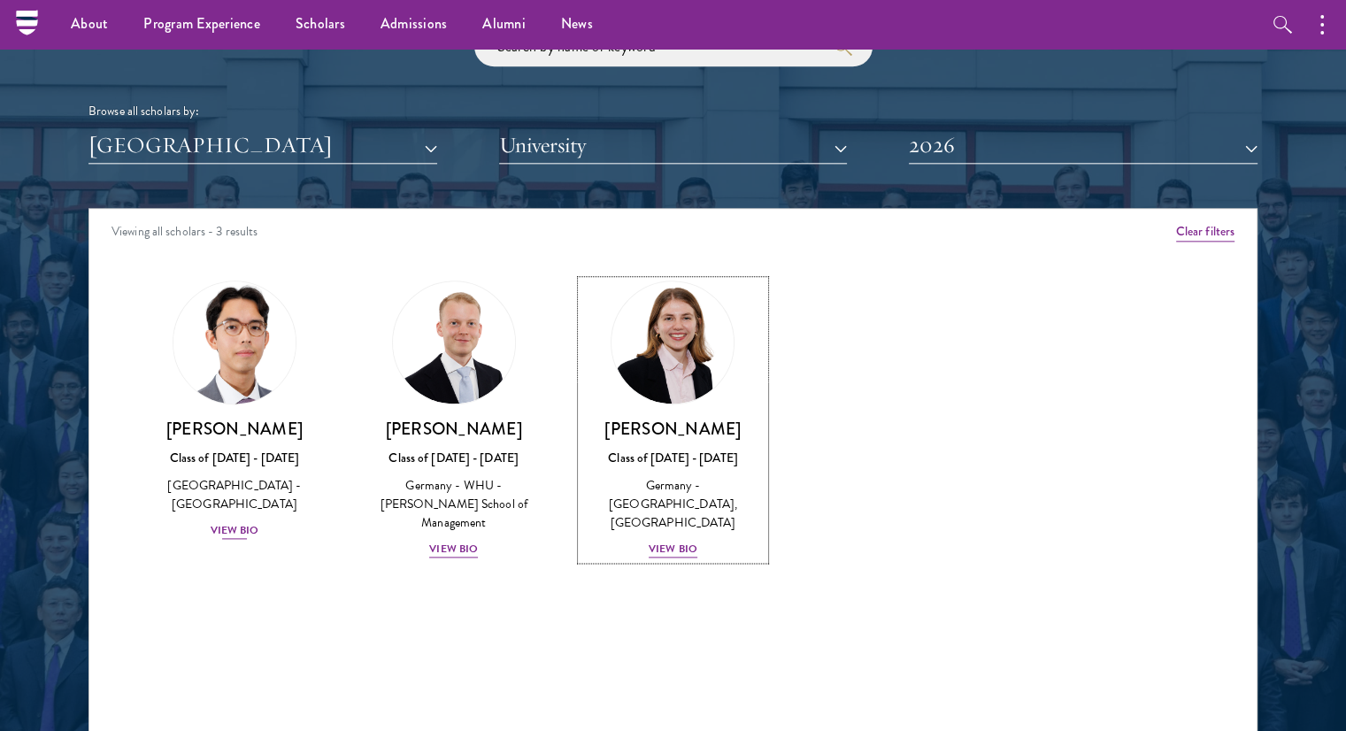
scroll to position [2091, 0]
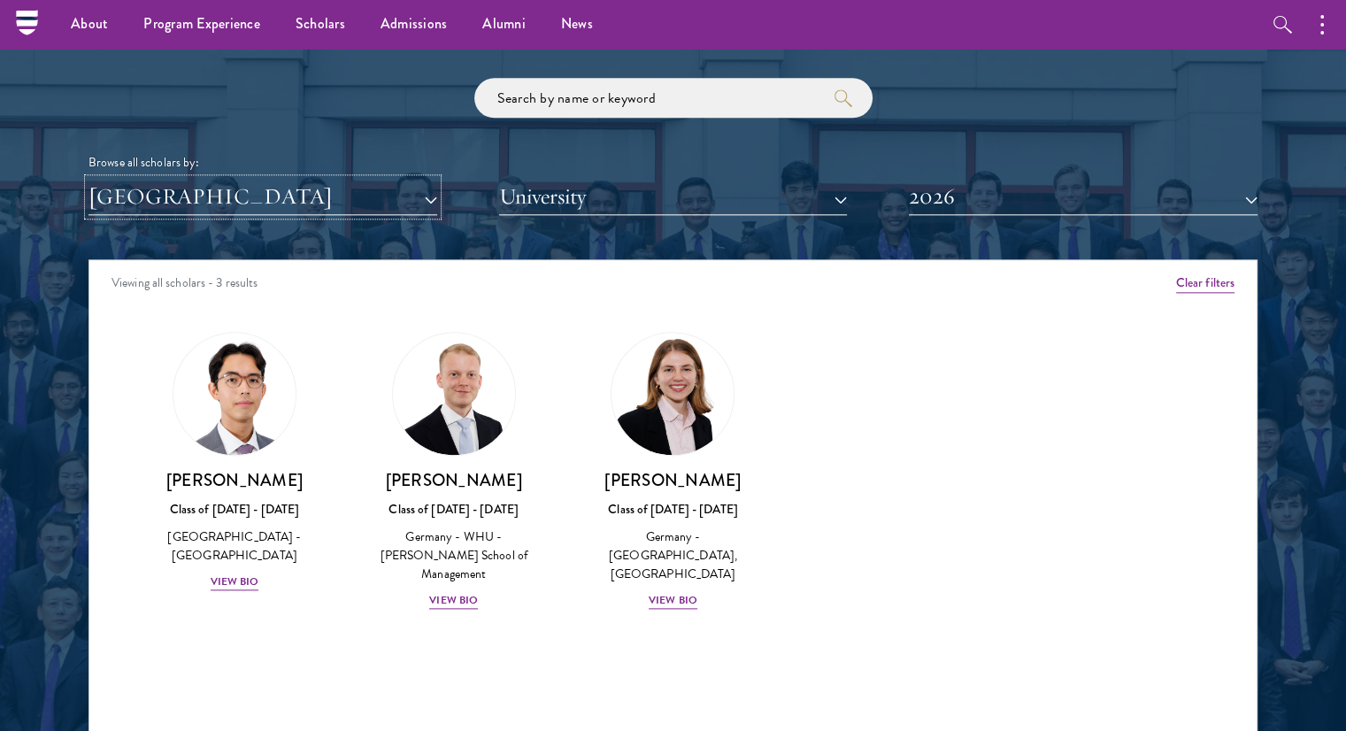
click at [329, 202] on button "[GEOGRAPHIC_DATA]" at bounding box center [263, 197] width 349 height 36
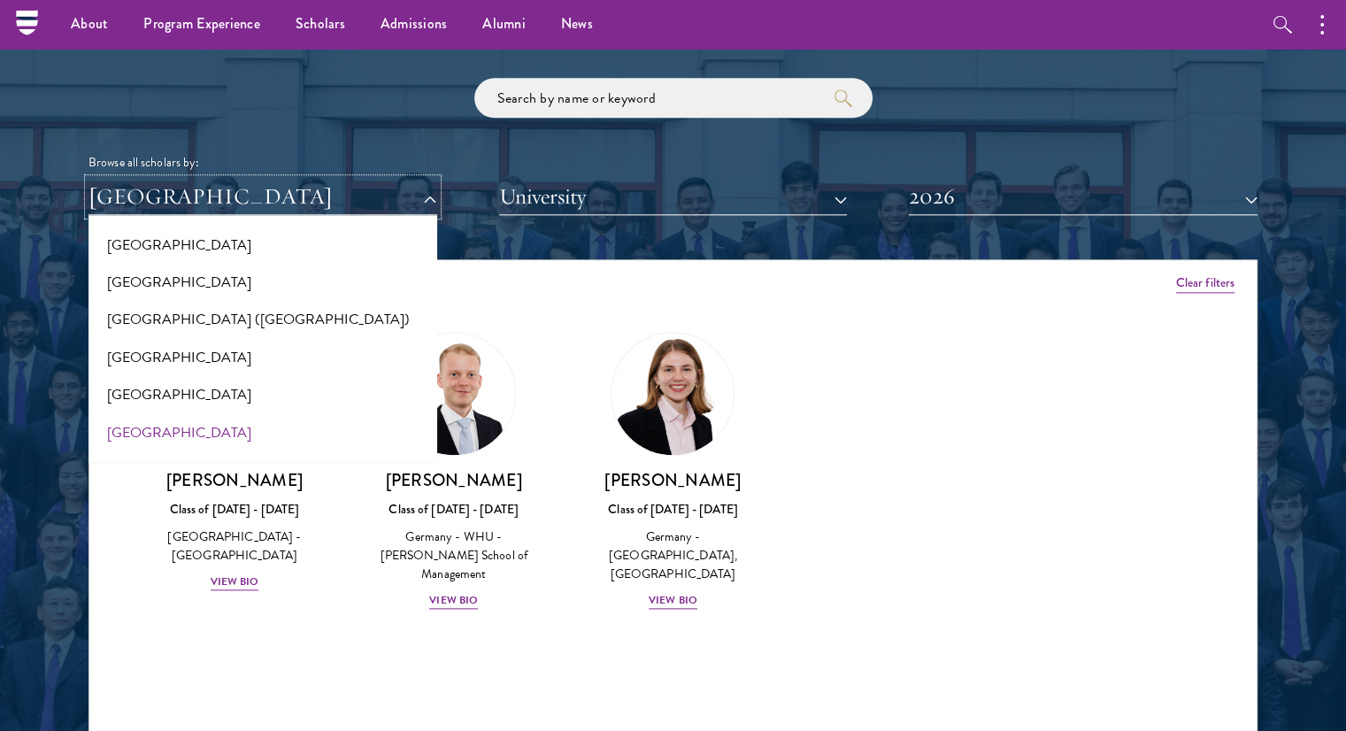
scroll to position [2184, 0]
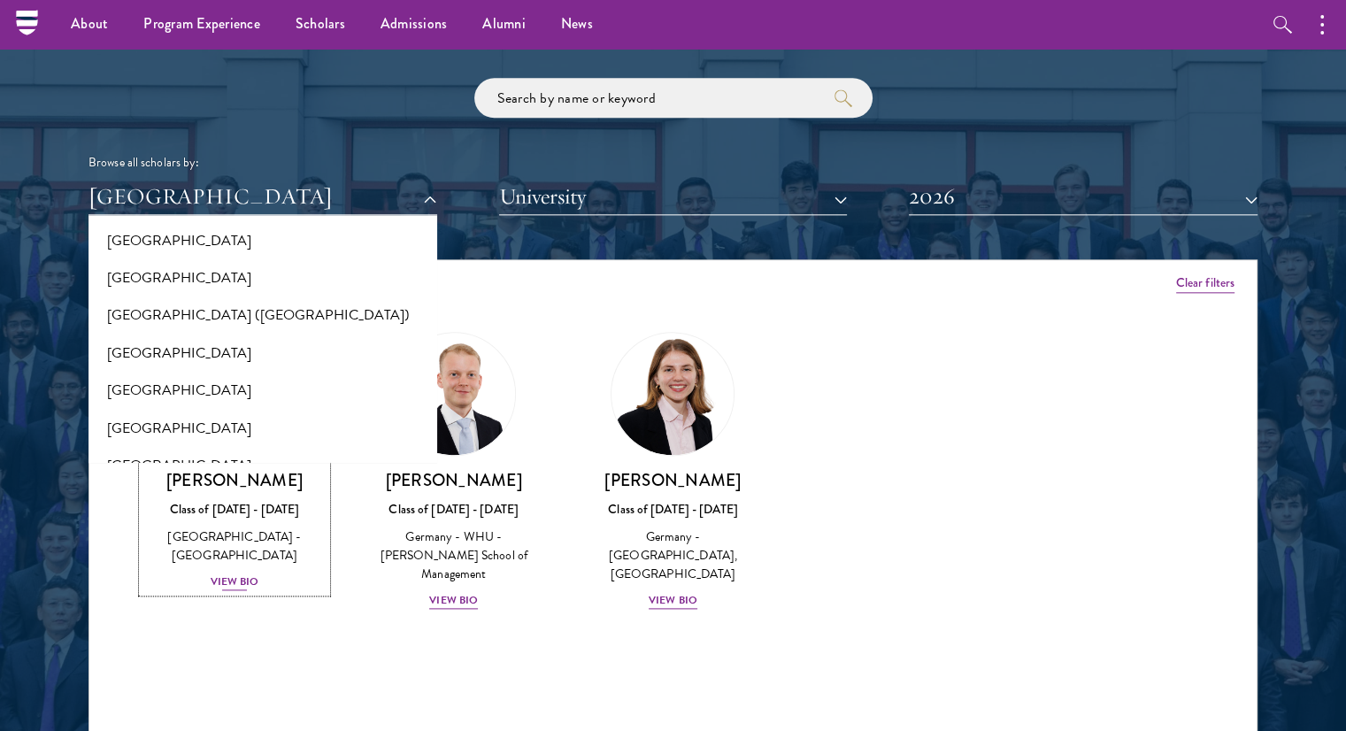
click at [220, 510] on div "Class of 2025 - 2026" at bounding box center [235, 509] width 184 height 19
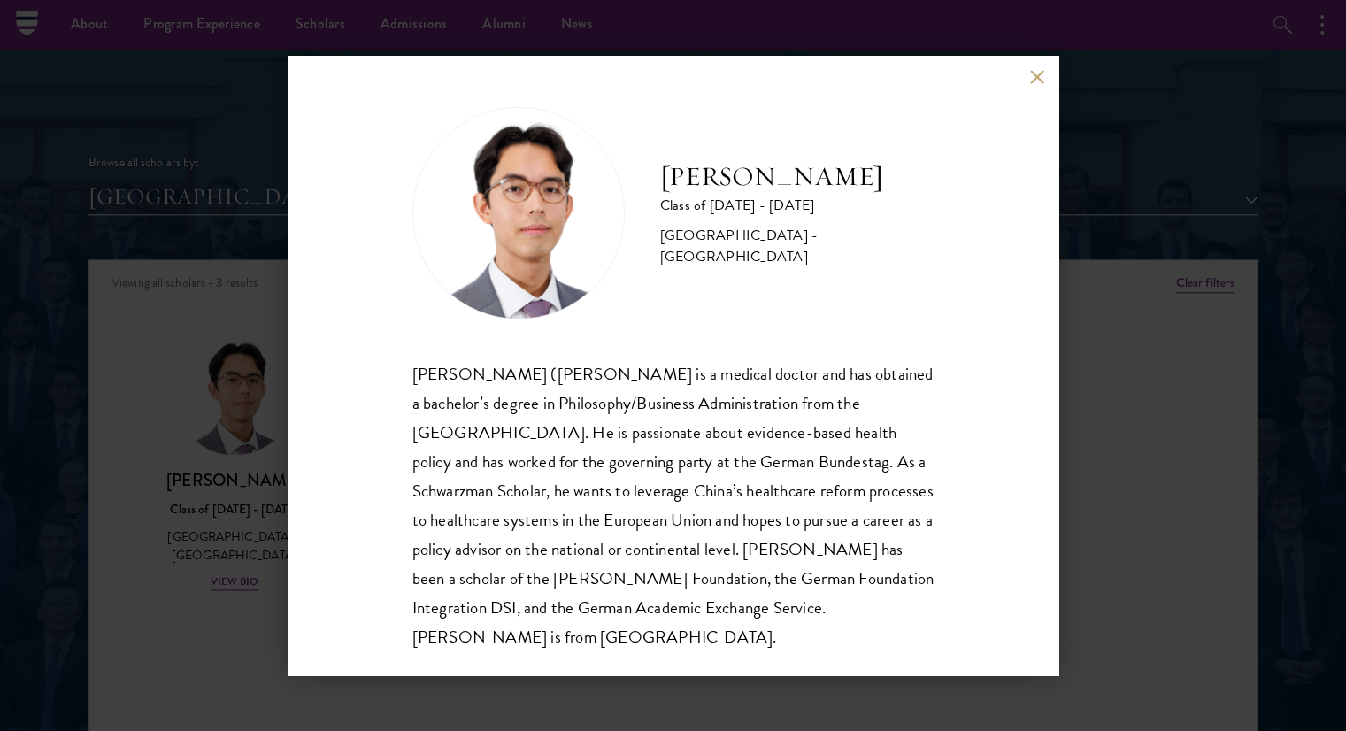
scroll to position [2091, 0]
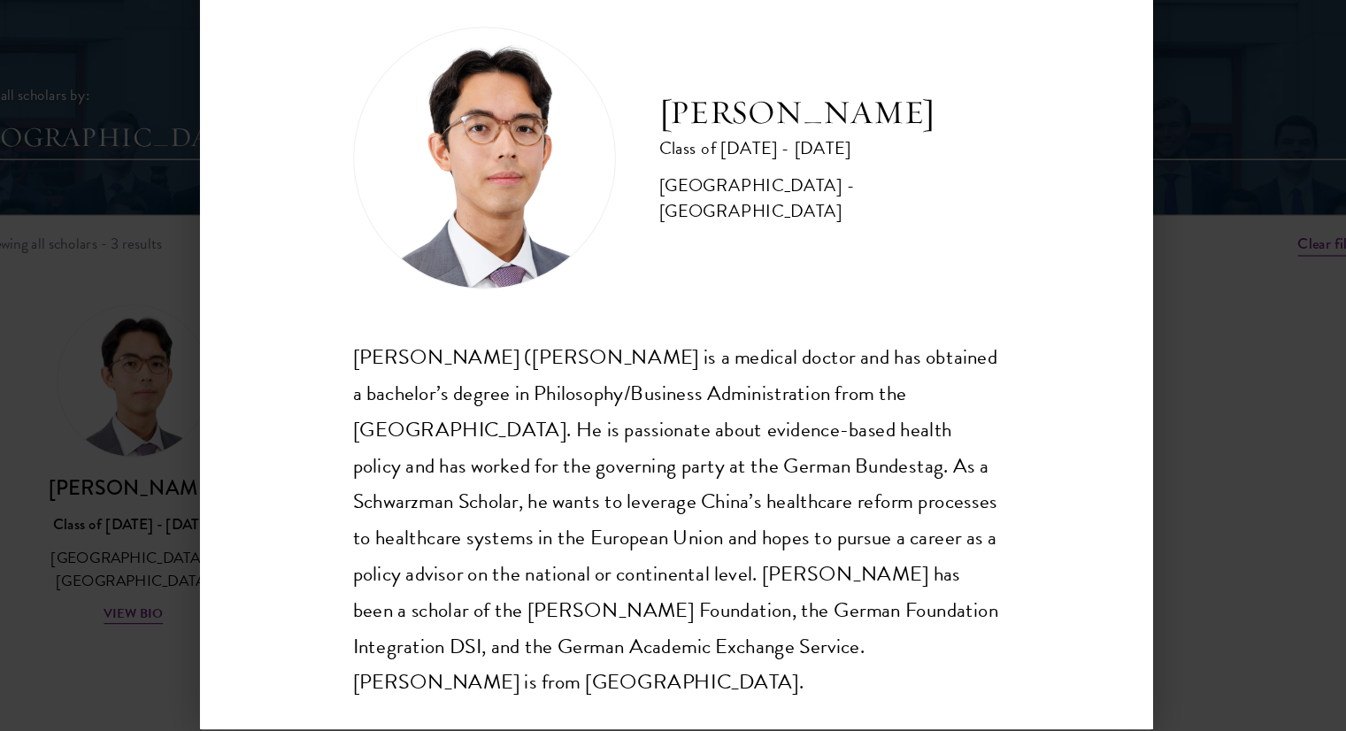
click at [127, 308] on div "Jason Adelhoefer Class of 2025 - 2026 Germany - Berlin Humboldt University Sieg…" at bounding box center [673, 365] width 1346 height 731
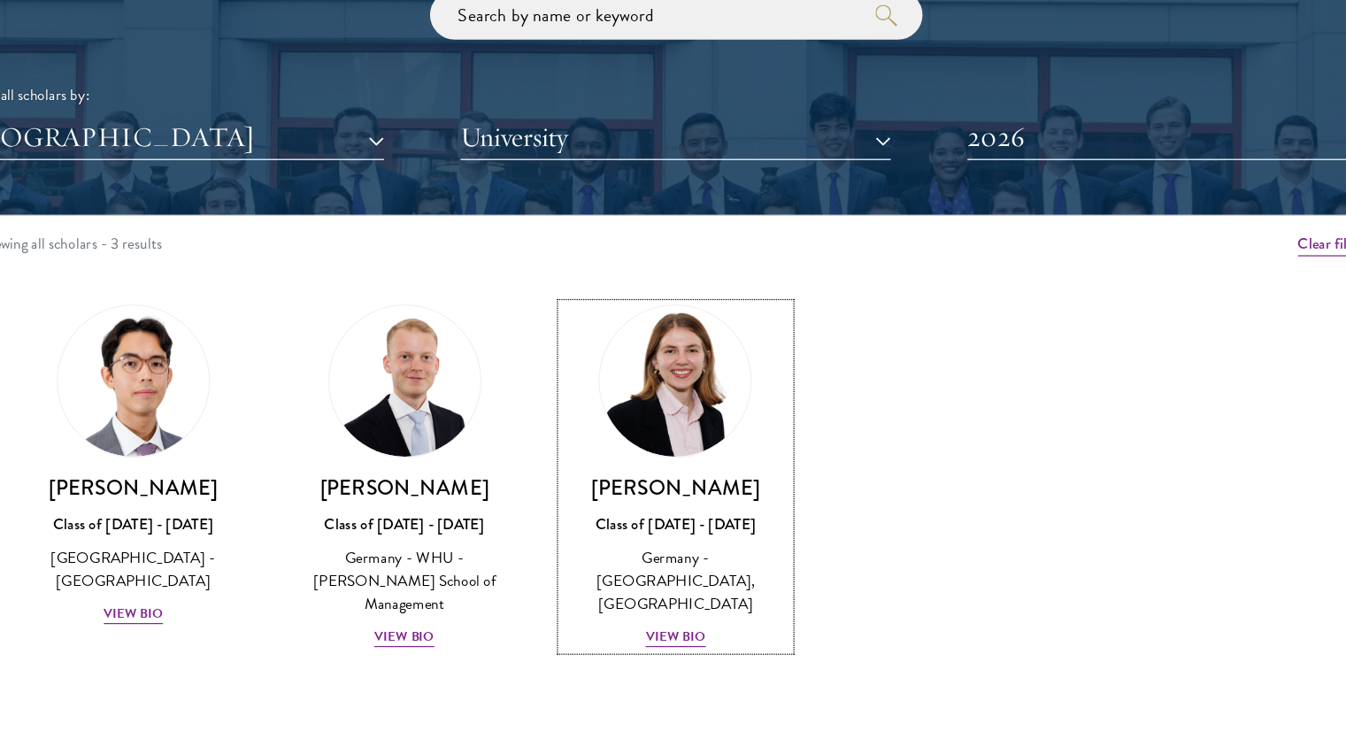
click at [200, 181] on button "[GEOGRAPHIC_DATA]" at bounding box center [263, 197] width 349 height 36
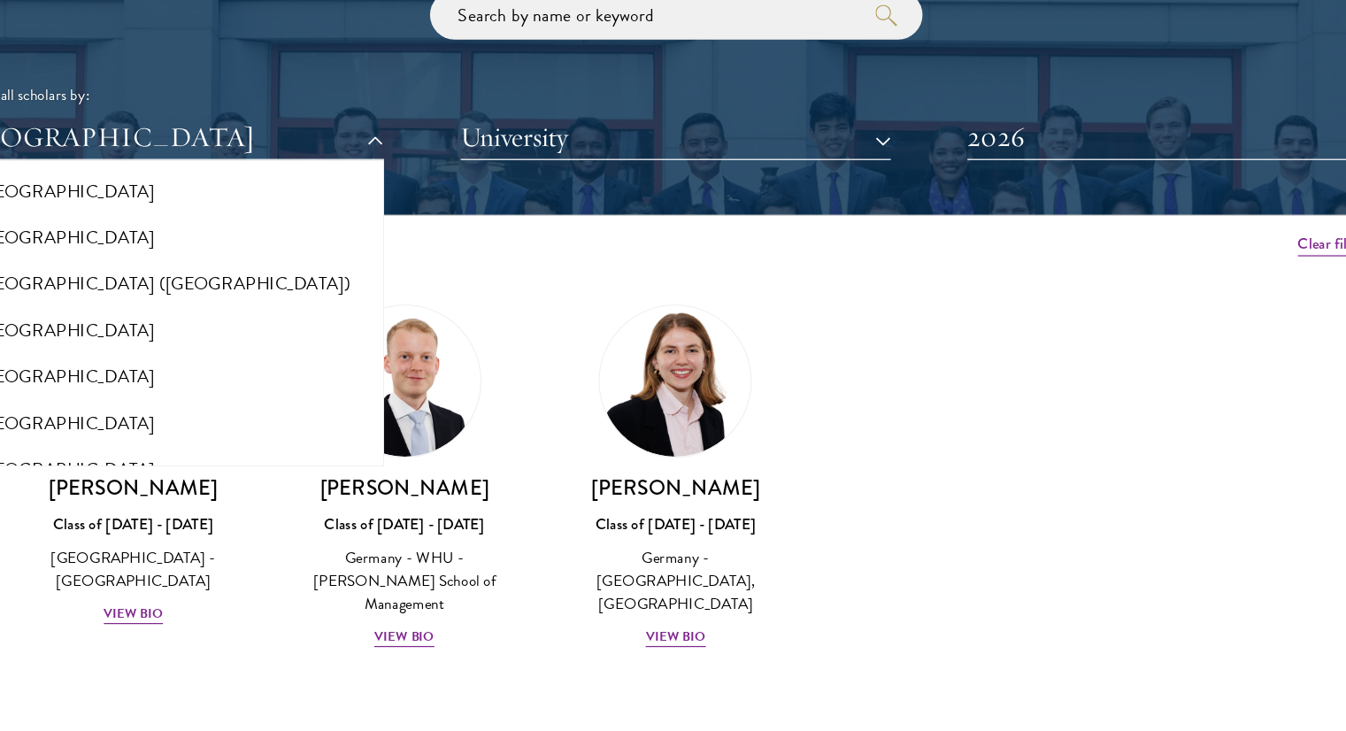
click at [766, 261] on div "Viewing all scholars - 3 results" at bounding box center [673, 285] width 1168 height 50
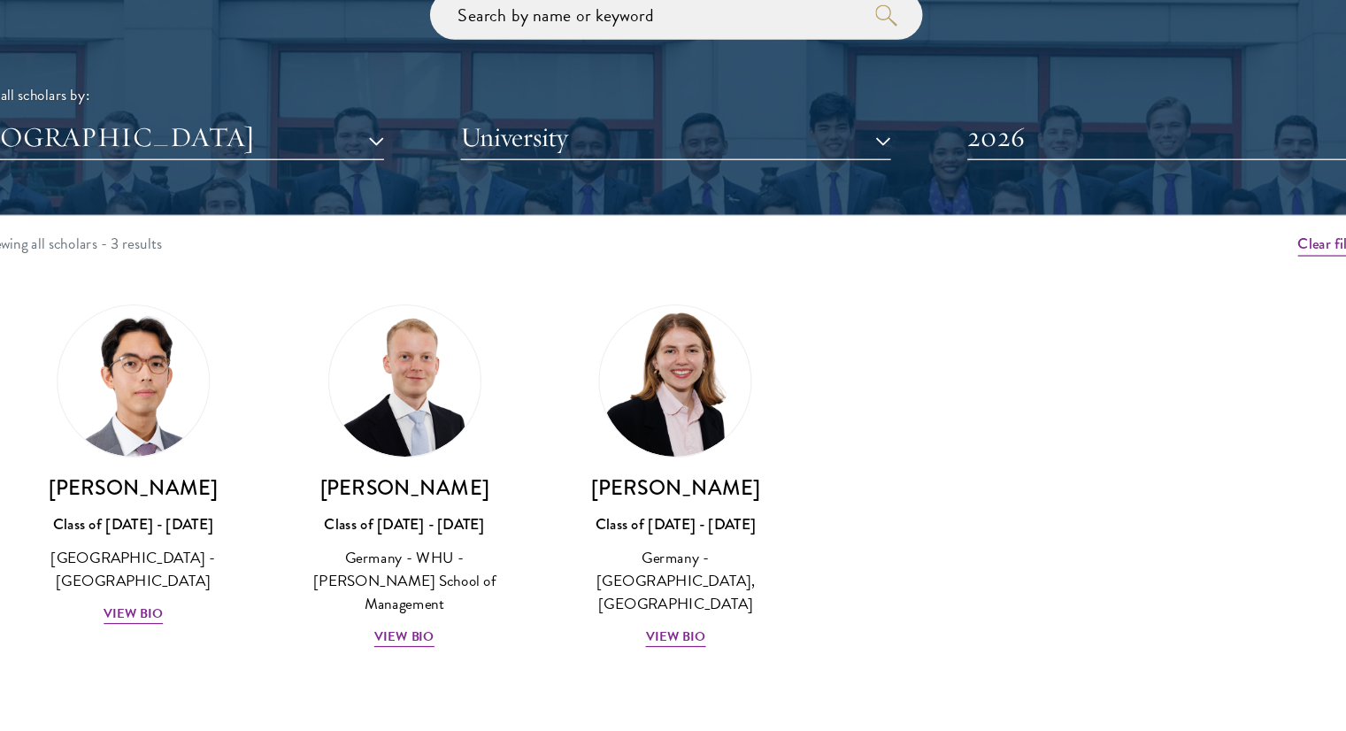
scroll to position [2091, 0]
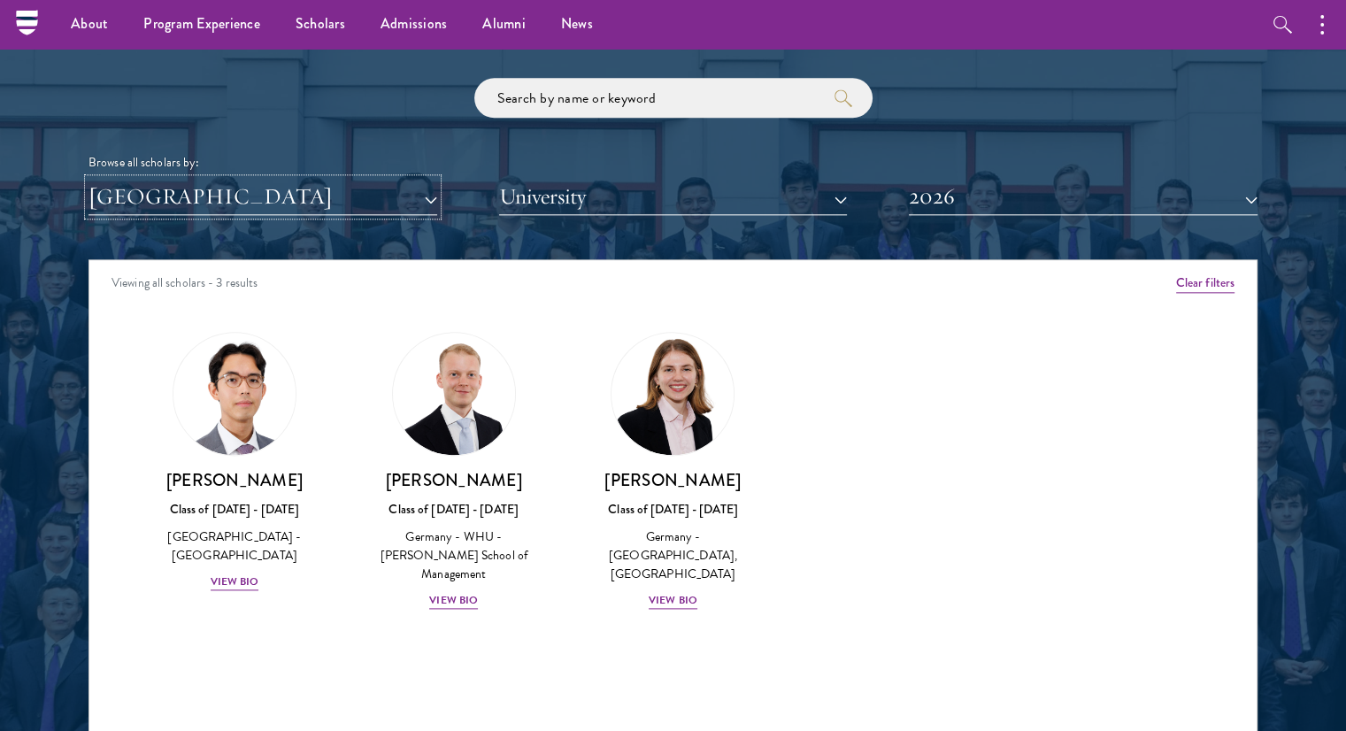
click at [262, 202] on button "[GEOGRAPHIC_DATA]" at bounding box center [263, 197] width 349 height 36
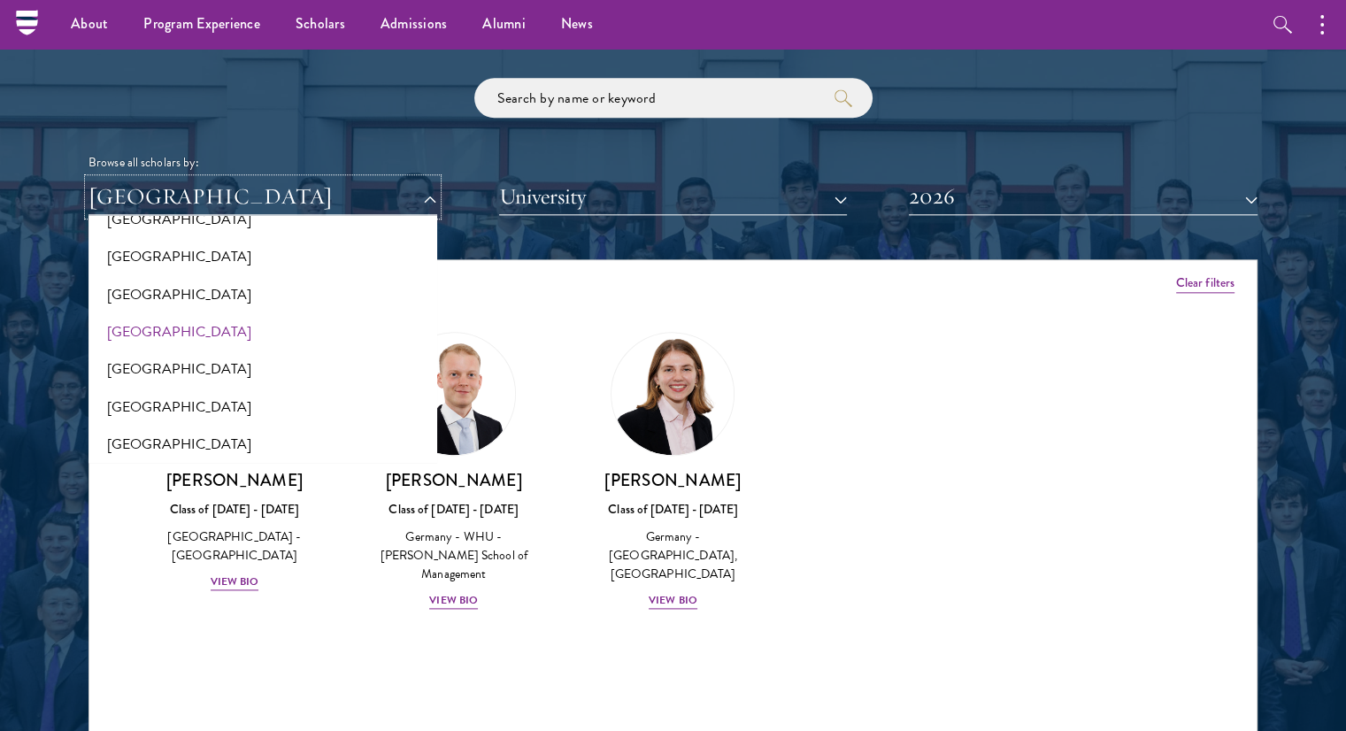
scroll to position [2316, 0]
click at [155, 382] on button "[GEOGRAPHIC_DATA]" at bounding box center [263, 370] width 338 height 37
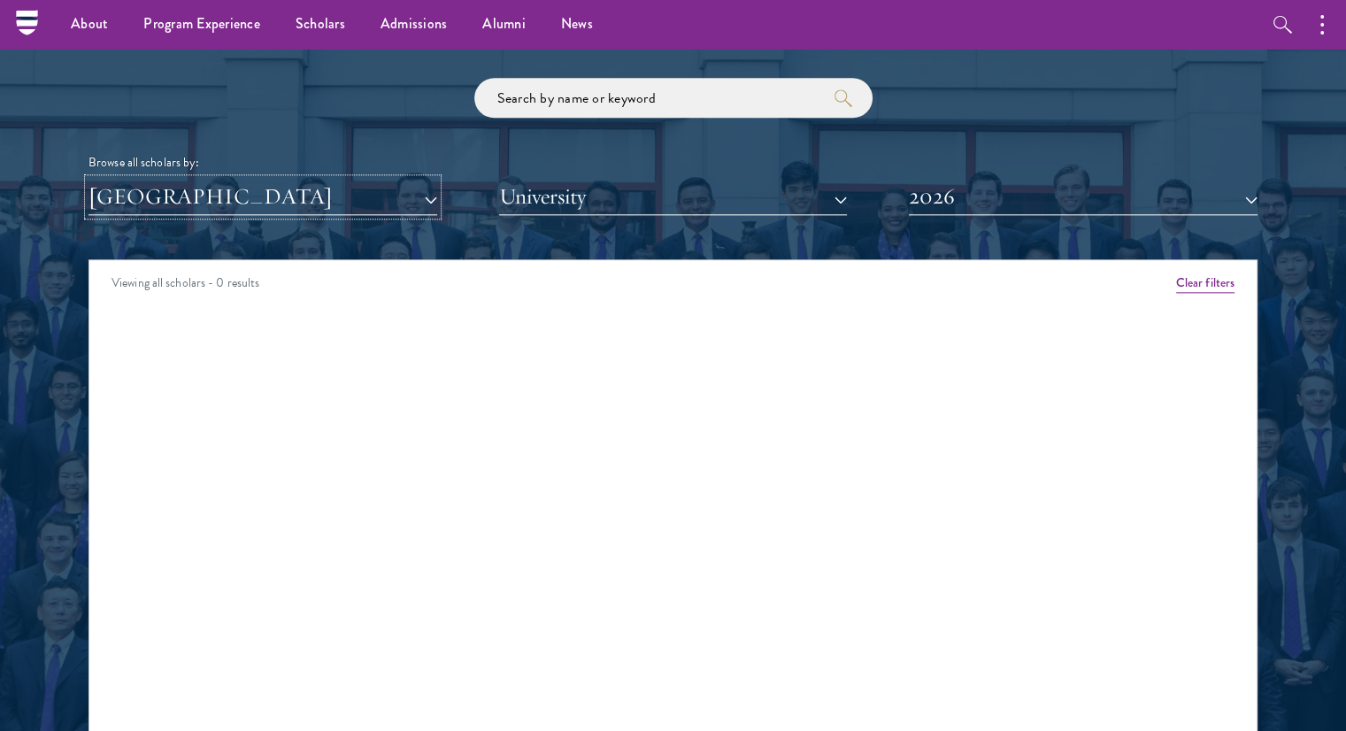
click at [222, 203] on button "[GEOGRAPHIC_DATA]" at bounding box center [263, 197] width 349 height 36
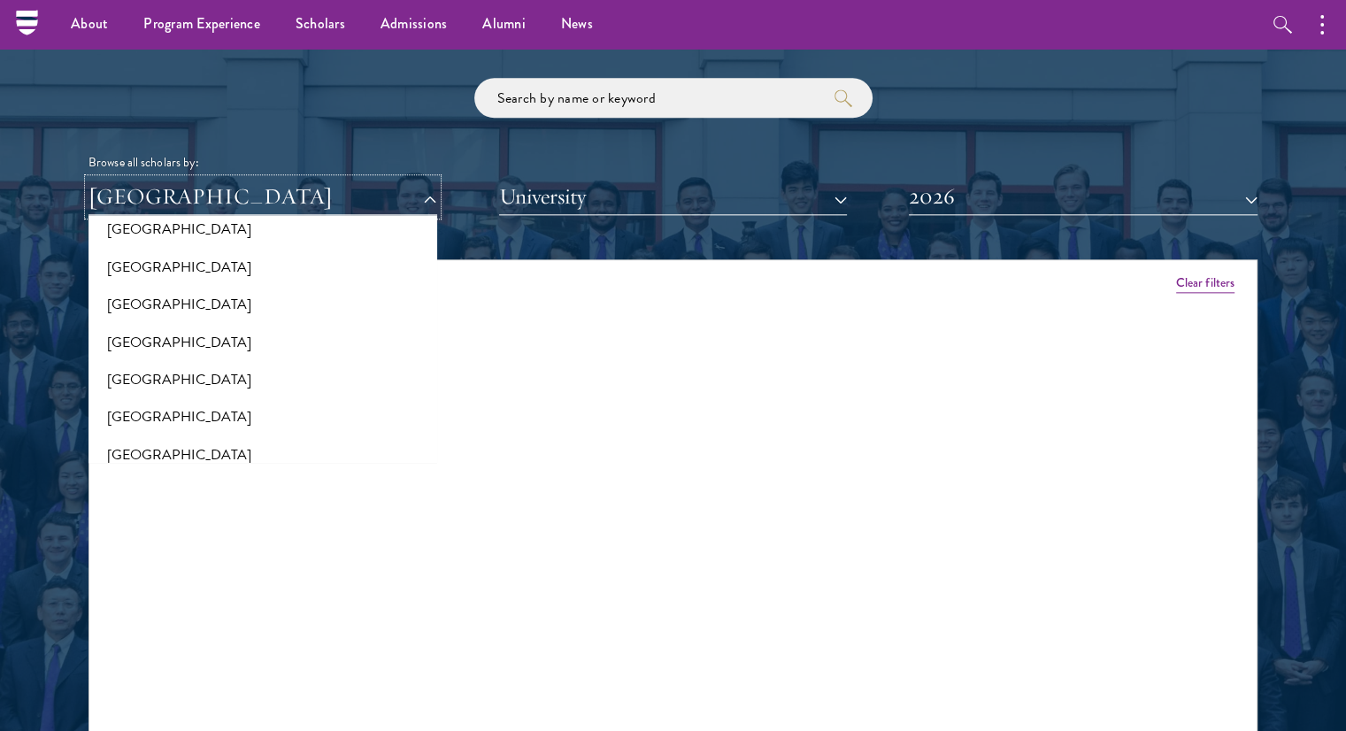
scroll to position [3711, 0]
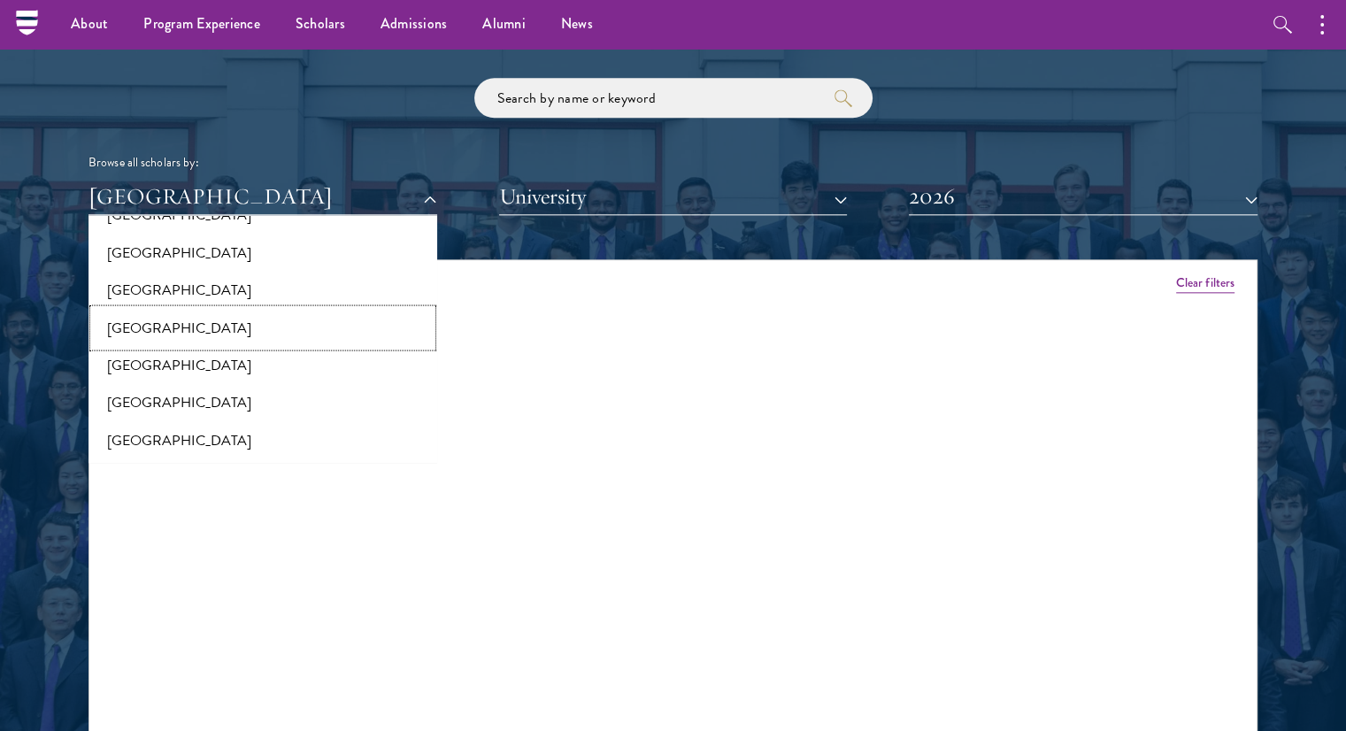
click at [189, 323] on button "[GEOGRAPHIC_DATA]" at bounding box center [263, 327] width 338 height 37
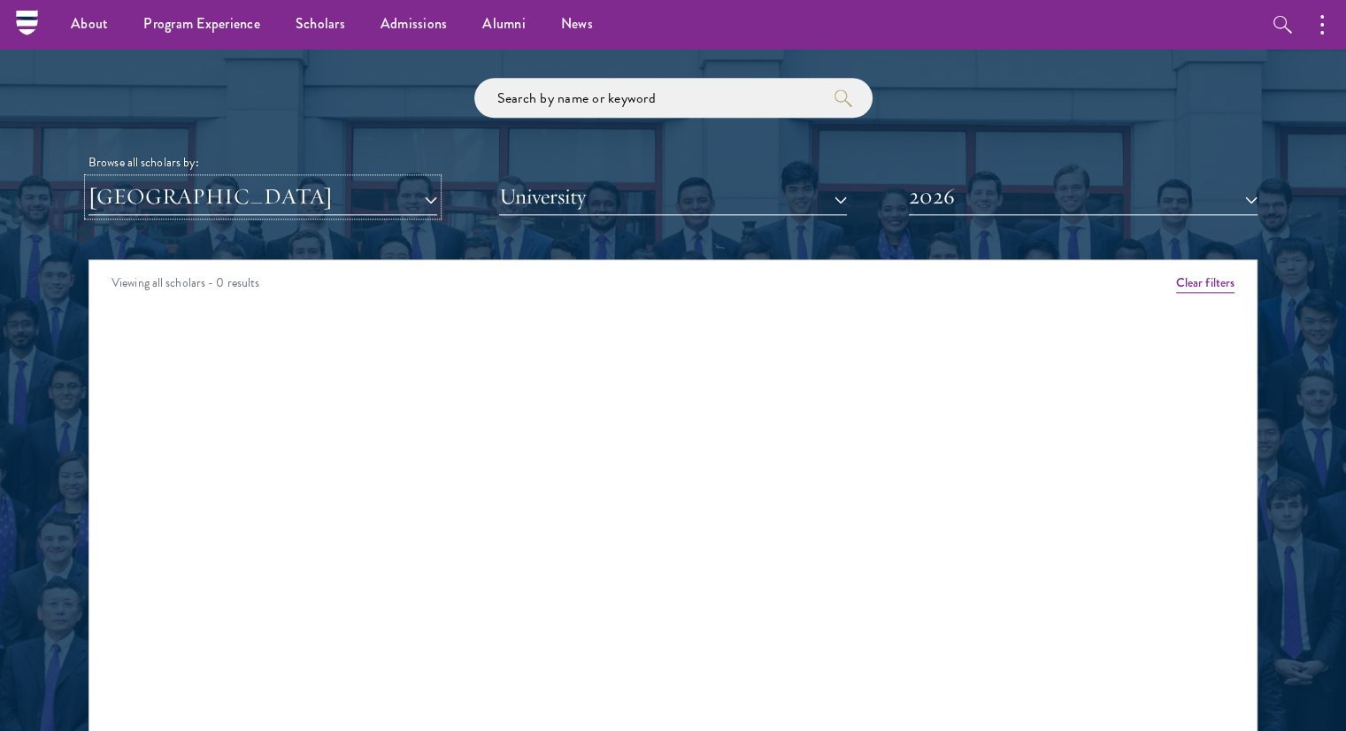
click at [200, 203] on button "[GEOGRAPHIC_DATA]" at bounding box center [263, 197] width 349 height 36
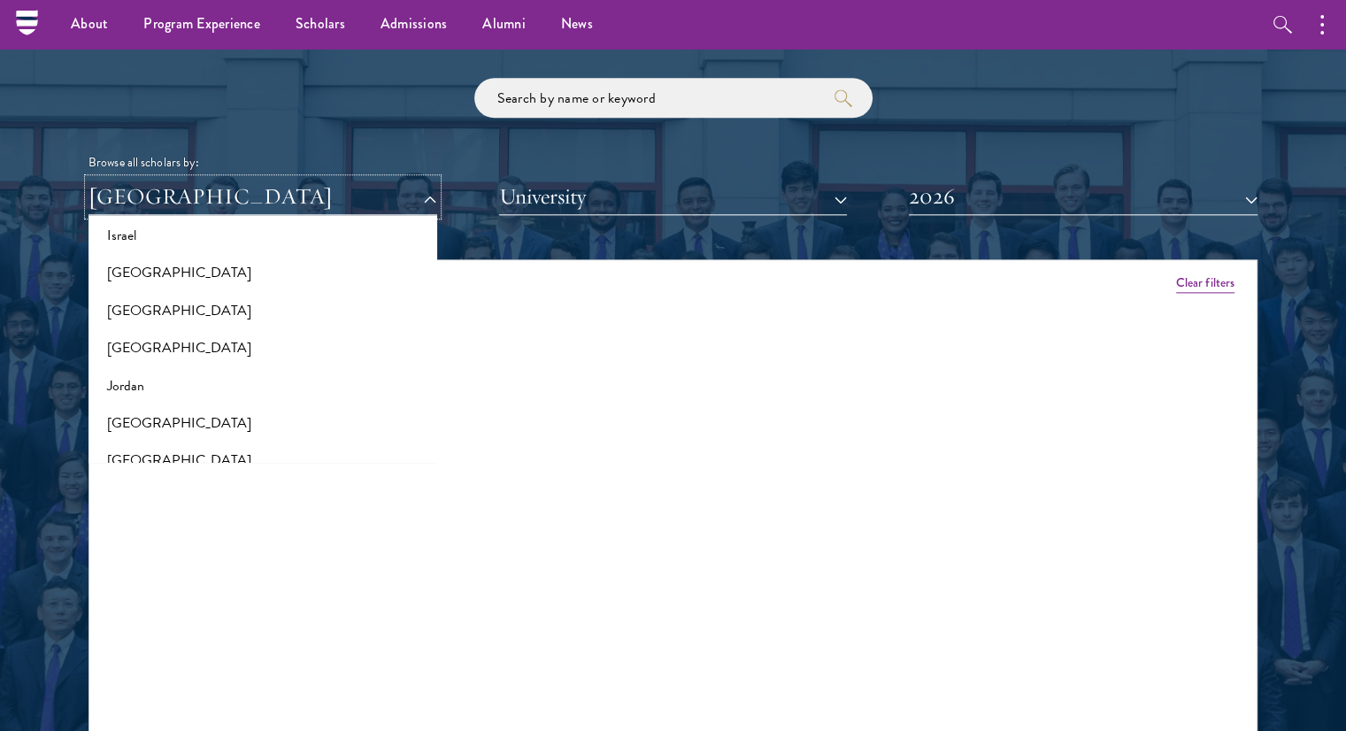
scroll to position [1585, 0]
click at [149, 279] on button "[GEOGRAPHIC_DATA]" at bounding box center [263, 276] width 338 height 37
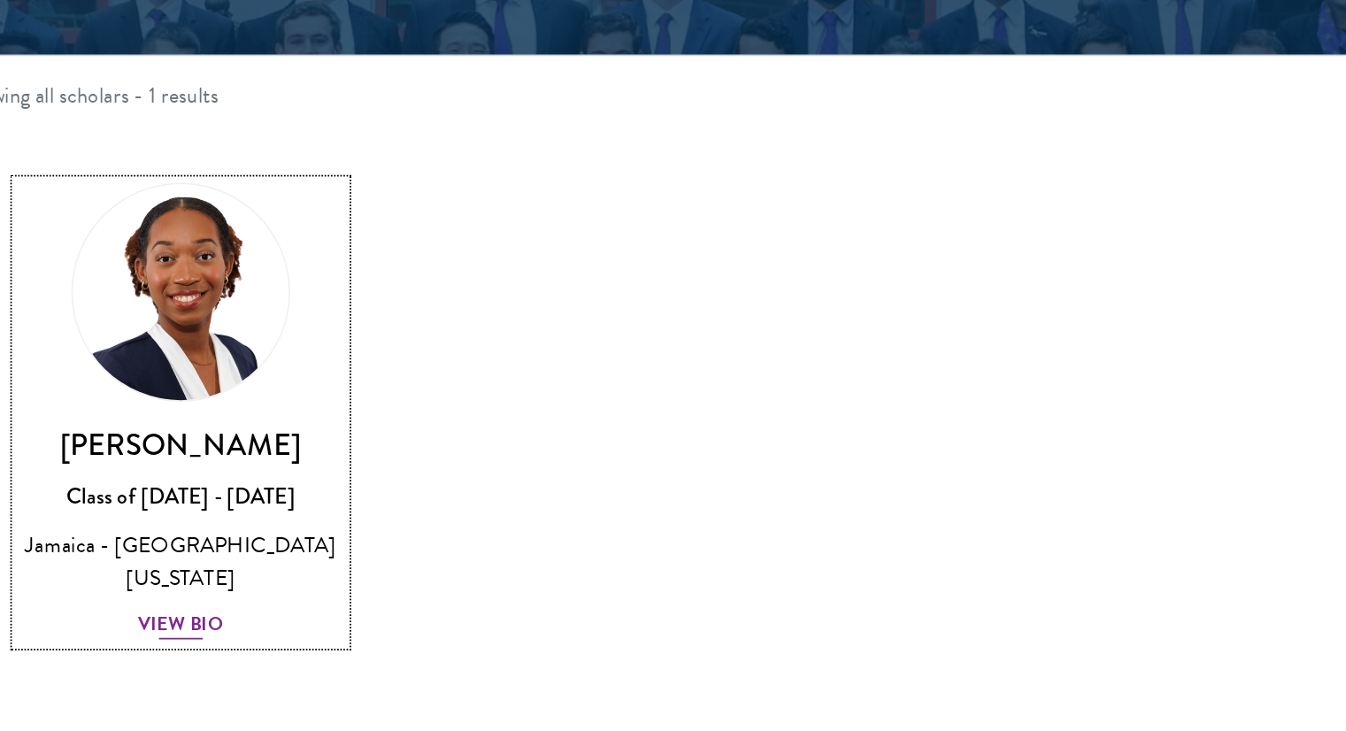
click at [222, 574] on div "View Bio" at bounding box center [235, 582] width 49 height 17
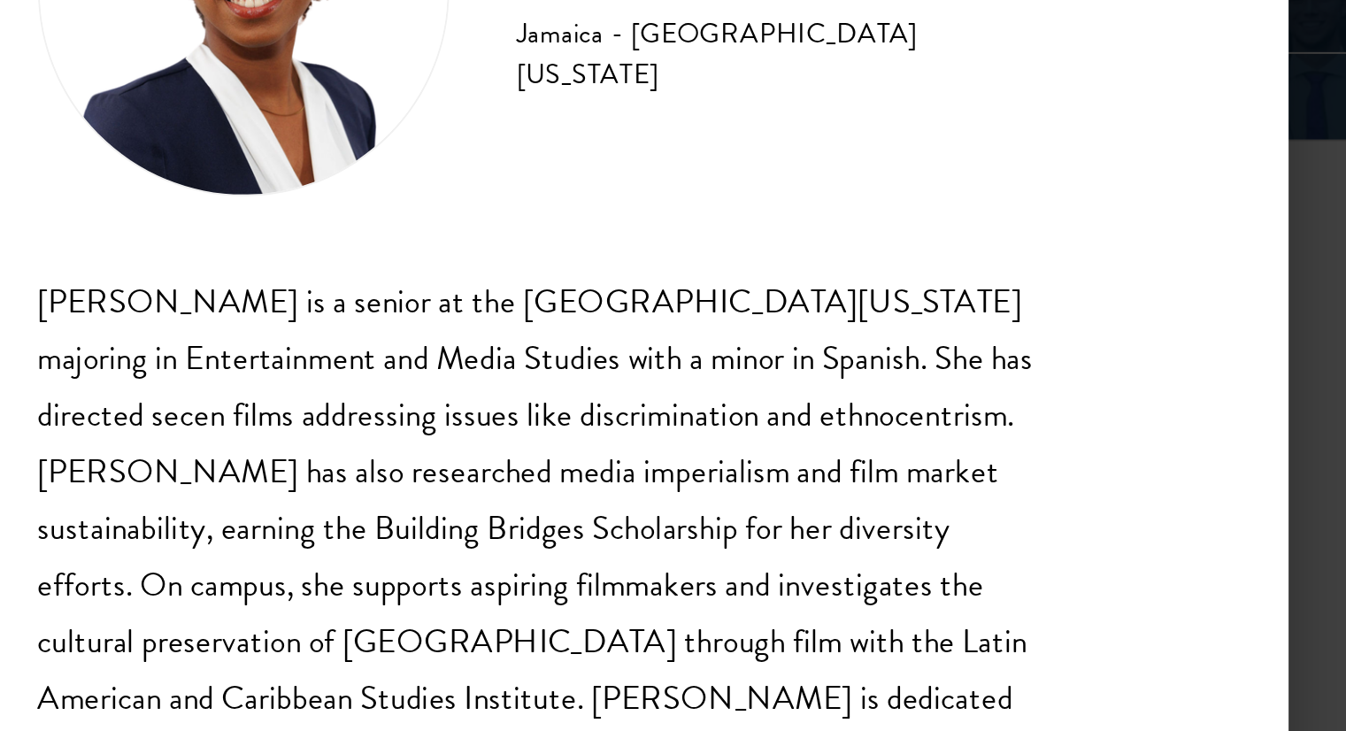
scroll to position [2089, 0]
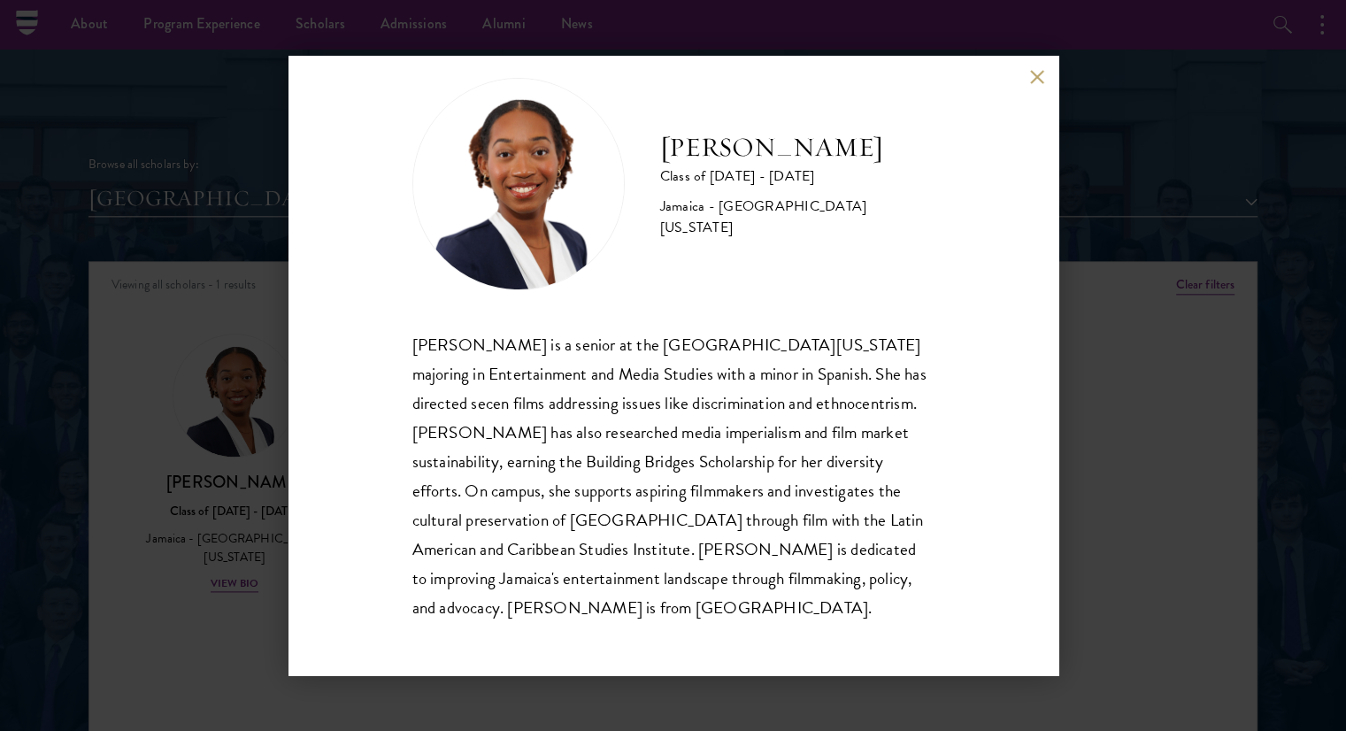
click at [1335, 242] on div "Amanda Whylie Class of 2025 - 2026 Jamaica - University of Georgia Amanda Whyli…" at bounding box center [673, 365] width 1346 height 731
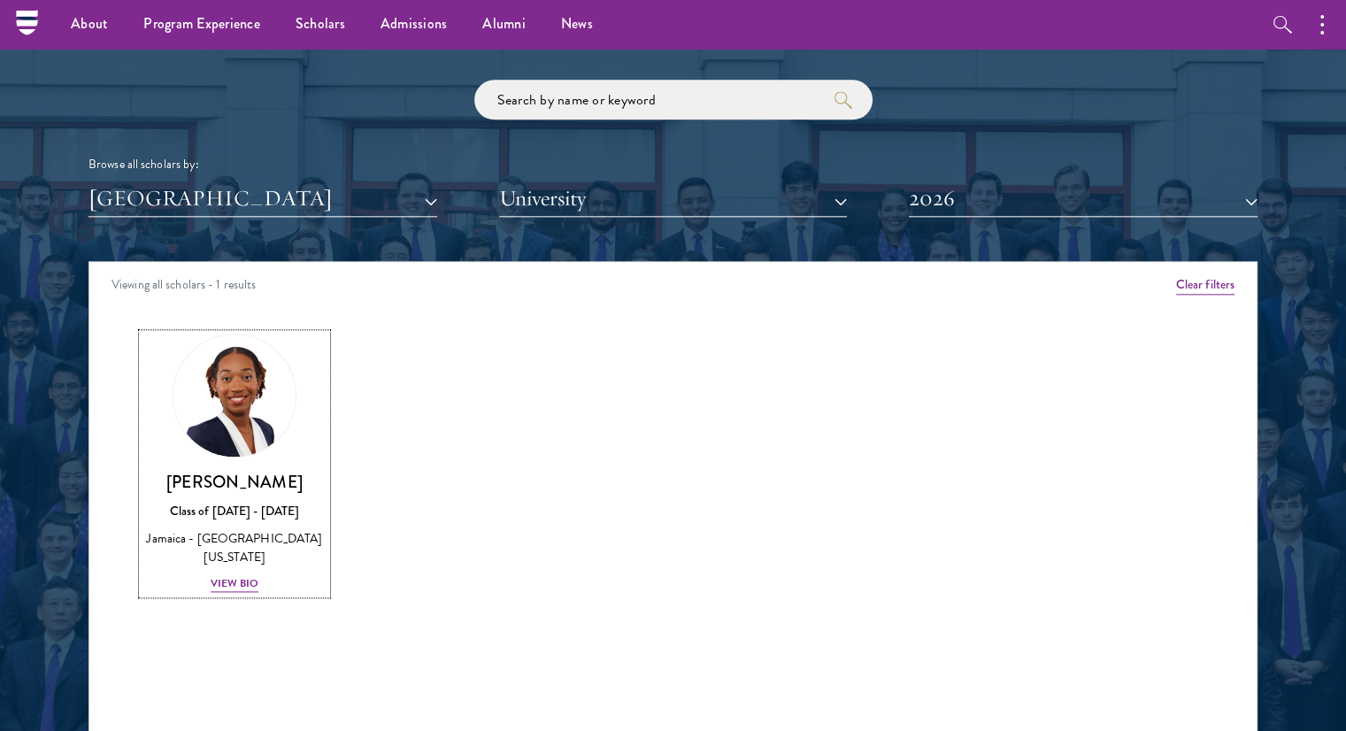
click at [1146, 103] on div "Browse all scholars by: Jamaica All Countries and Regions Afghanistan Antigua a…" at bounding box center [673, 148] width 1169 height 137
click at [1002, 189] on button "2026" at bounding box center [1083, 199] width 349 height 36
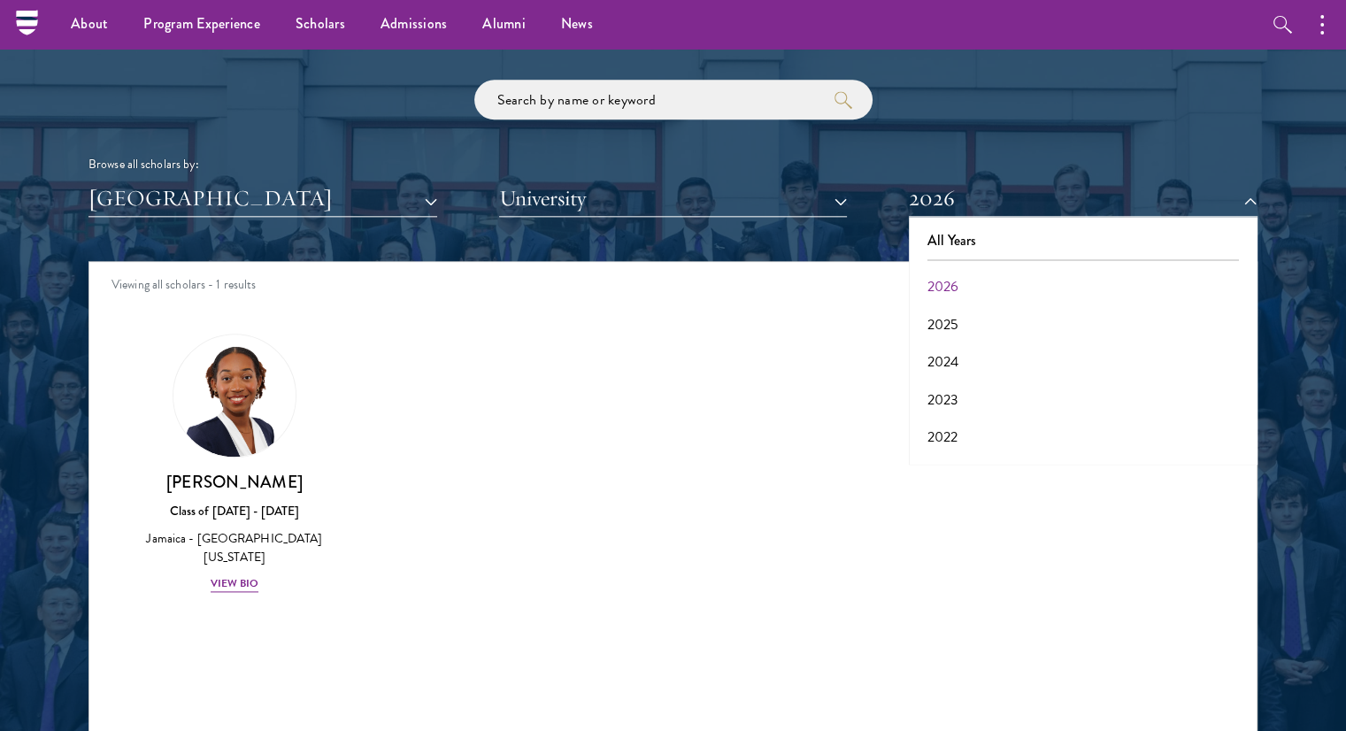
click at [188, 135] on div "Browse all scholars by: Jamaica All Countries and Regions Afghanistan Antigua a…" at bounding box center [673, 148] width 1169 height 137
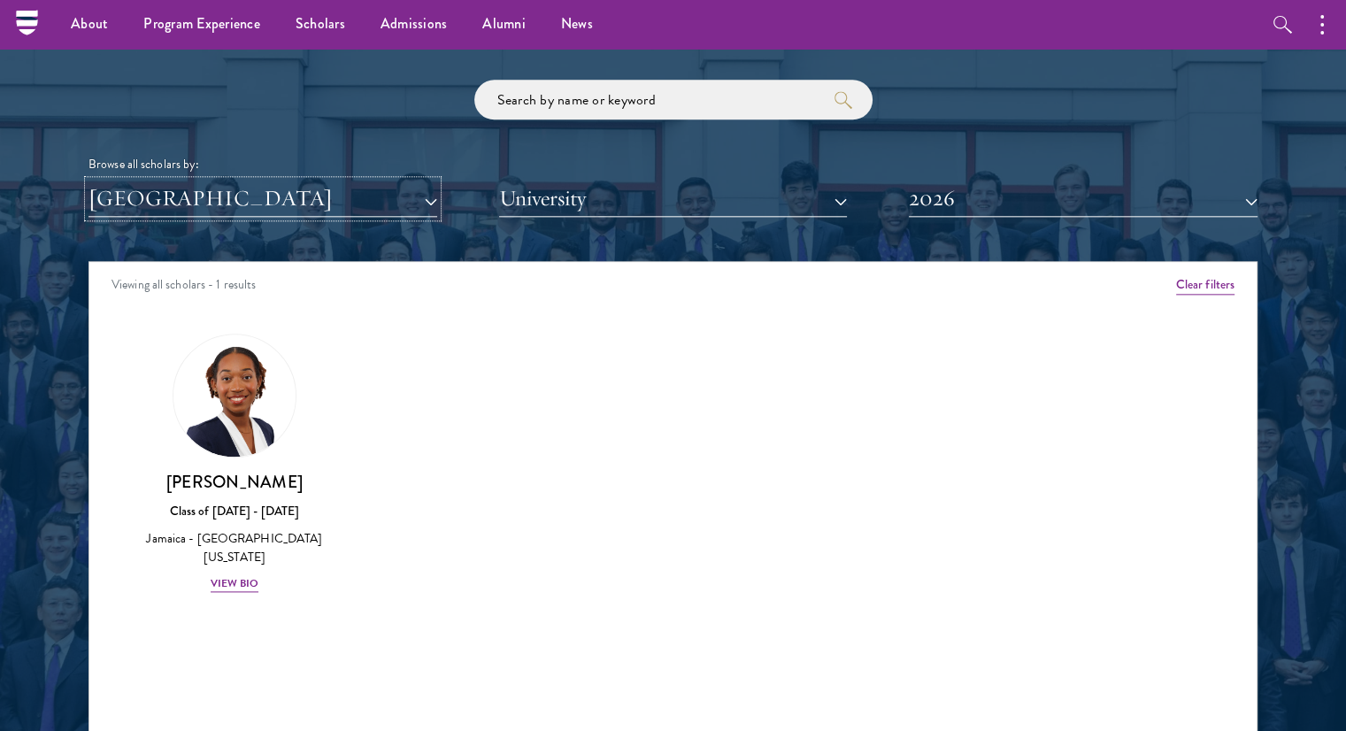
click at [213, 190] on button "[GEOGRAPHIC_DATA]" at bounding box center [263, 199] width 349 height 36
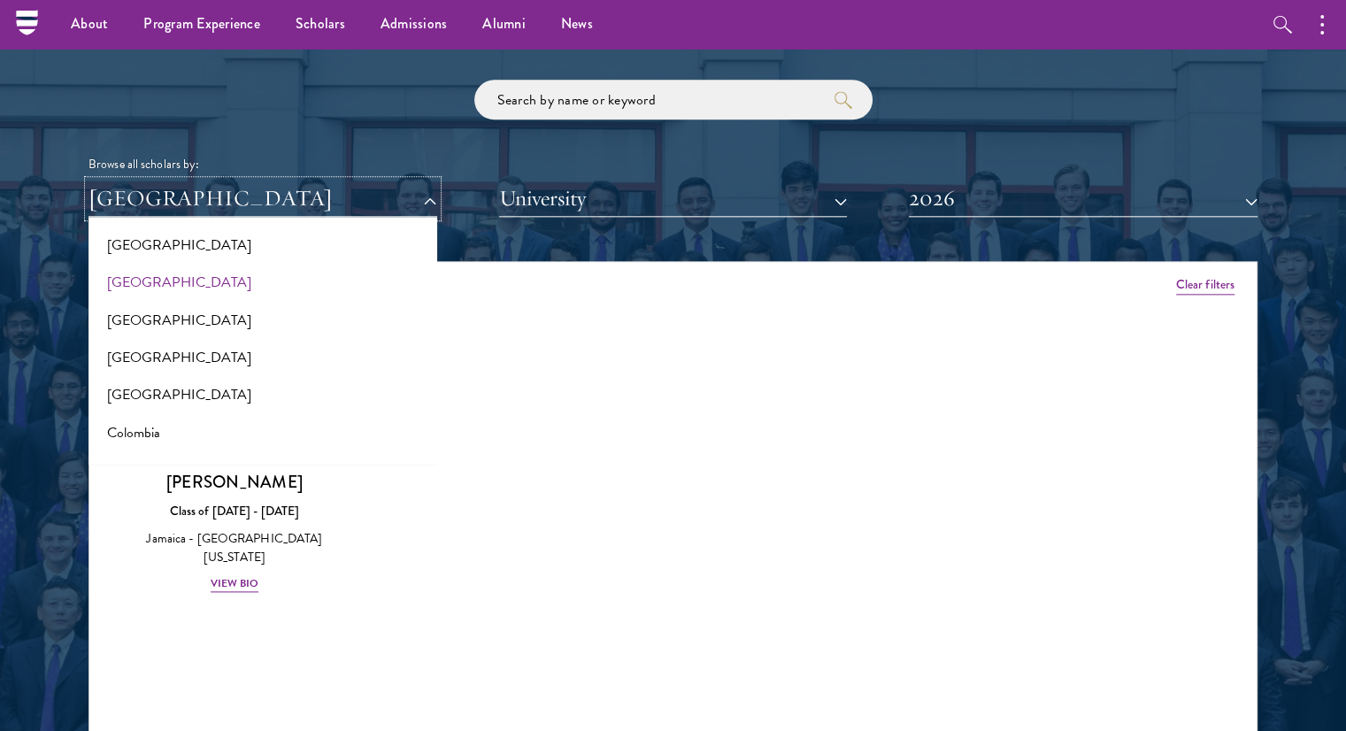
scroll to position [571, 0]
click at [154, 362] on button "[GEOGRAPHIC_DATA]" at bounding box center [263, 353] width 338 height 37
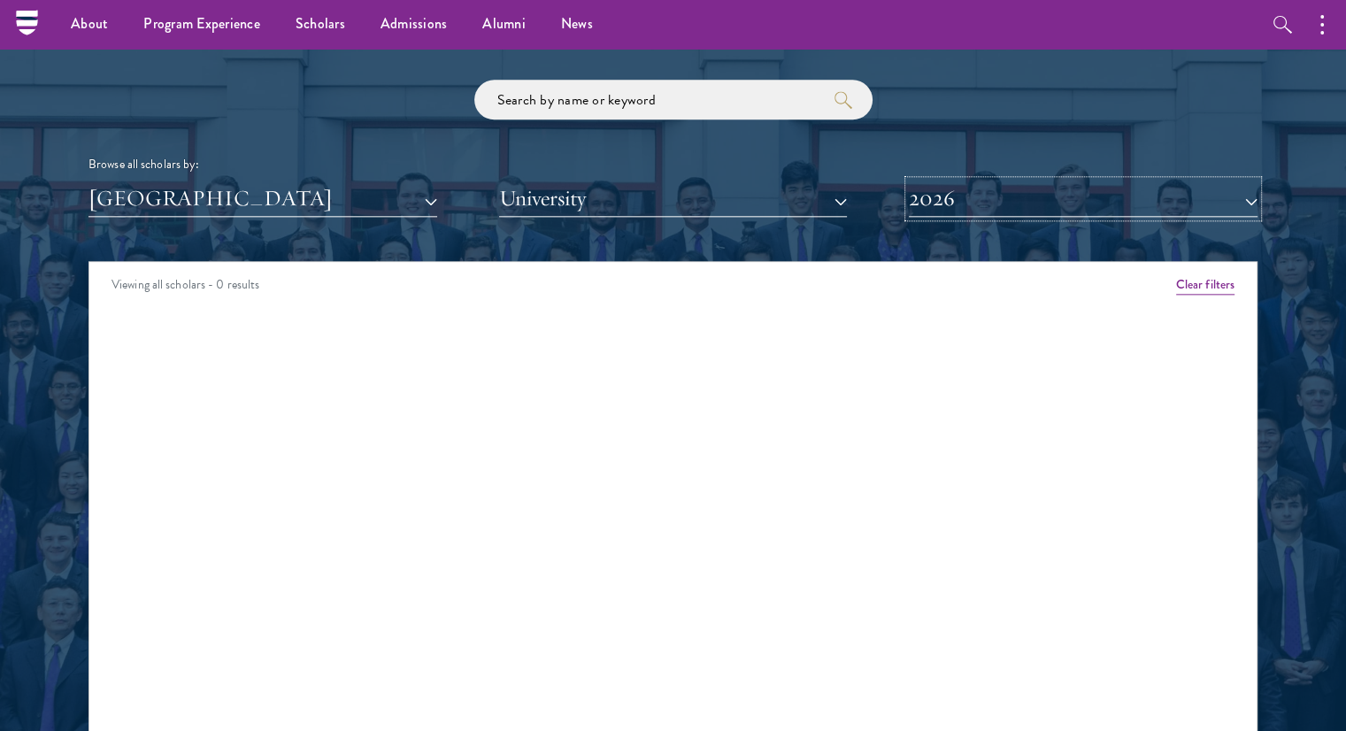
click at [952, 203] on button "2026" at bounding box center [1083, 199] width 349 height 36
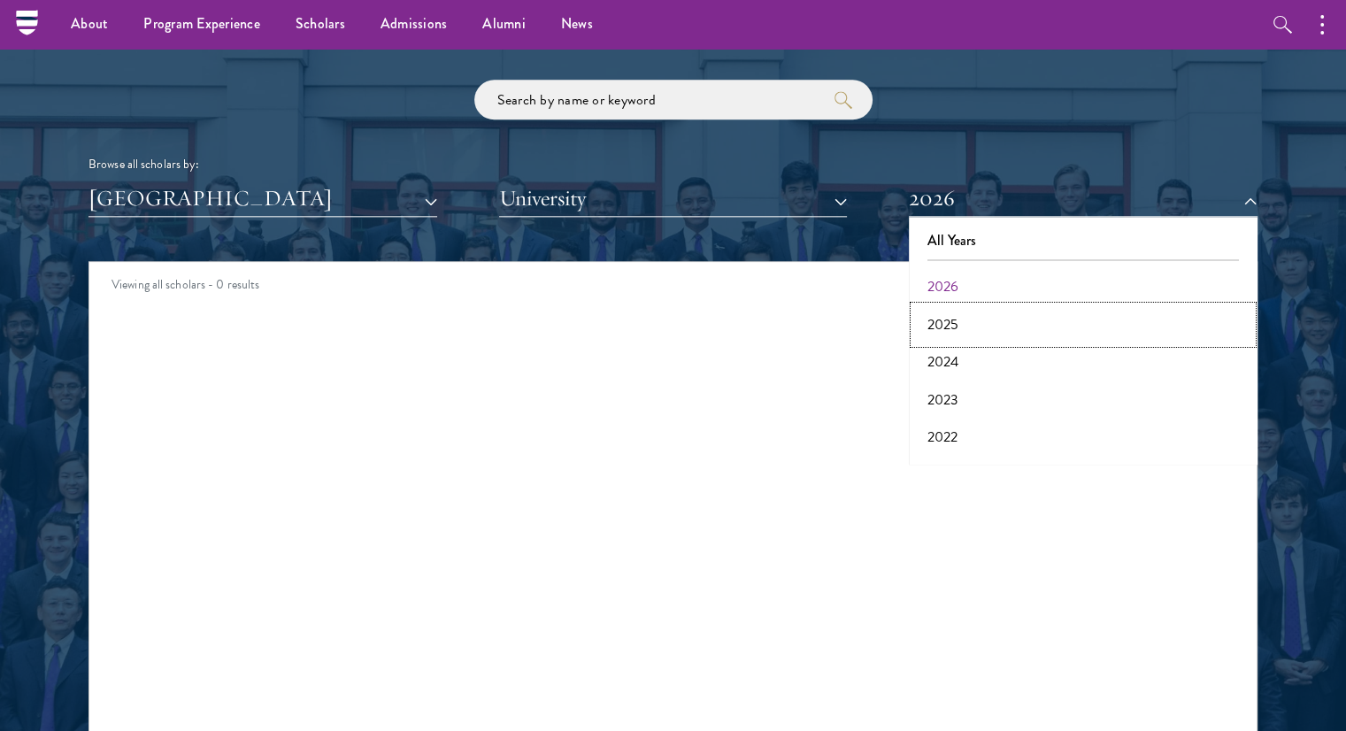
click at [981, 322] on button "2025" at bounding box center [1083, 324] width 338 height 37
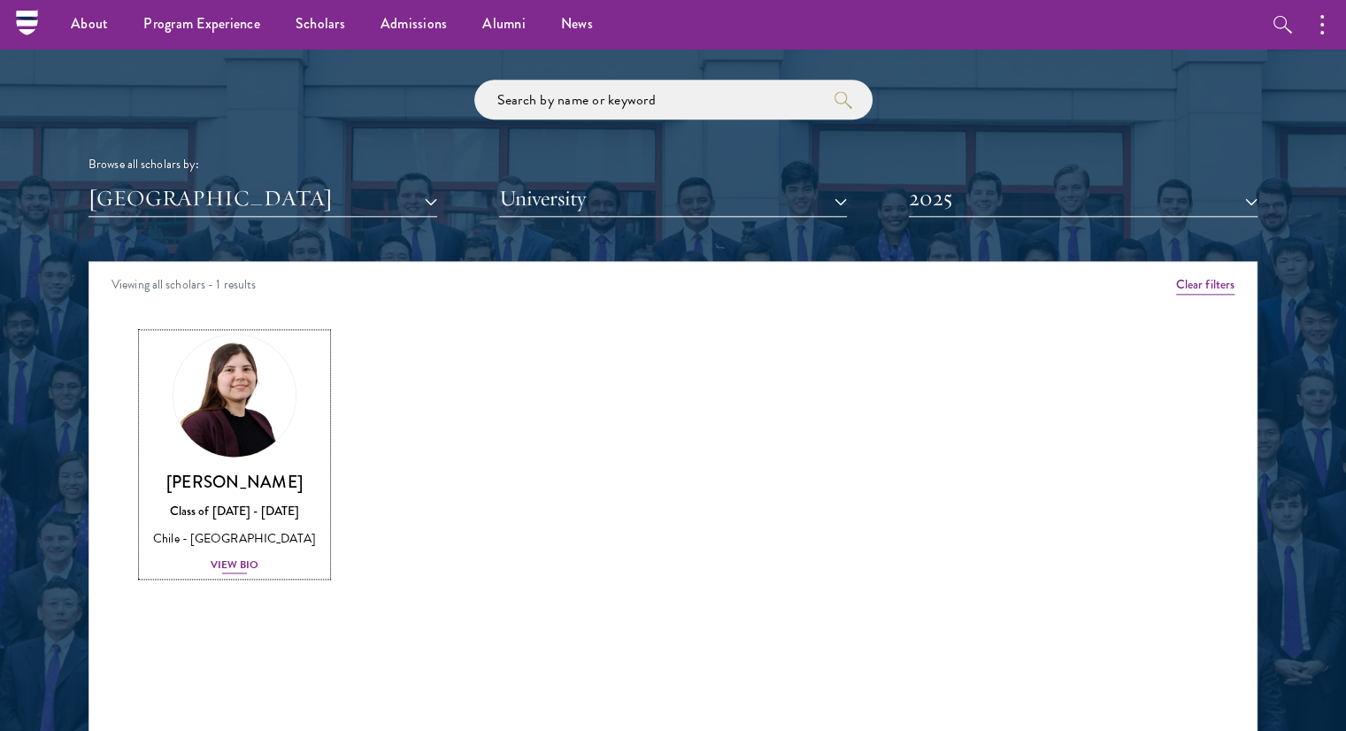
click at [243, 553] on div "Bernardita Castillo Class of 2024 - 2025 Chile - Universidad de Chile View Bio" at bounding box center [235, 523] width 184 height 104
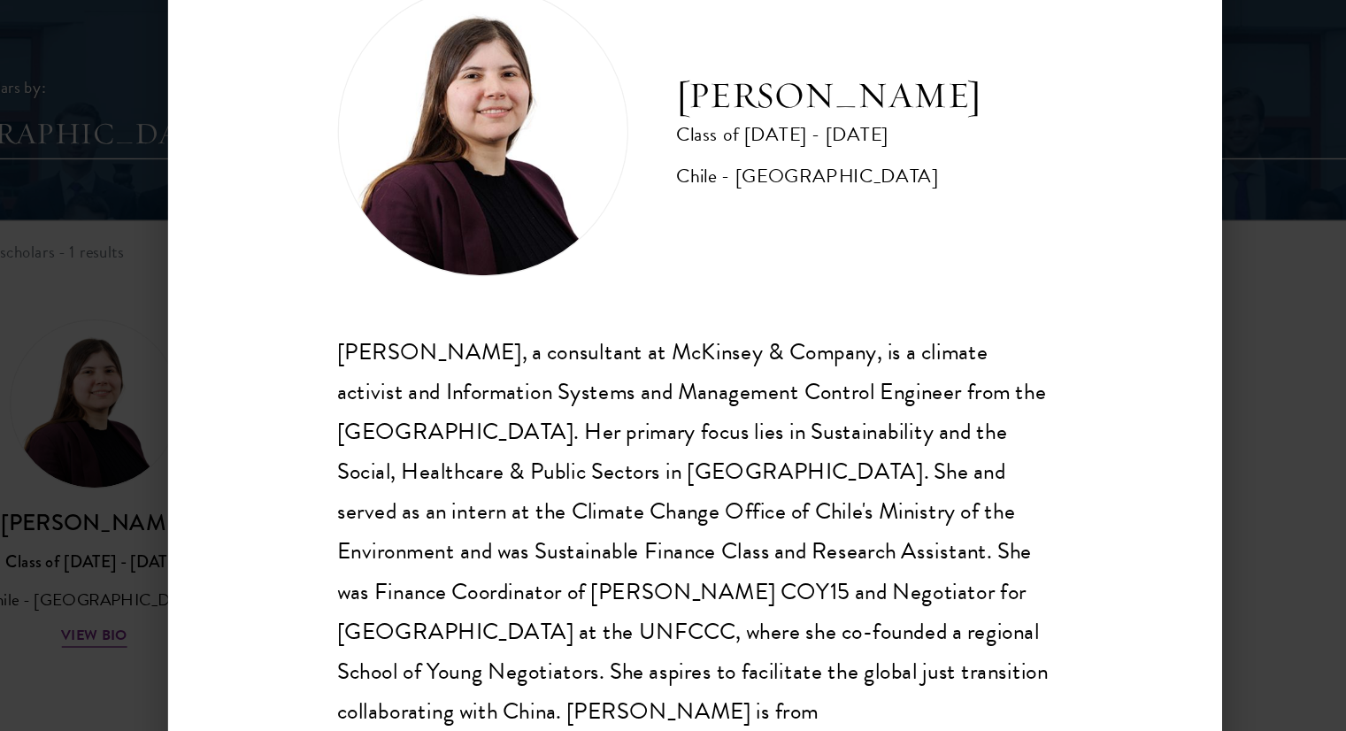
scroll to position [31, 0]
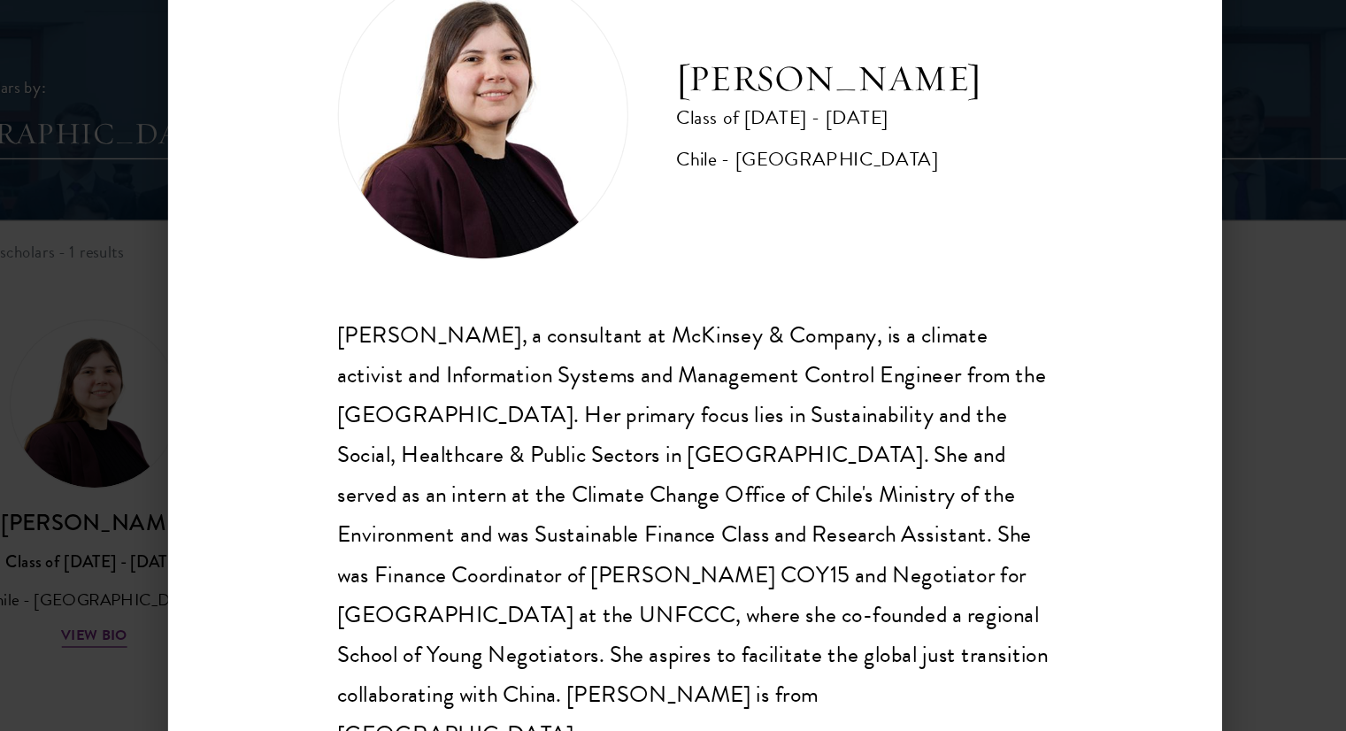
click at [1060, 281] on div "Bernardita Castillo Class of 2024 - 2025 Chile - Universidad de Chile Bernardit…" at bounding box center [673, 365] width 1346 height 731
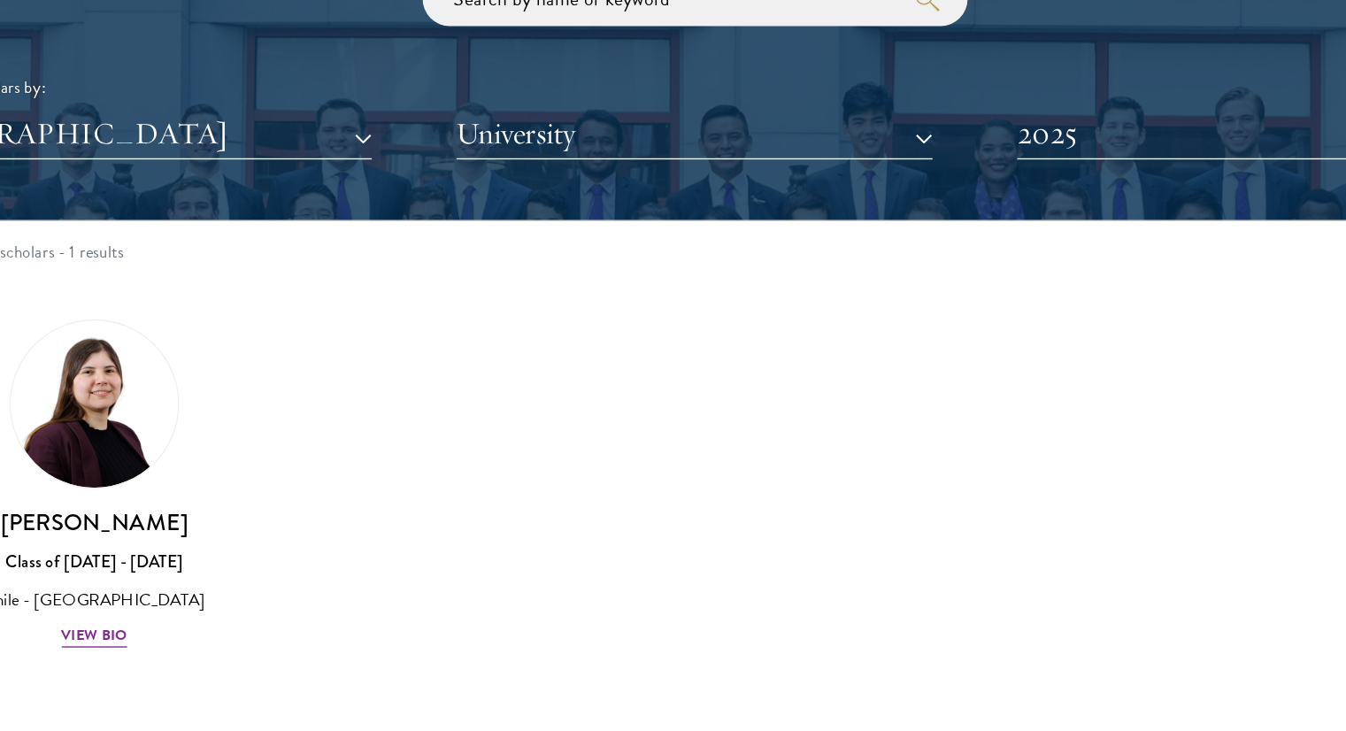
click at [943, 179] on div "Browse all scholars by: Chile All Countries and Regions Afghanistan Antigua and…" at bounding box center [673, 148] width 1169 height 137
click at [965, 206] on button "2025" at bounding box center [1083, 199] width 349 height 36
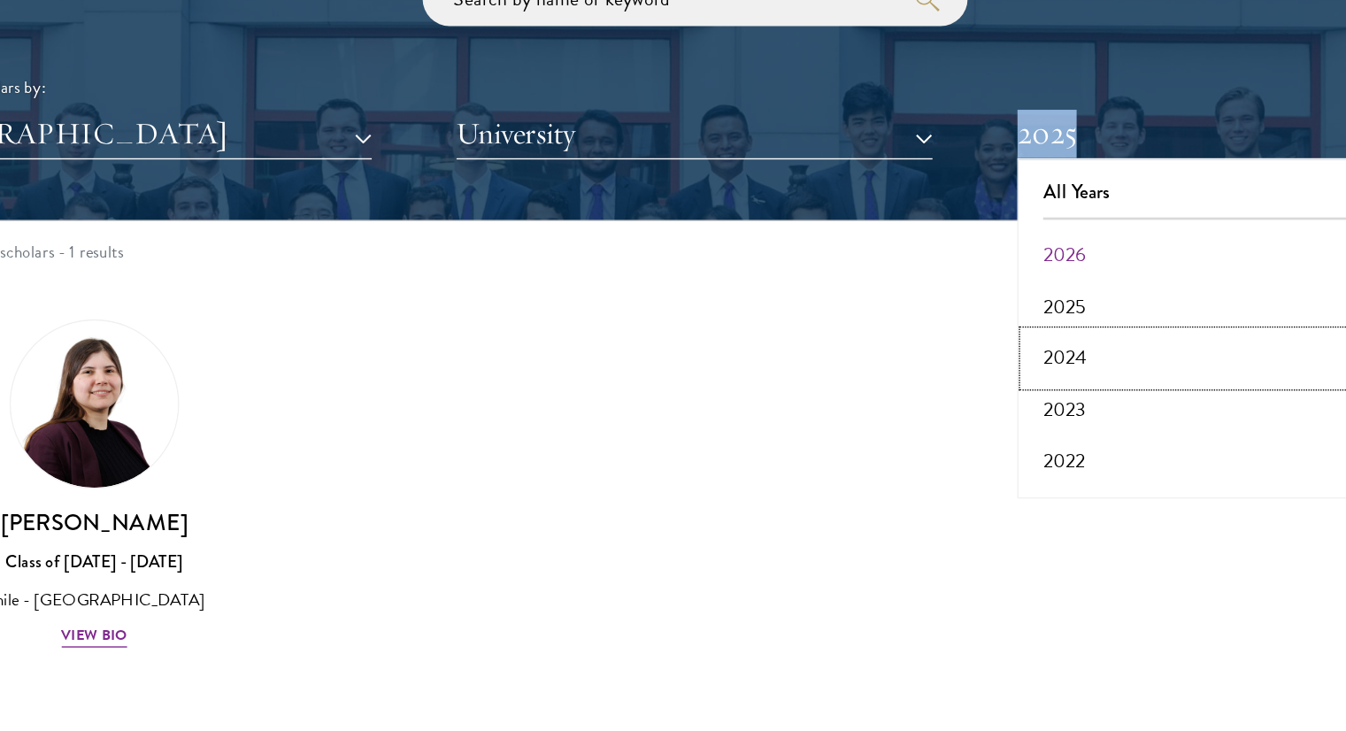
click at [976, 366] on button "2024" at bounding box center [1083, 361] width 338 height 37
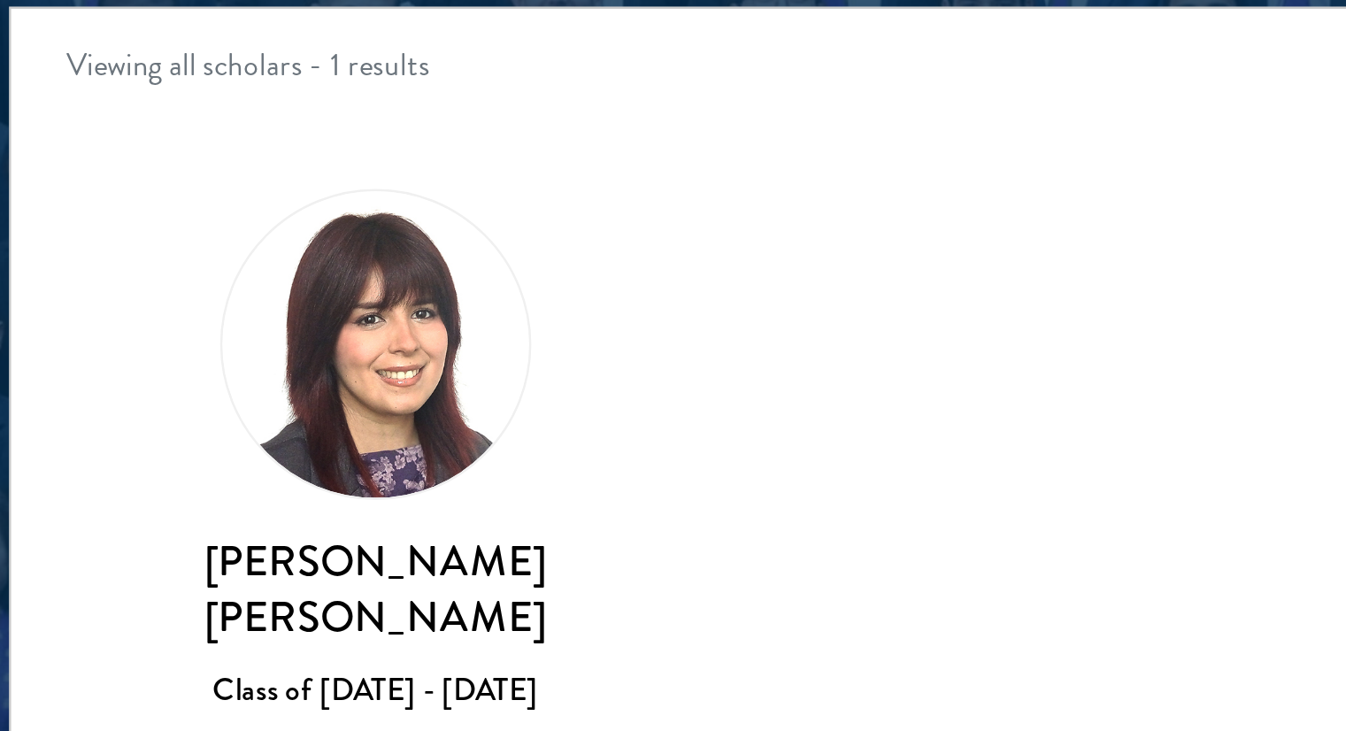
scroll to position [2089, 0]
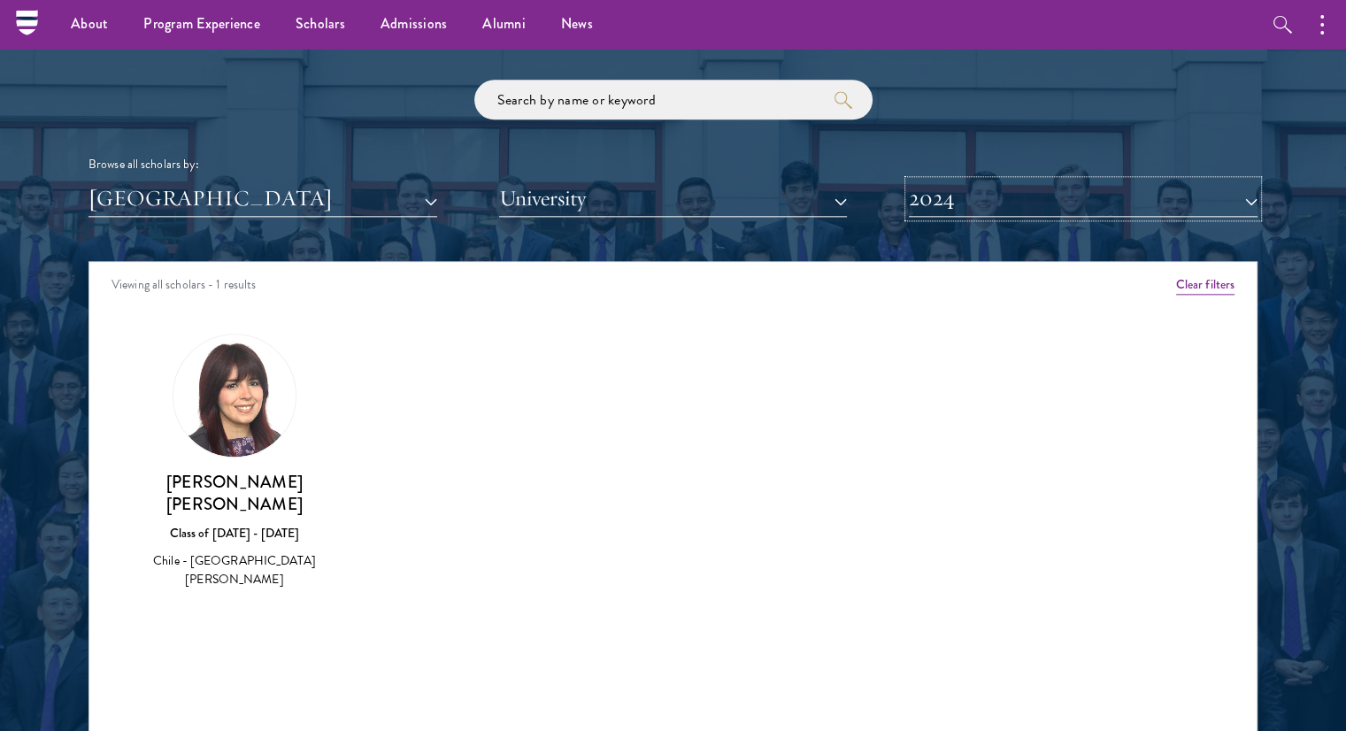
click at [1013, 196] on button "2024" at bounding box center [1083, 199] width 349 height 36
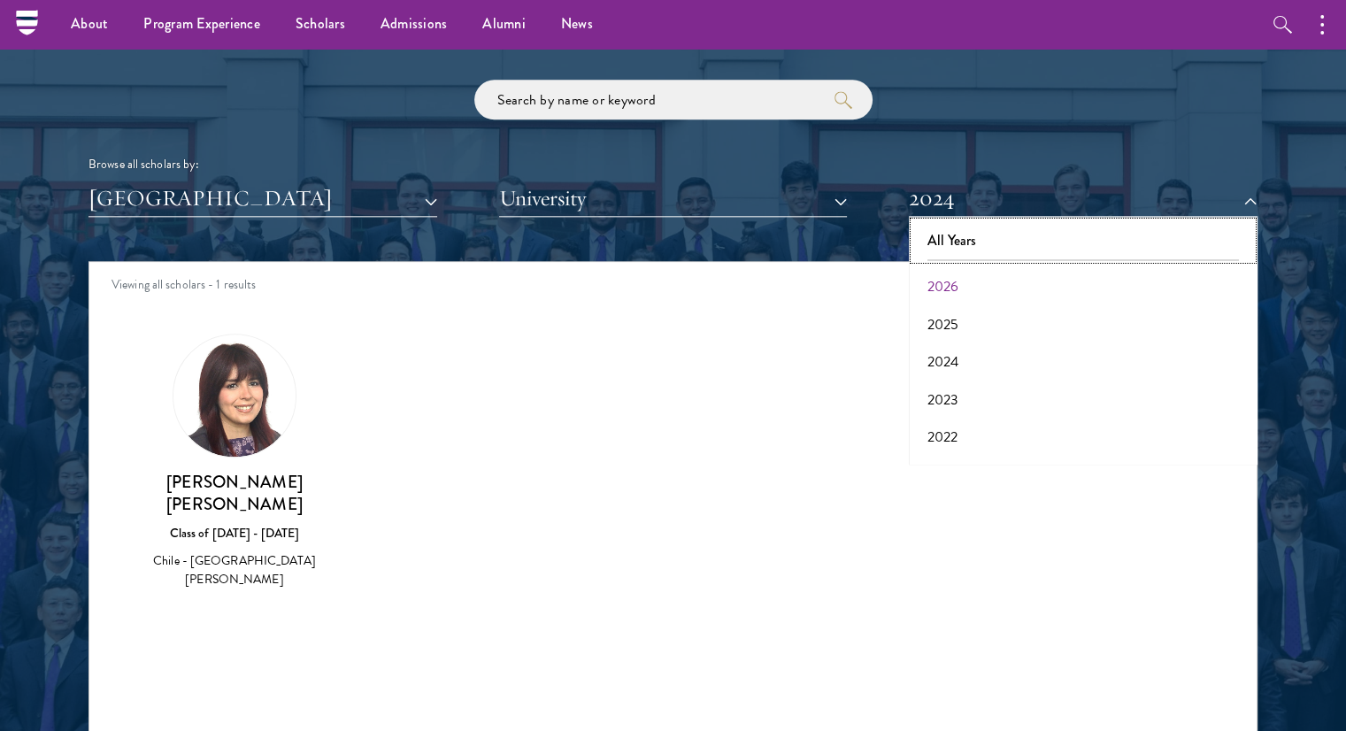
click at [959, 249] on button "All Years" at bounding box center [1083, 240] width 338 height 37
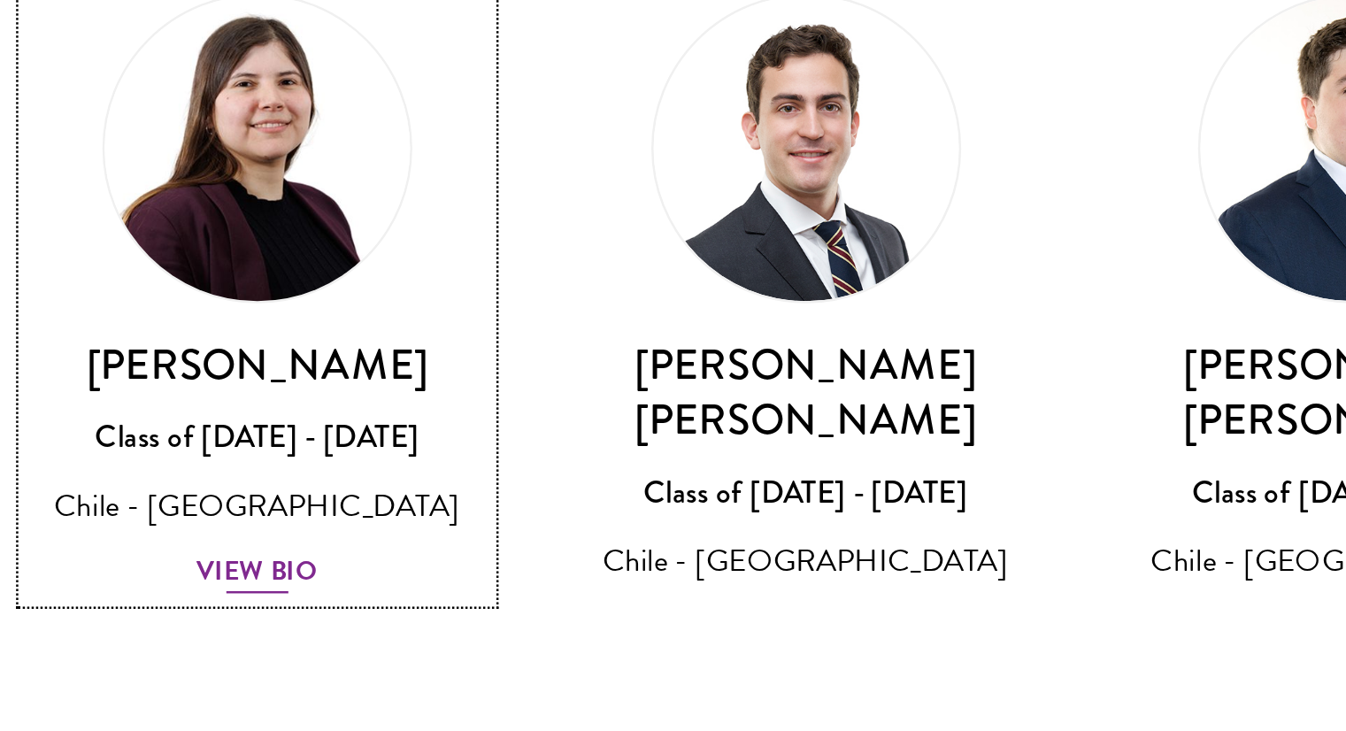
click at [223, 565] on div "View Bio" at bounding box center [235, 565] width 49 height 17
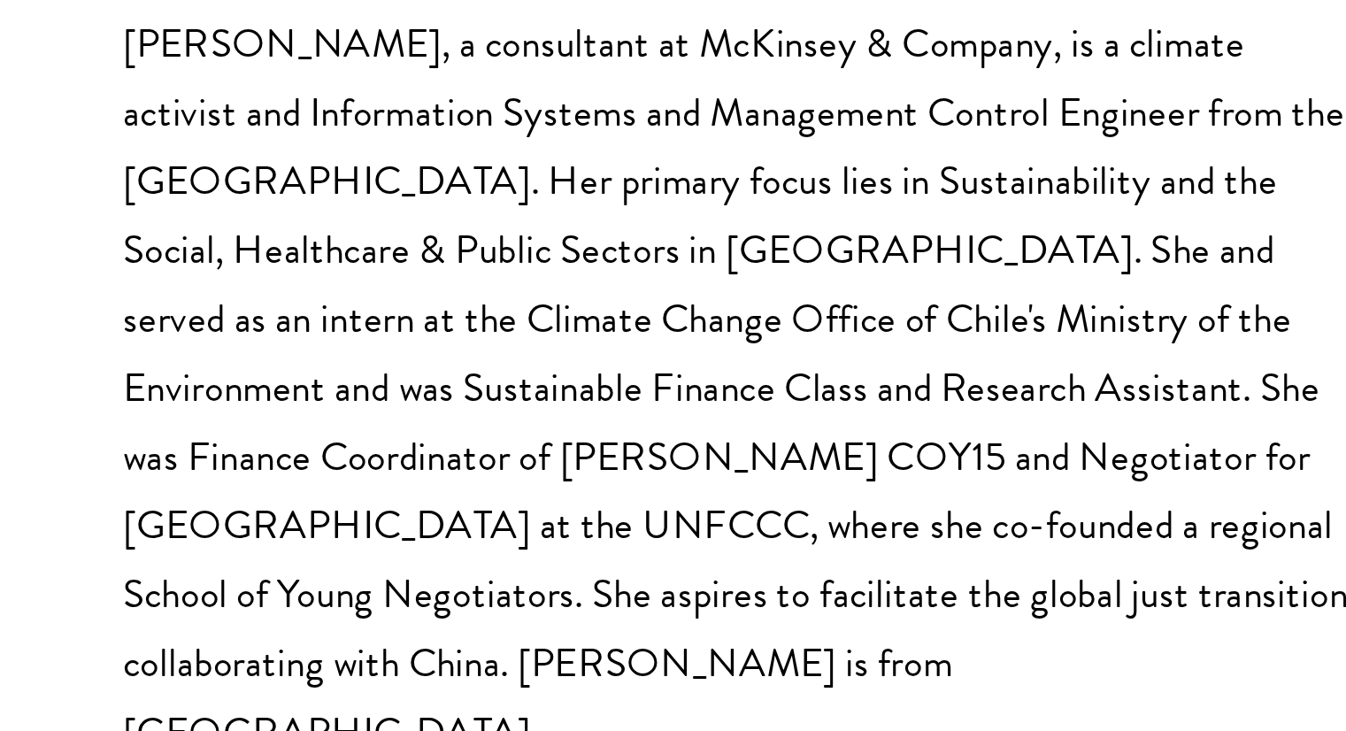
scroll to position [2089, 0]
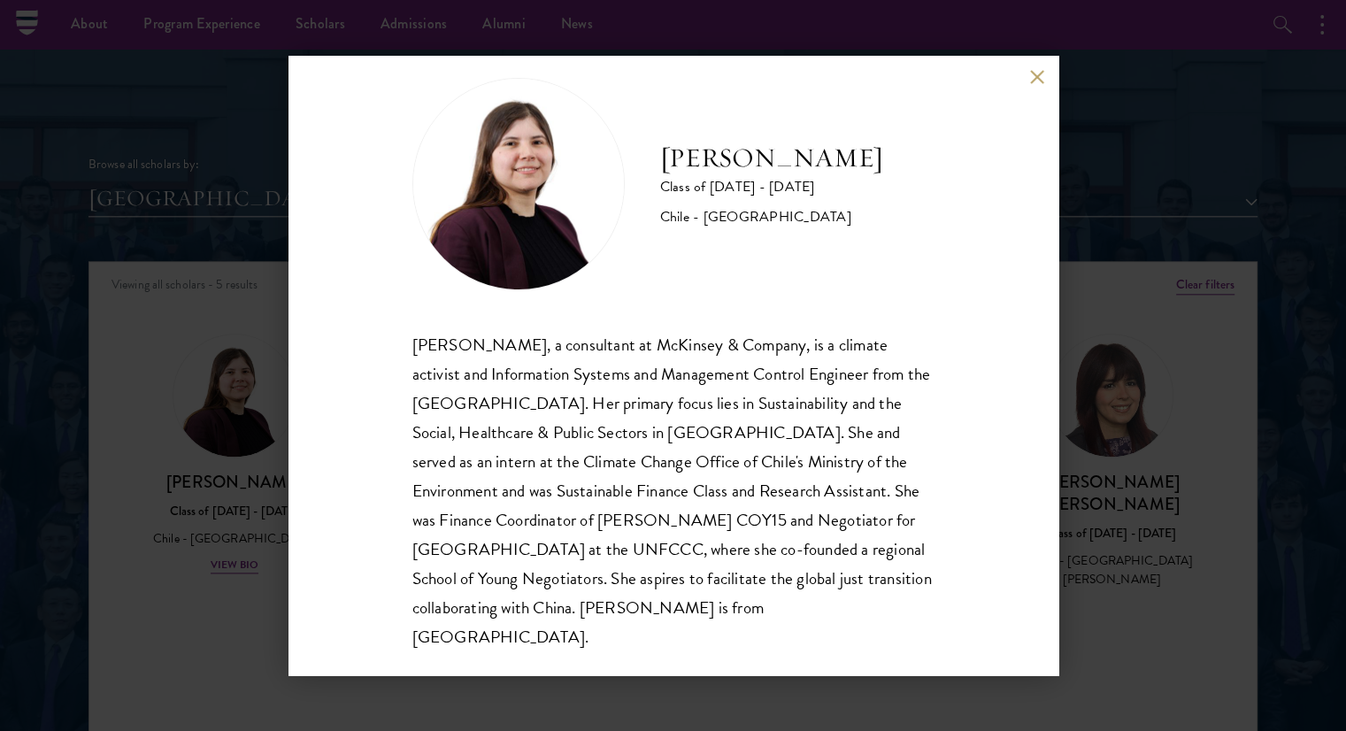
click at [1024, 70] on div "Bernardita Castillo Class of 2024 - 2025 Chile - Universidad de Chile Bernardit…" at bounding box center [674, 366] width 770 height 620
click at [1038, 82] on button at bounding box center [1037, 76] width 15 height 15
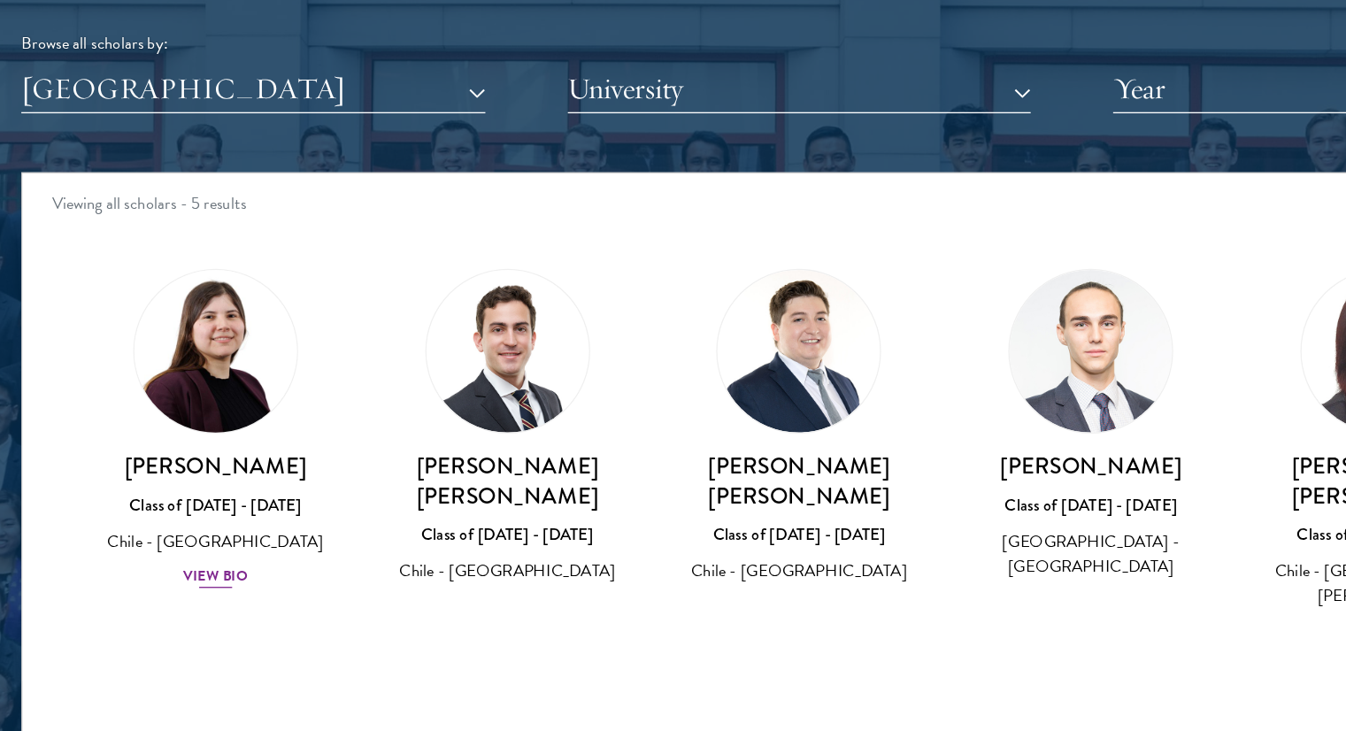
scroll to position [2139, 0]
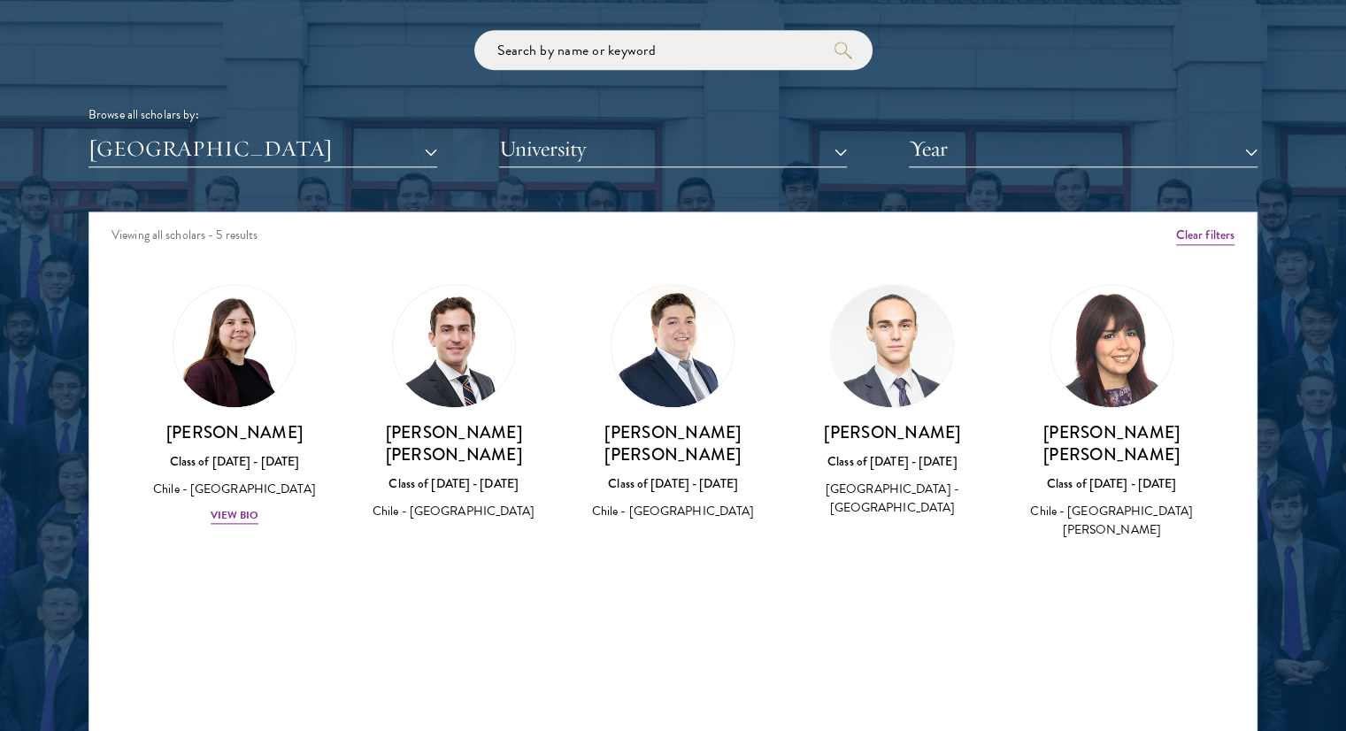
click at [957, 121] on div "Browse all scholars by:" at bounding box center [673, 114] width 1169 height 19
click at [235, 141] on button "[GEOGRAPHIC_DATA]" at bounding box center [263, 149] width 349 height 36
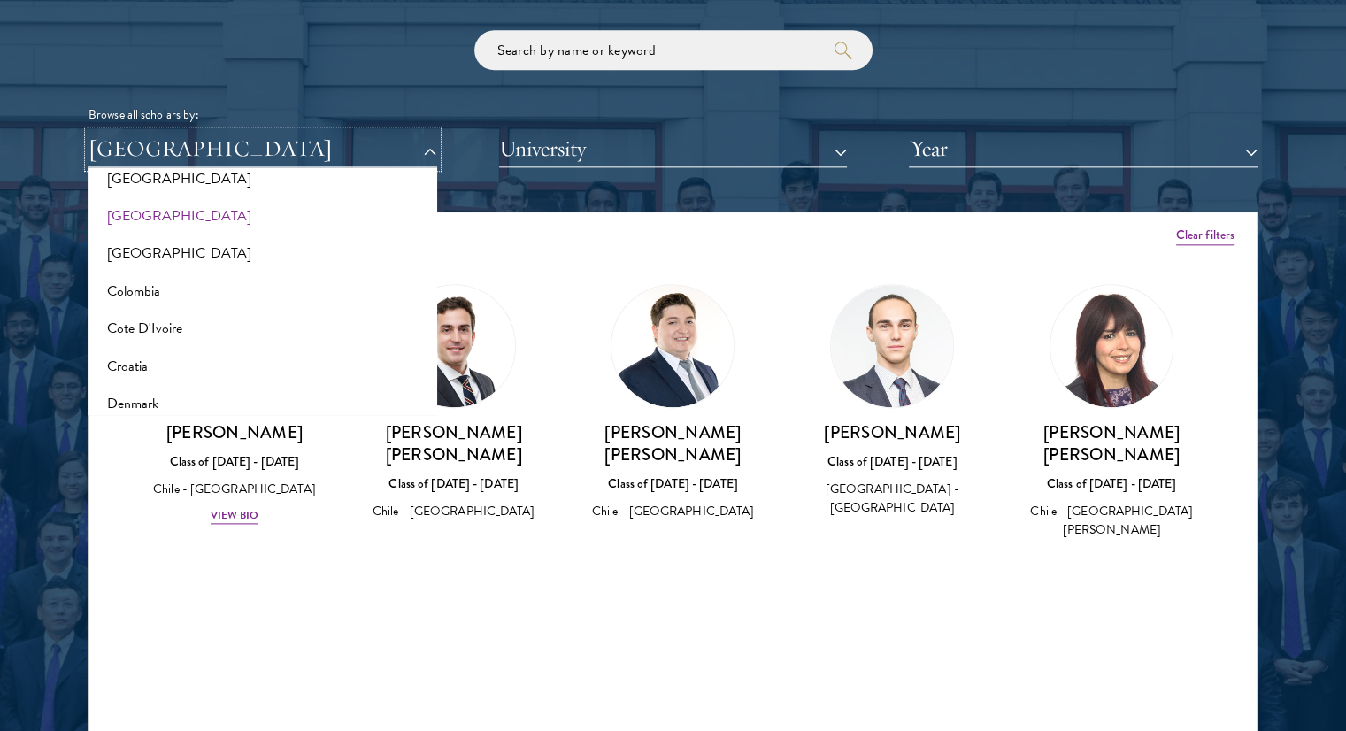
scroll to position [667, 0]
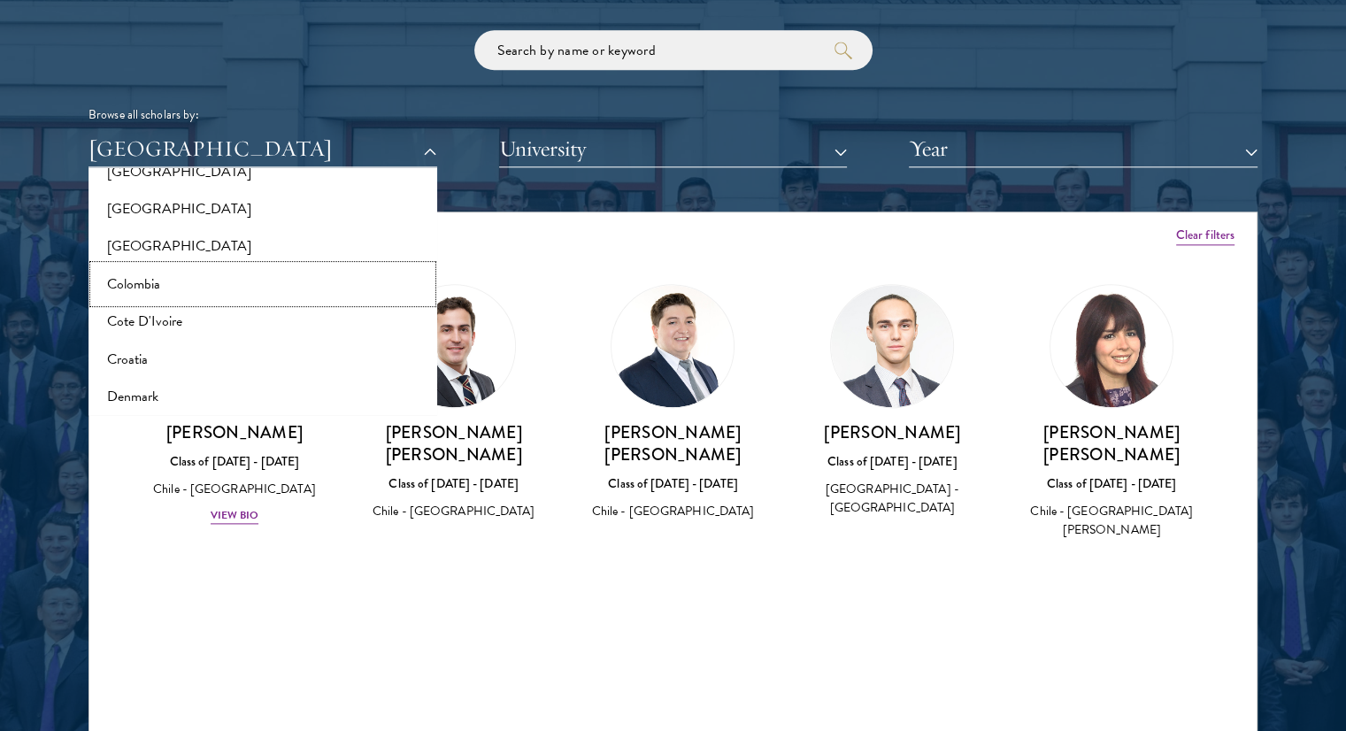
click at [170, 290] on button "Colombia" at bounding box center [263, 284] width 338 height 37
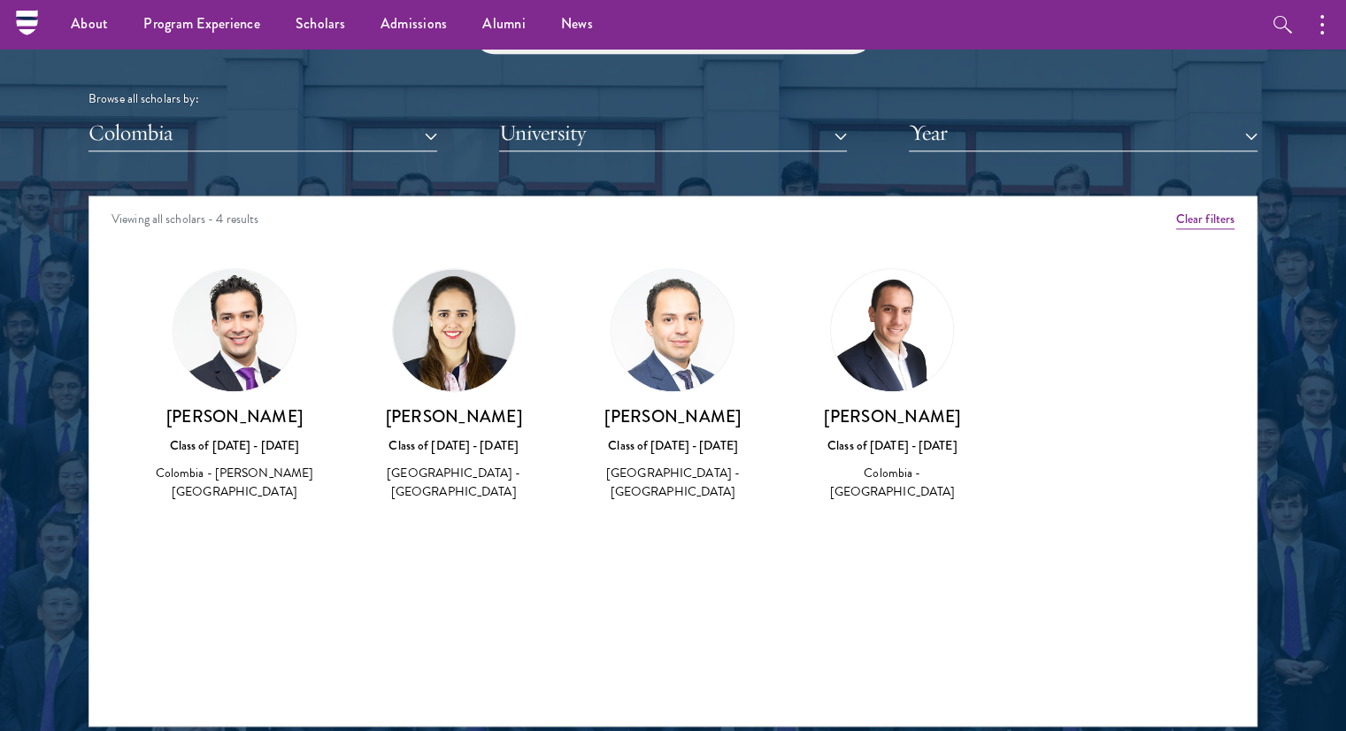
scroll to position [2156, 0]
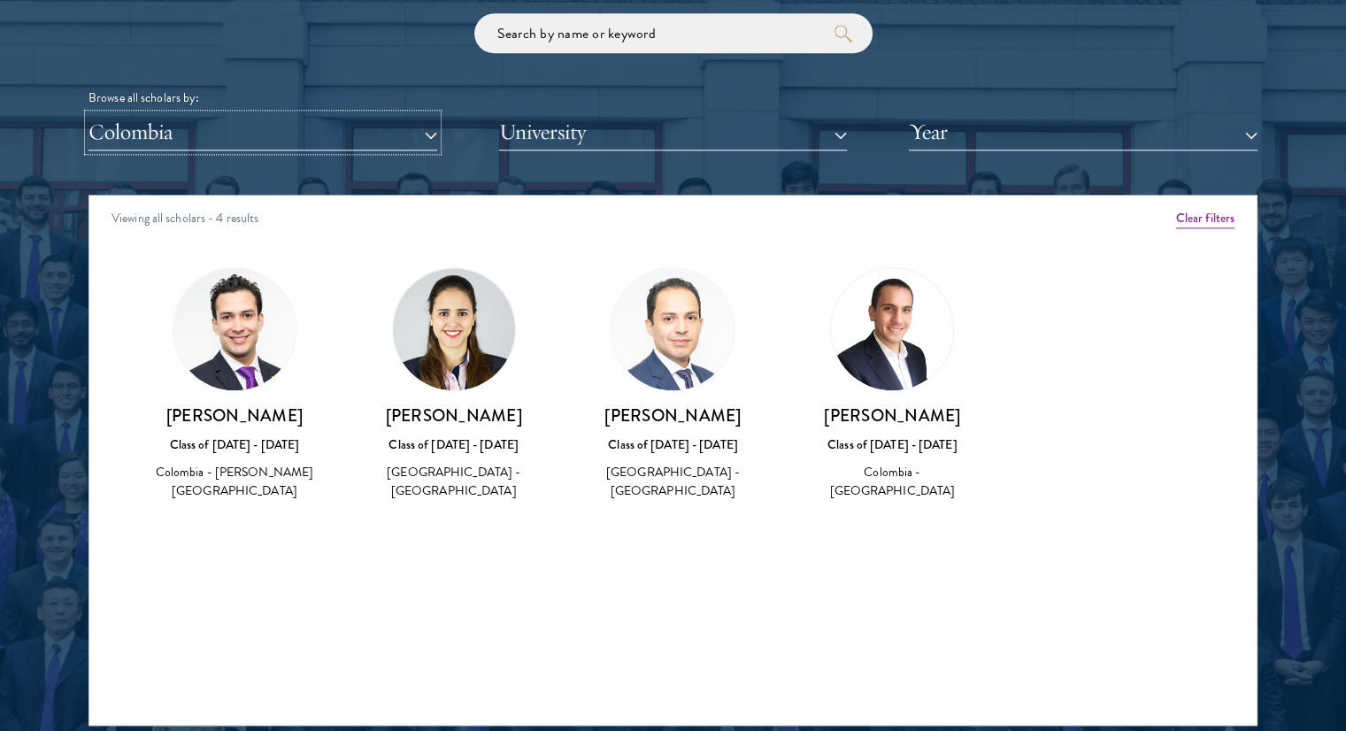
click at [301, 129] on button "Colombia" at bounding box center [263, 132] width 349 height 36
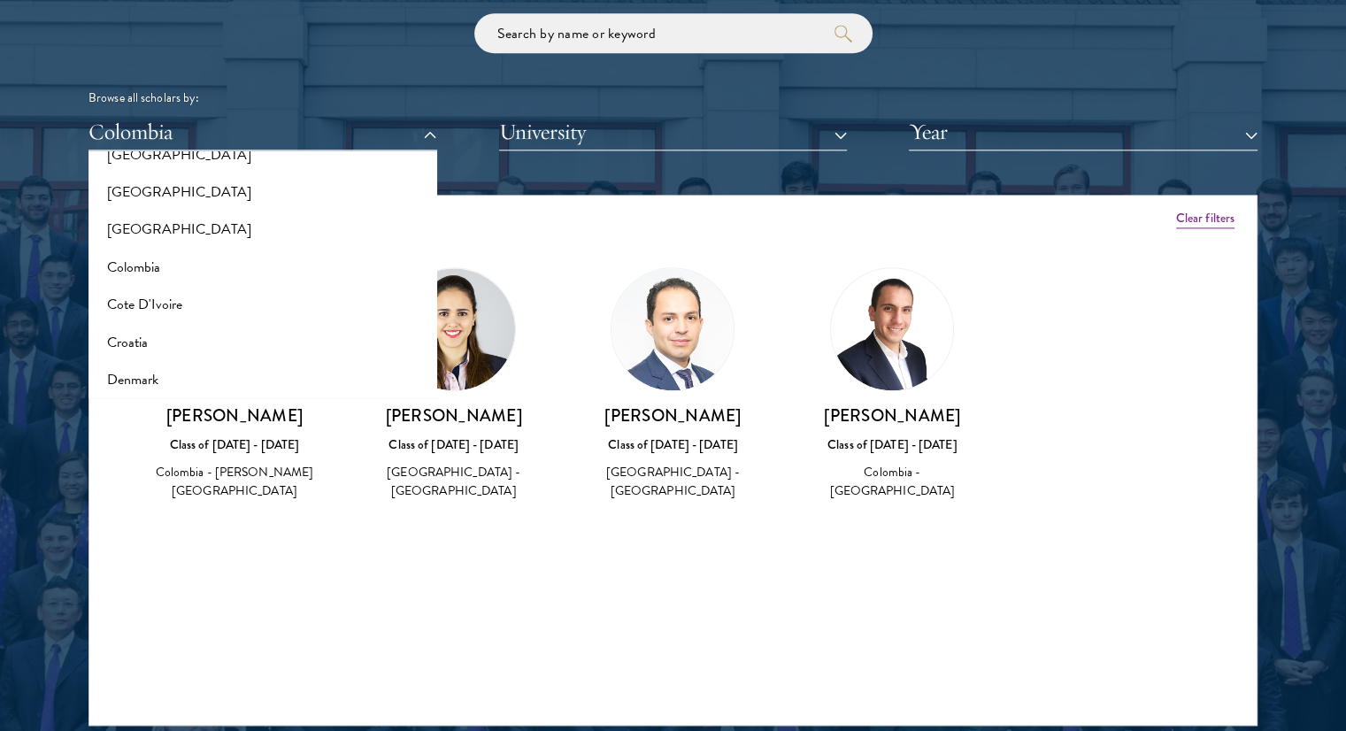
click at [616, 229] on div "Viewing all scholars - 4 results" at bounding box center [673, 221] width 1168 height 50
